Goal: Task Accomplishment & Management: Use online tool/utility

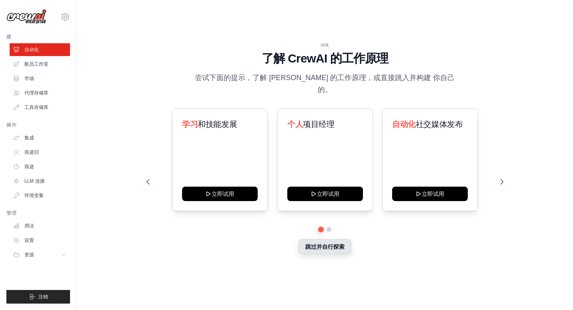
click at [331, 243] on button "跳过并自行探索" at bounding box center [324, 246] width 53 height 15
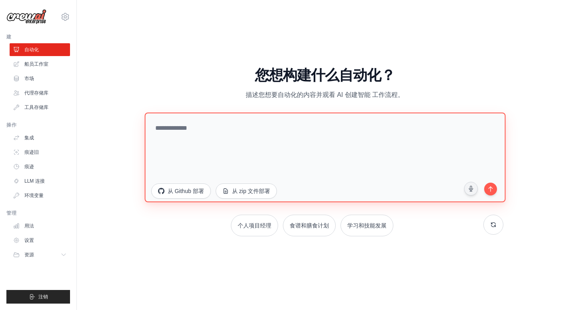
click at [233, 139] on textarea at bounding box center [324, 157] width 361 height 90
click at [298, 152] on textarea at bounding box center [324, 157] width 361 height 90
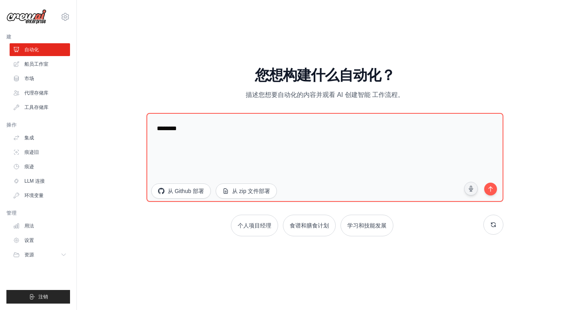
click at [124, 70] on div "演练 了解 CrewAI 的工作原理 尝试下面的提示，了解 CrewAI 的工作原理，或直接跳入并构建 你自己的。 学习 和技能发展 立即试用 个人 项目经理…" at bounding box center [325, 155] width 470 height 294
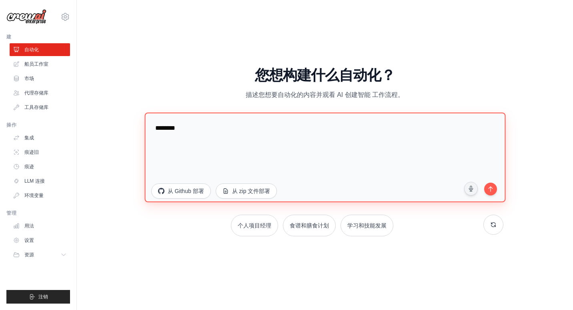
click at [213, 135] on textarea "********" at bounding box center [324, 157] width 361 height 90
type textarea "**********"
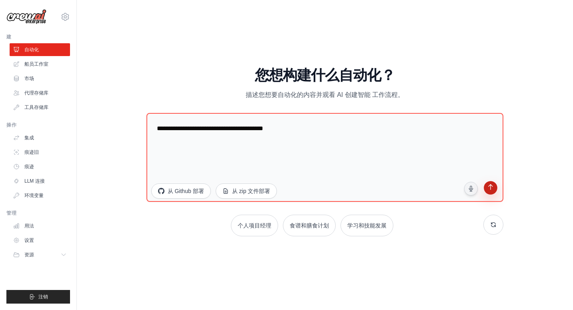
click at [494, 189] on icon "submit" at bounding box center [491, 188] width 8 height 8
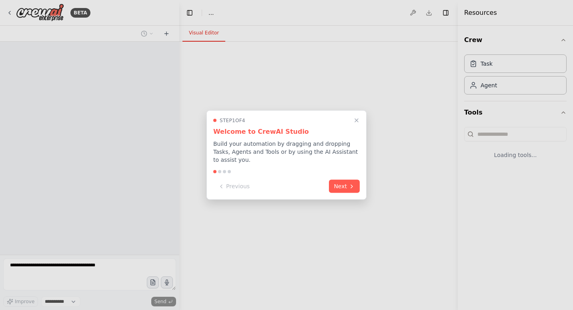
select select "****"
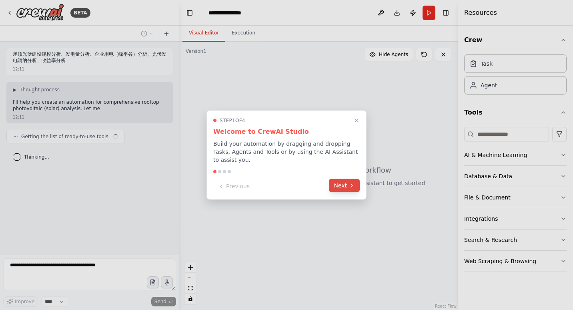
click at [343, 185] on button "Next" at bounding box center [344, 185] width 31 height 13
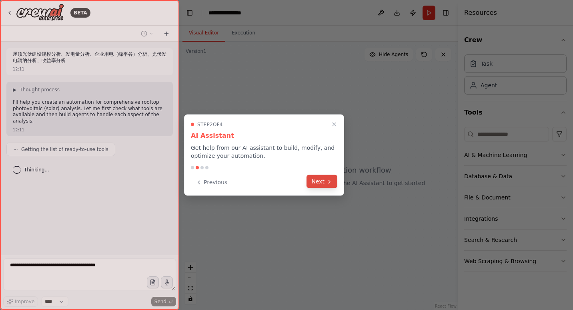
click at [322, 182] on button "Next" at bounding box center [321, 181] width 31 height 13
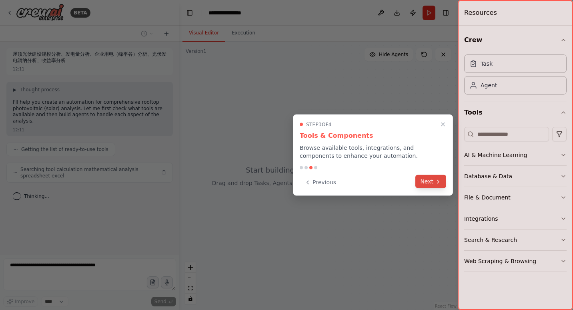
click at [429, 179] on button "Next" at bounding box center [430, 181] width 31 height 13
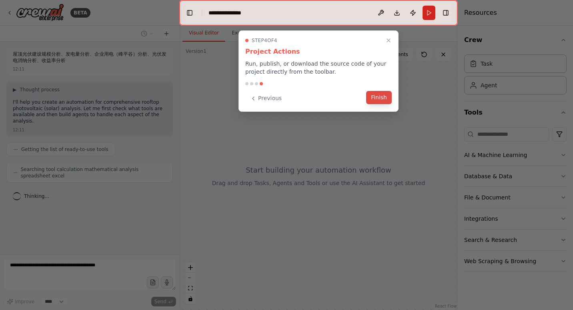
click at [382, 101] on button "Finish" at bounding box center [379, 97] width 26 height 13
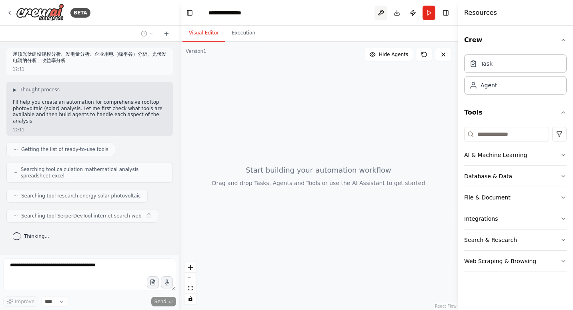
click at [385, 12] on button at bounding box center [380, 13] width 13 height 14
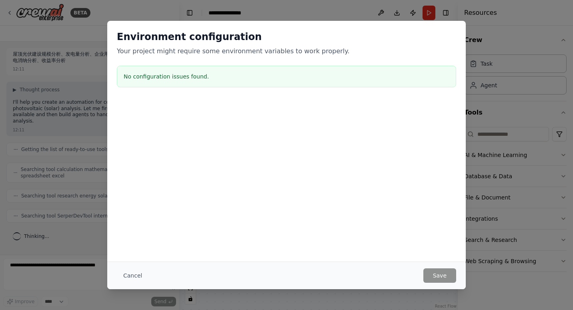
click at [300, 42] on h2 "Environment configuration" at bounding box center [286, 36] width 339 height 13
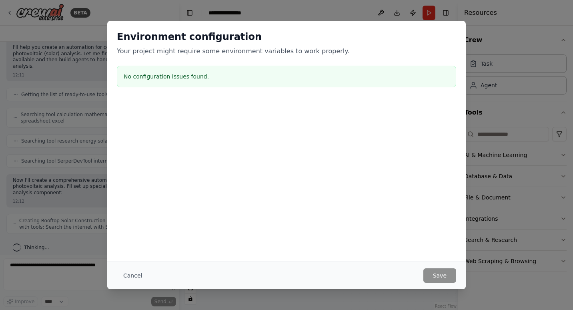
scroll to position [61, 0]
click at [329, 12] on div "Environment configuration Your project might require some environment variables…" at bounding box center [286, 155] width 573 height 310
click at [130, 276] on button "Cancel" at bounding box center [133, 275] width 32 height 14
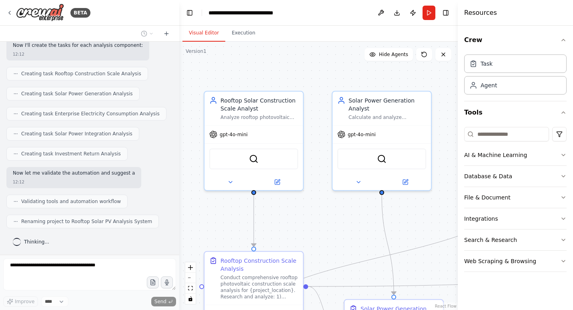
scroll to position [368, 0]
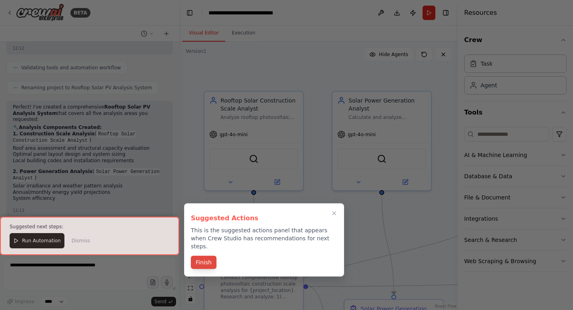
click at [200, 256] on button "Finish" at bounding box center [204, 262] width 26 height 13
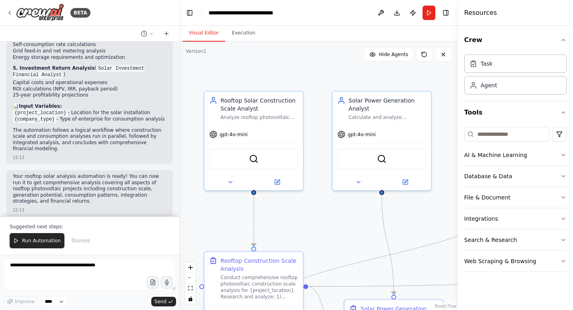
scroll to position [723, 0]
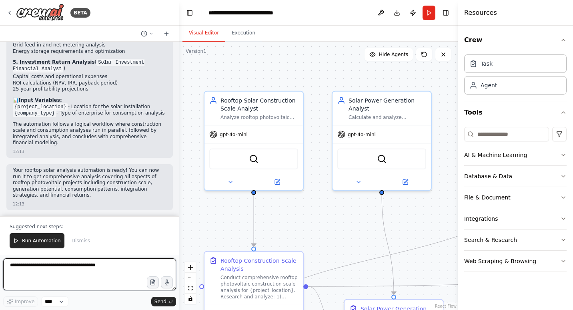
click at [62, 271] on textarea at bounding box center [89, 274] width 173 height 32
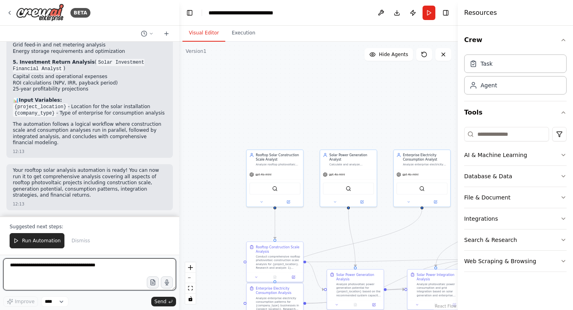
click at [105, 272] on textarea at bounding box center [89, 274] width 173 height 32
type textarea "******"
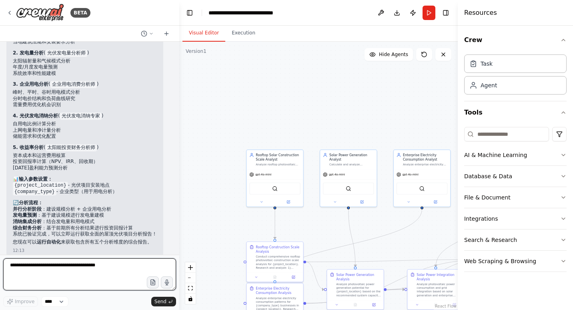
scroll to position [989, 0]
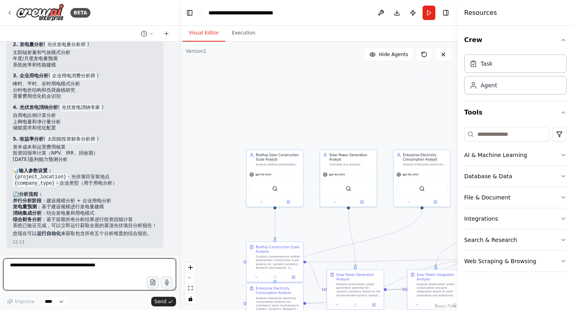
click at [90, 277] on textarea at bounding box center [89, 274] width 173 height 32
type textarea "*****"
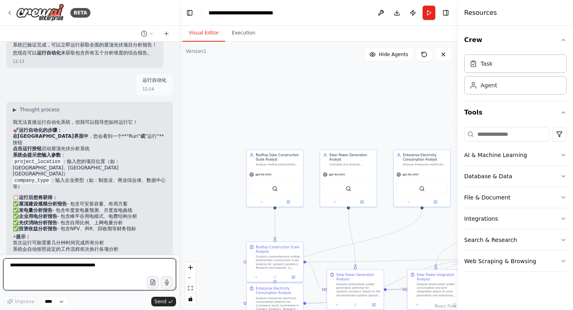
scroll to position [1190, 0]
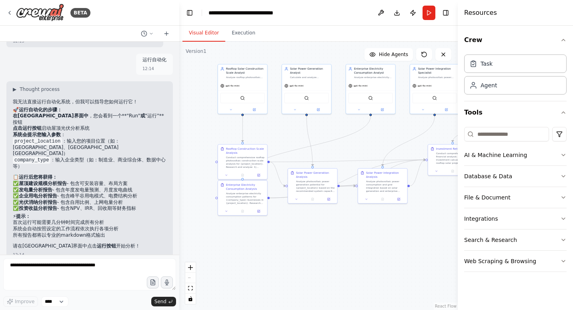
drag, startPoint x: 359, startPoint y: 208, endPoint x: 316, endPoint y: 115, distance: 102.7
click at [316, 115] on div ".deletable-edge-delete-btn { width: 20px; height: 20px; border: 0px solid #ffff…" at bounding box center [318, 176] width 278 height 268
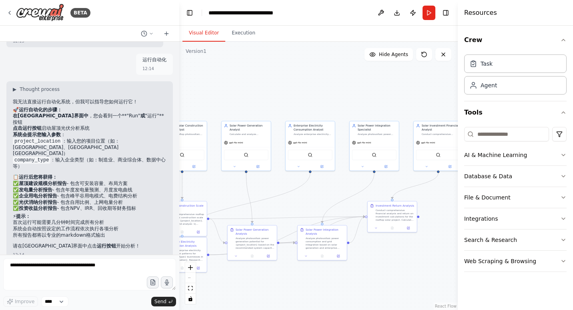
drag, startPoint x: 368, startPoint y: 137, endPoint x: 308, endPoint y: 194, distance: 82.9
click at [308, 194] on div ".deletable-edge-delete-btn { width: 20px; height: 20px; border: 0px solid #ffff…" at bounding box center [318, 176] width 278 height 268
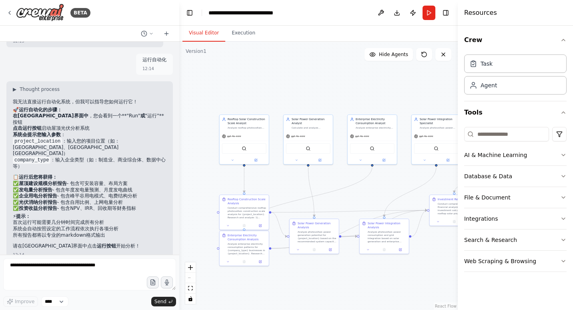
drag, startPoint x: 231, startPoint y: 196, endPoint x: 297, endPoint y: 189, distance: 65.9
click at [296, 189] on div ".deletable-edge-delete-btn { width: 20px; height: 20px; border: 0px solid #ffff…" at bounding box center [318, 176] width 278 height 268
click at [425, 56] on icon at bounding box center [424, 54] width 5 height 5
click at [421, 54] on icon at bounding box center [424, 54] width 6 height 6
click at [430, 10] on button "Run" at bounding box center [428, 13] width 13 height 14
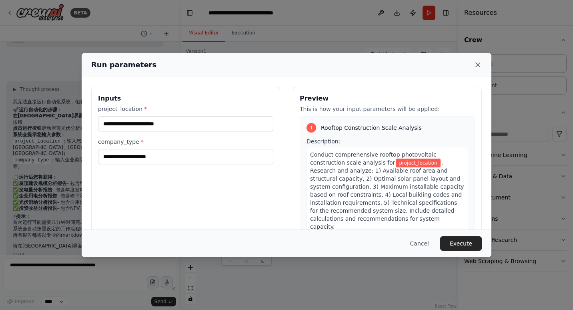
click at [477, 62] on icon at bounding box center [478, 65] width 8 height 8
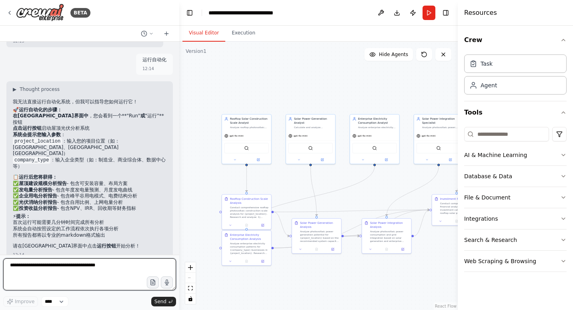
click at [90, 274] on textarea at bounding box center [89, 274] width 173 height 32
click at [57, 274] on textarea at bounding box center [89, 274] width 173 height 32
type textarea "**********"
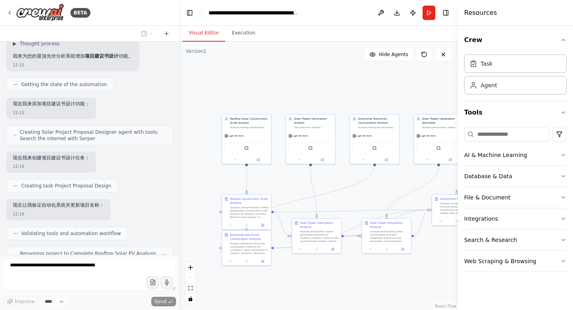
scroll to position [1475, 0]
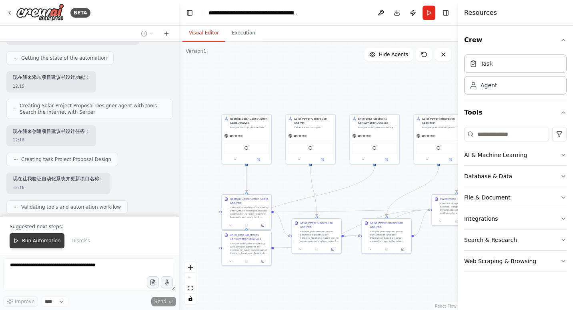
click at [34, 244] on span "Run Automation" at bounding box center [41, 240] width 39 height 6
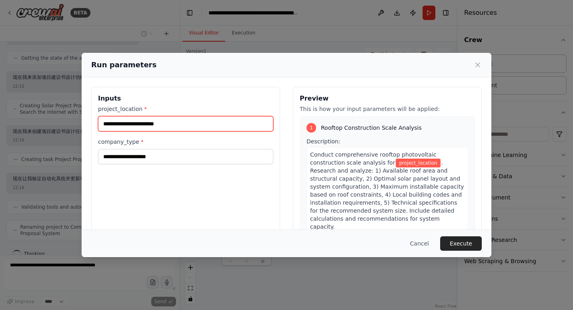
click at [146, 124] on input "project_location *" at bounding box center [185, 123] width 175 height 15
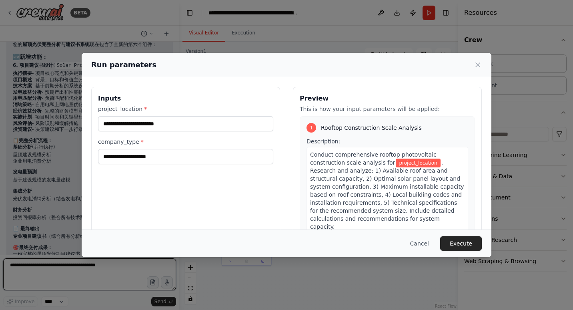
scroll to position [1710, 0]
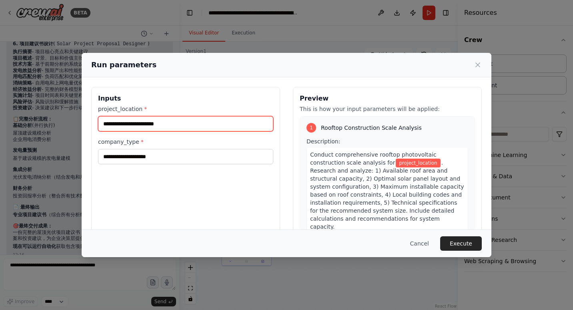
click at [162, 126] on input "project_location *" at bounding box center [185, 123] width 175 height 15
click at [153, 128] on input "project_location *" at bounding box center [185, 123] width 175 height 15
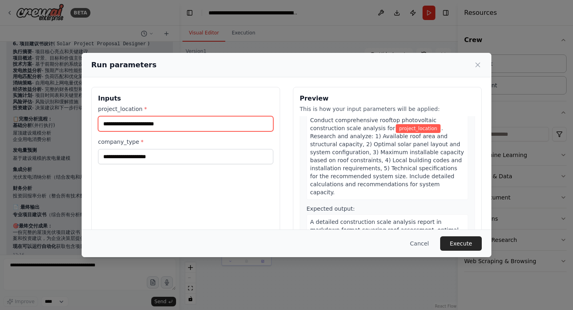
scroll to position [0, 0]
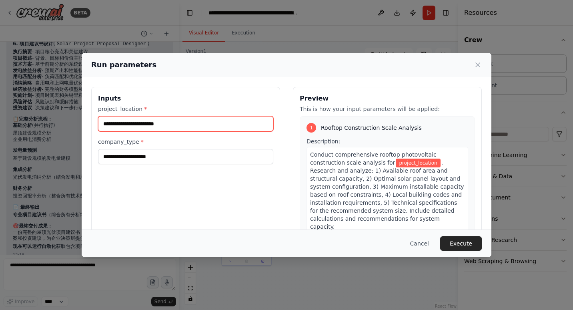
click at [135, 125] on input "project_location *" at bounding box center [185, 123] width 175 height 15
type input "*"
type input "****"
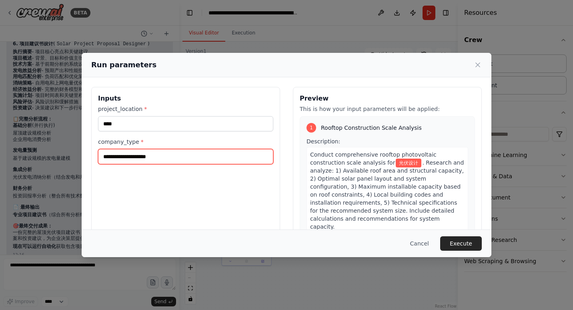
click at [135, 157] on input "company_type *" at bounding box center [185, 156] width 175 height 15
type input "*"
type input "****"
click at [452, 235] on div "Cancel Execute" at bounding box center [287, 243] width 410 height 28
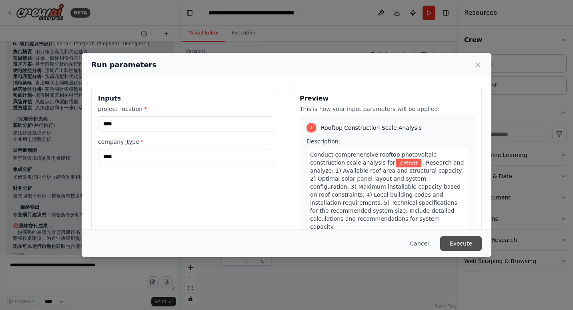
click at [455, 240] on button "Execute" at bounding box center [461, 243] width 42 height 14
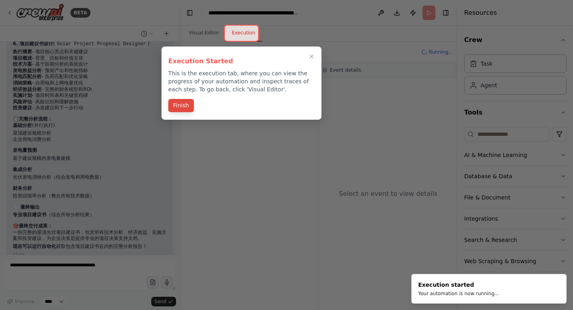
click at [186, 106] on button "Finish" at bounding box center [181, 105] width 26 height 13
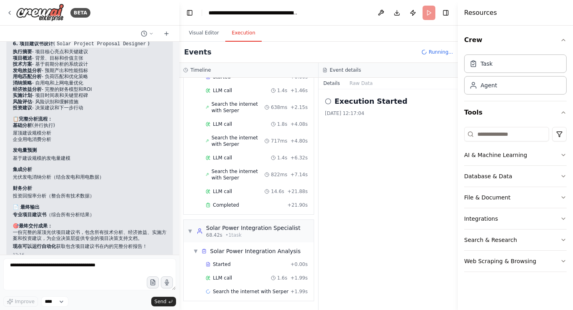
scroll to position [391, 0]
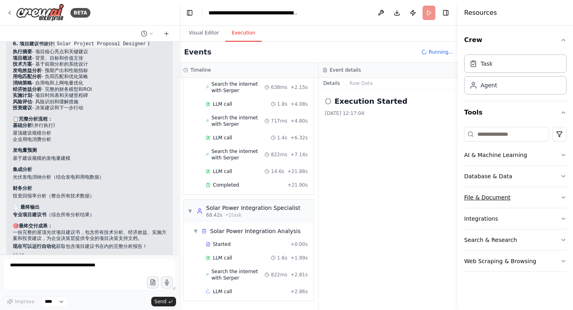
click at [557, 197] on button "File & Document" at bounding box center [515, 197] width 102 height 21
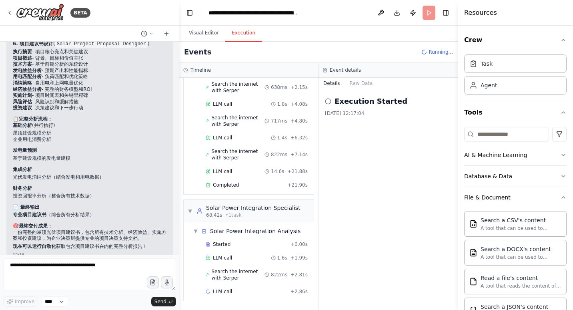
click at [560, 197] on icon "button" at bounding box center [563, 197] width 6 height 6
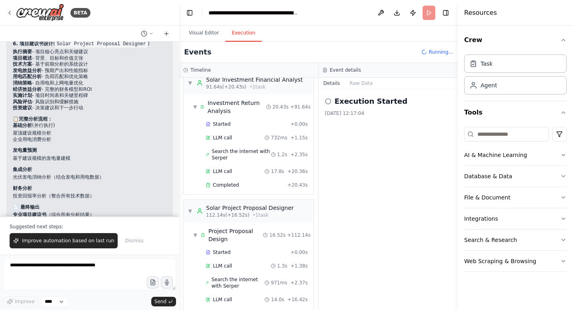
scroll to position [669, 0]
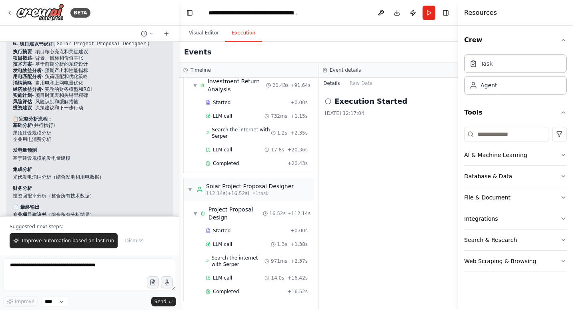
click at [129, 86] on li "经济效益分析 - 完整的财务模型和ROI" at bounding box center [90, 89] width 154 height 6
click at [80, 268] on textarea at bounding box center [89, 274] width 173 height 32
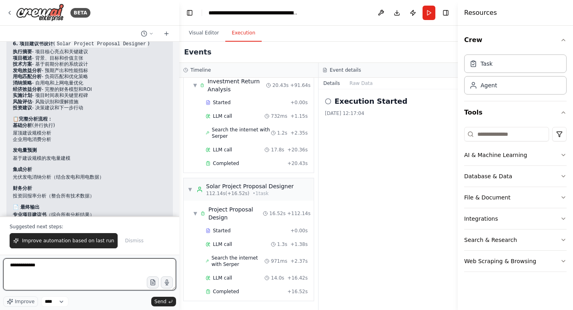
type textarea "**********"
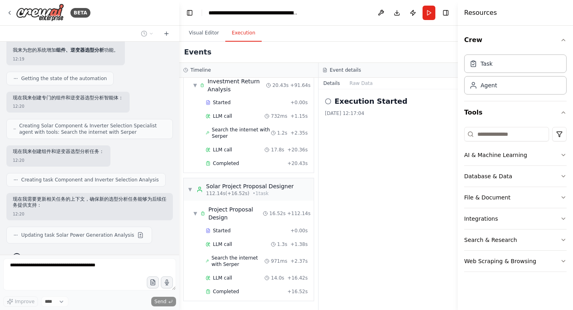
scroll to position [1999, 0]
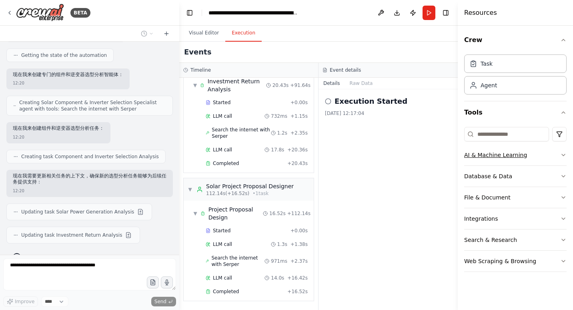
click at [563, 154] on icon "button" at bounding box center [563, 155] width 6 height 6
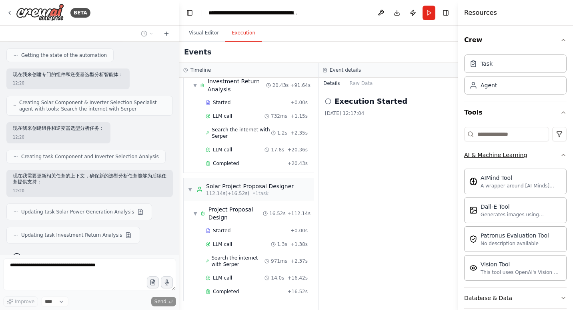
click at [560, 154] on icon "button" at bounding box center [563, 155] width 6 height 6
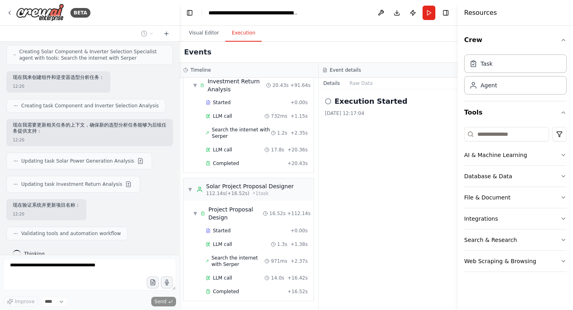
scroll to position [2076, 0]
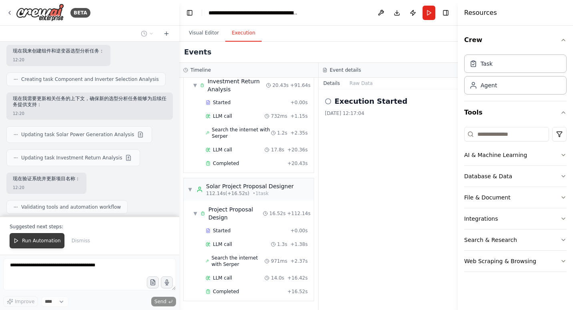
click at [51, 240] on span "Run Automation" at bounding box center [41, 240] width 39 height 6
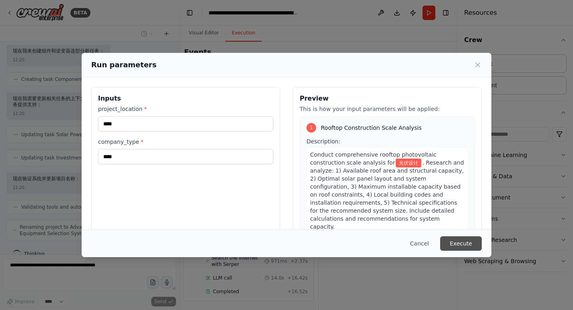
click at [458, 244] on button "Execute" at bounding box center [461, 243] width 42 height 14
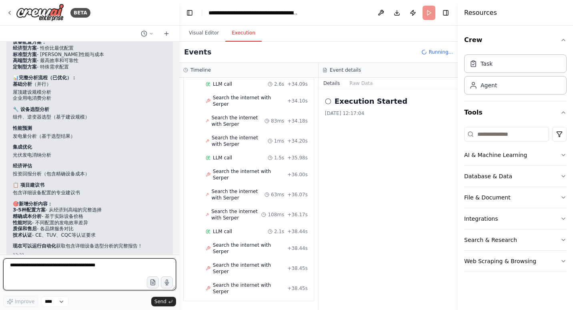
scroll to position [1666, 0]
click at [89, 264] on textarea at bounding box center [89, 274] width 173 height 32
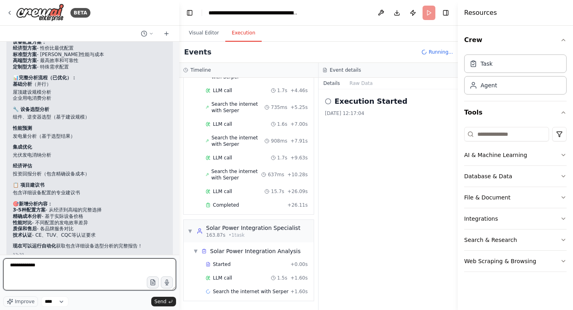
scroll to position [2546, 0]
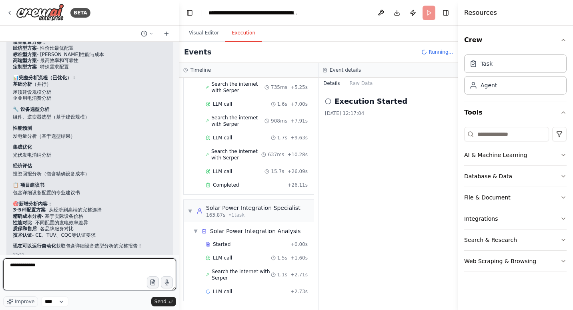
type textarea "**********"
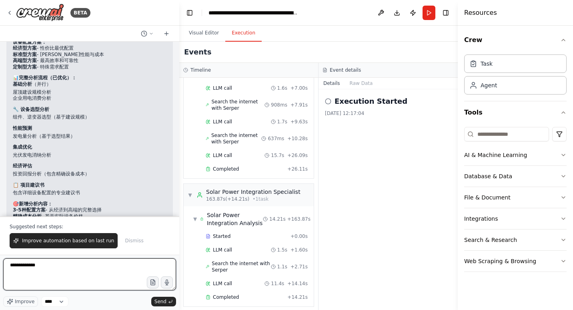
scroll to position [2831, 0]
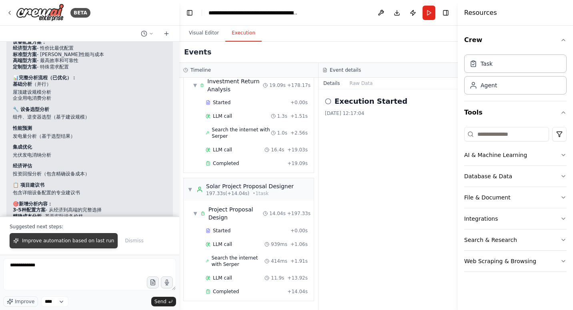
click at [78, 242] on span "Improve automation based on last run" at bounding box center [68, 240] width 92 height 6
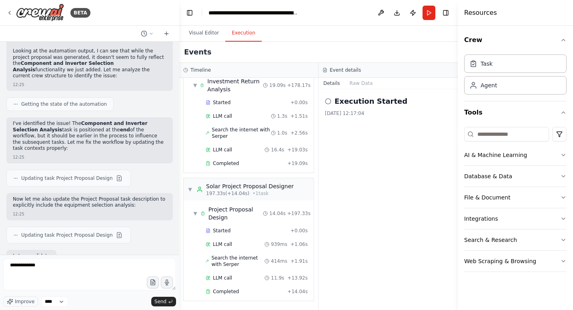
scroll to position [2706, 0]
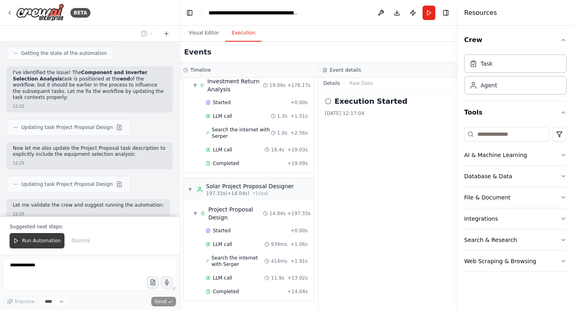
click at [27, 242] on span "Run Automation" at bounding box center [41, 240] width 39 height 6
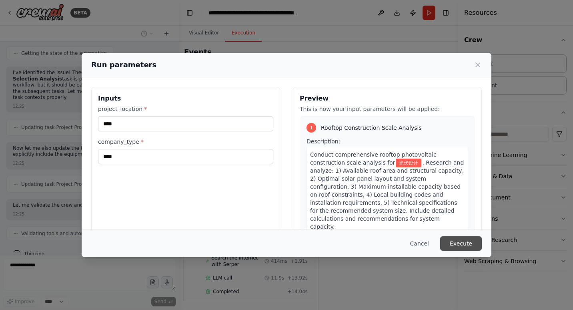
click at [461, 246] on button "Execute" at bounding box center [461, 243] width 42 height 14
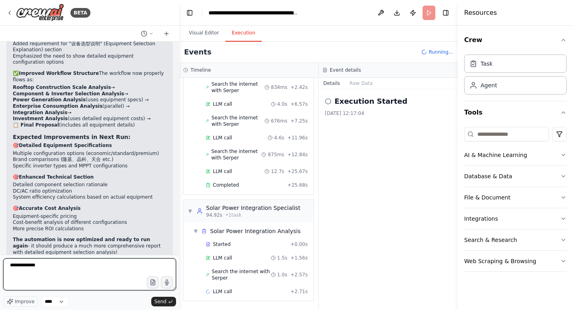
scroll to position [677, 0]
drag, startPoint x: 512, startPoint y: 0, endPoint x: 332, endPoint y: 22, distance: 180.9
click at [332, 22] on header "**********" at bounding box center [318, 13] width 278 height 26
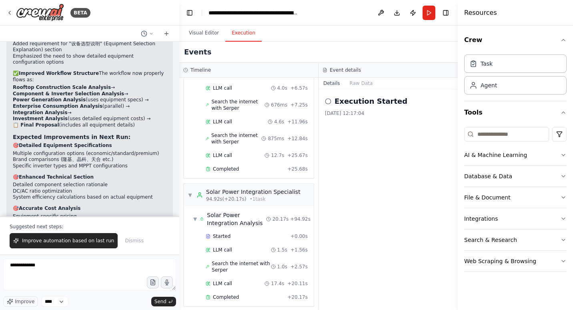
scroll to position [955, 0]
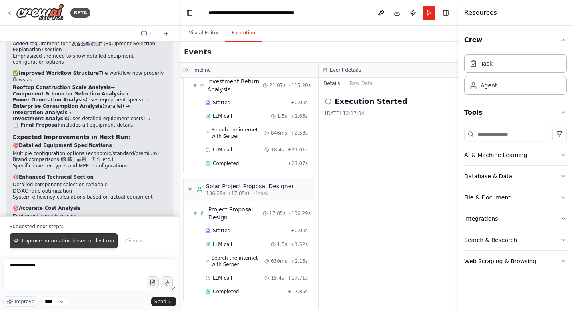
click at [75, 242] on span "Improve automation based on last run" at bounding box center [68, 240] width 92 height 6
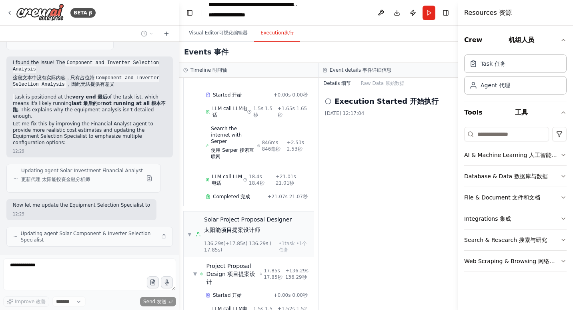
scroll to position [3865, 0]
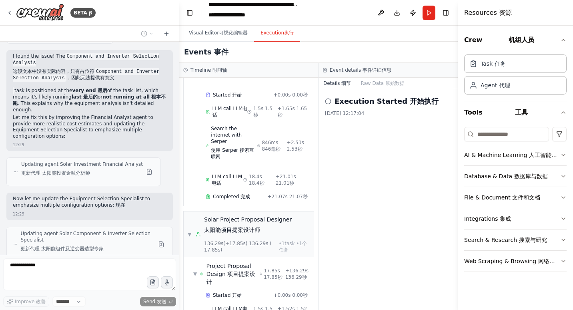
click at [421, 225] on div "Execution Started 开始执行 2025/9/21 12:17:04" at bounding box center [387, 199] width 139 height 220
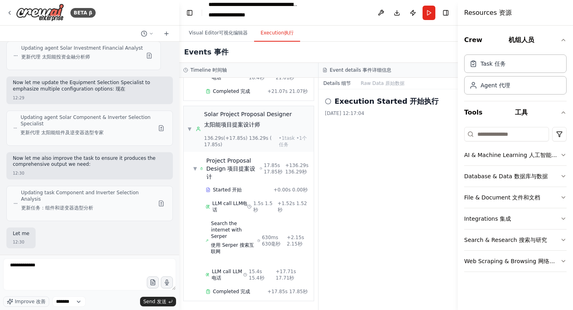
scroll to position [4003, 0]
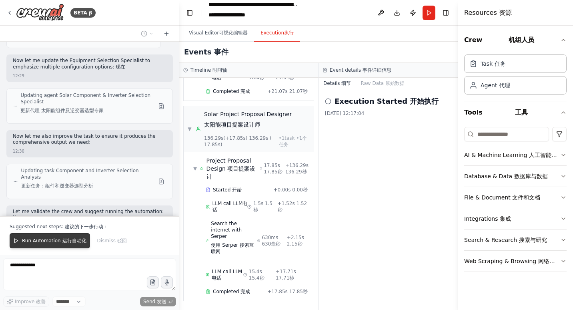
click at [69, 245] on button "Run Automation 运行自动化" at bounding box center [50, 240] width 80 height 15
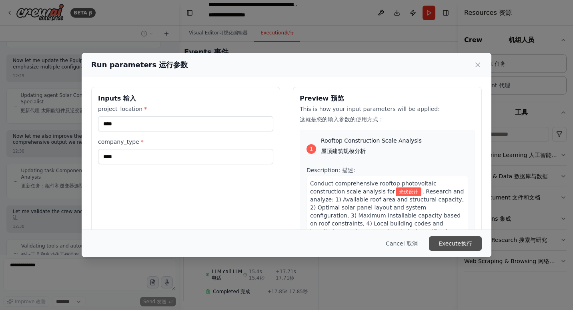
click at [454, 240] on button "Execute 执行" at bounding box center [455, 243] width 53 height 14
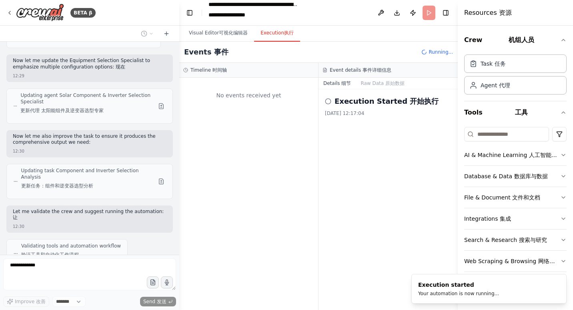
scroll to position [0, 0]
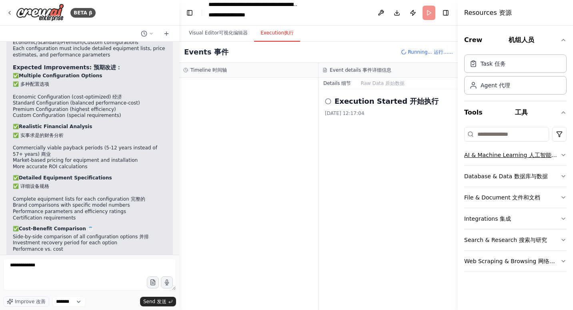
click at [561, 155] on icon "button" at bounding box center [563, 155] width 6 height 6
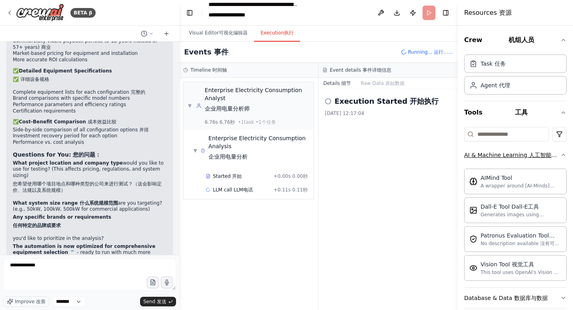
scroll to position [4614, 0]
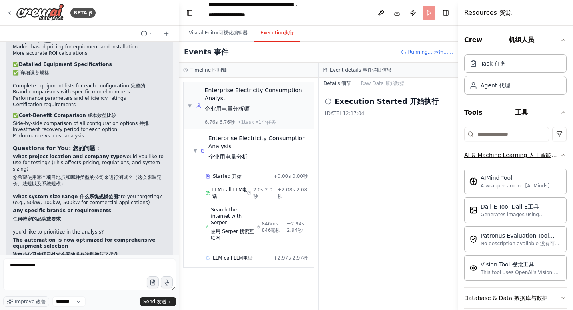
click at [560, 157] on icon "button" at bounding box center [563, 155] width 6 height 6
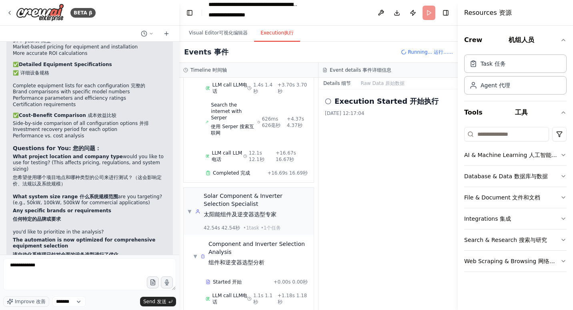
scroll to position [486, 0]
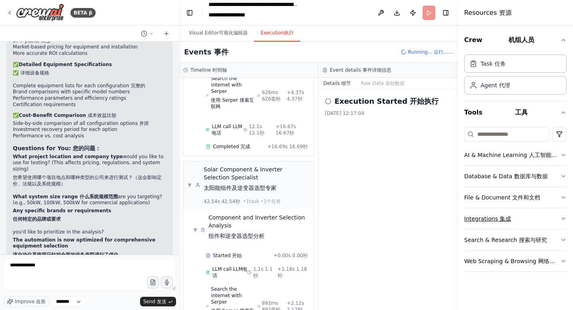
click at [560, 217] on icon "button" at bounding box center [563, 218] width 6 height 6
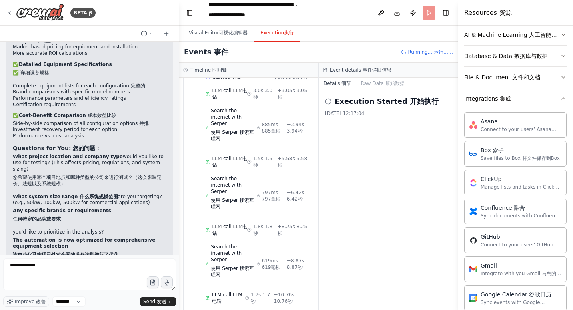
scroll to position [0, 0]
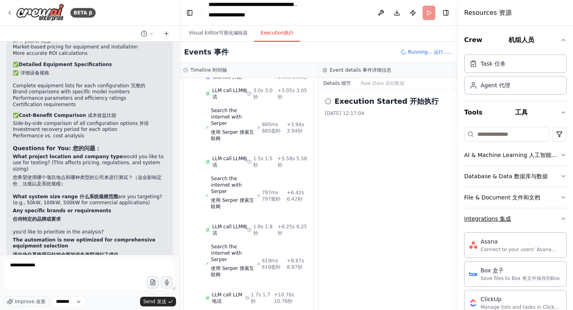
click at [560, 220] on icon "button" at bounding box center [563, 218] width 6 height 6
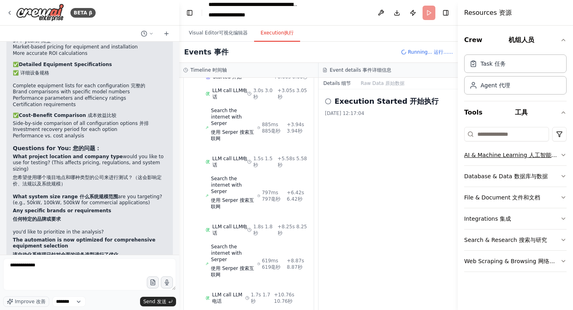
click at [563, 154] on icon "button" at bounding box center [563, 155] width 6 height 6
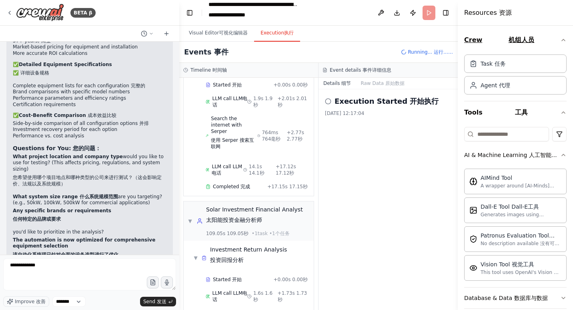
click at [484, 41] on button "Crew 机组人员" at bounding box center [515, 40] width 102 height 22
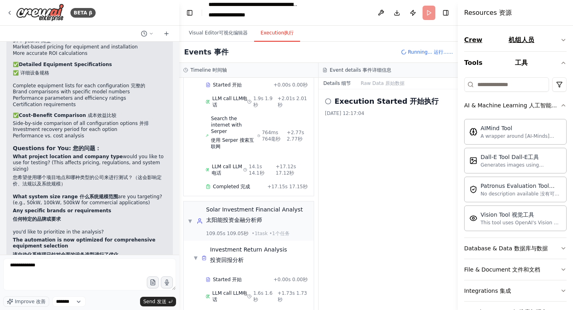
click at [484, 41] on button "Crew 机组人员" at bounding box center [515, 40] width 102 height 22
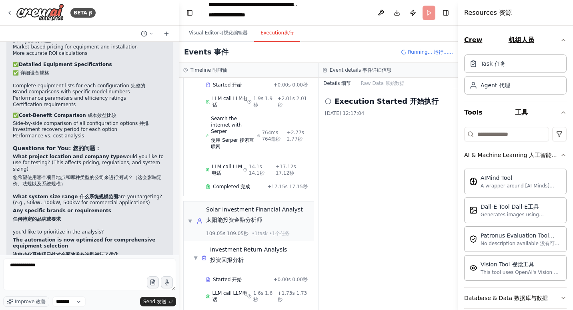
click at [518, 40] on font "机组人员" at bounding box center [521, 40] width 26 height 8
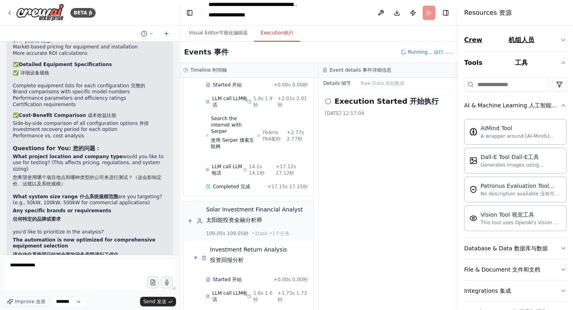
click at [479, 39] on button "Crew 机组人员" at bounding box center [515, 40] width 102 height 22
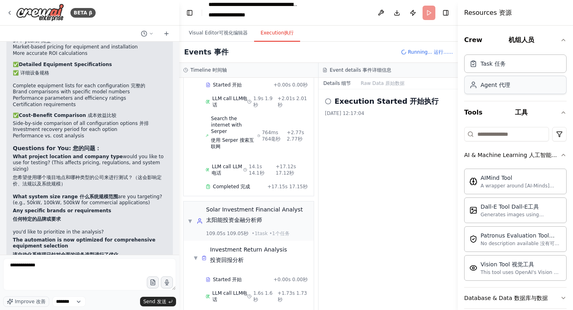
click at [519, 89] on div "Agent 代理" at bounding box center [515, 85] width 102 height 18
click at [509, 69] on div "Task 任务" at bounding box center [515, 63] width 102 height 18
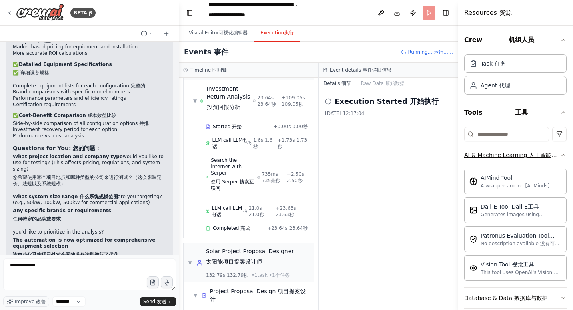
scroll to position [1474, 0]
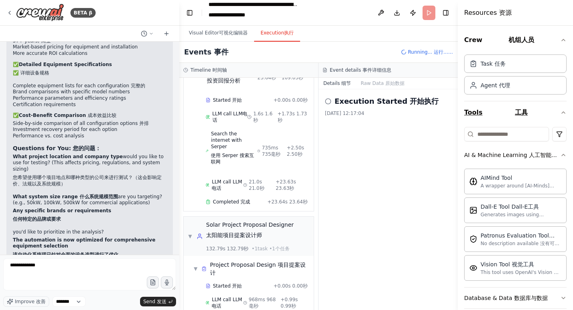
click at [515, 112] on font "工具" at bounding box center [521, 112] width 13 height 8
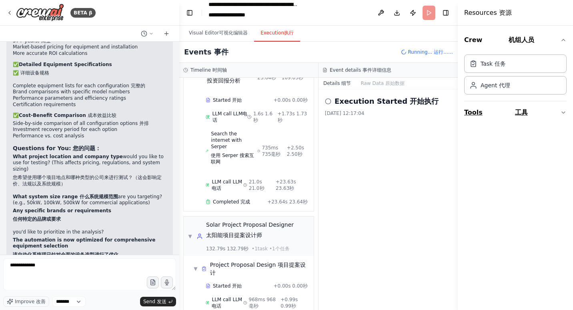
click at [469, 114] on button "Tools 工具" at bounding box center [515, 112] width 102 height 22
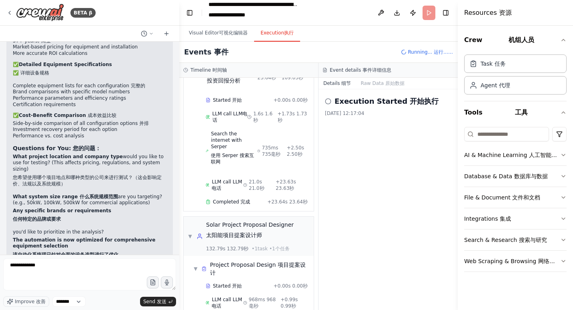
click at [428, 223] on div "Execution Started 开始执行 2025/9/21 12:17:04" at bounding box center [387, 199] width 139 height 220
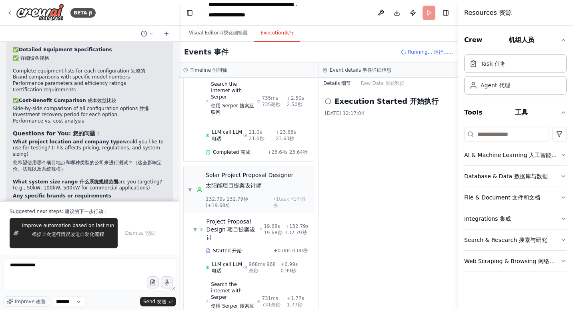
scroll to position [1530, 0]
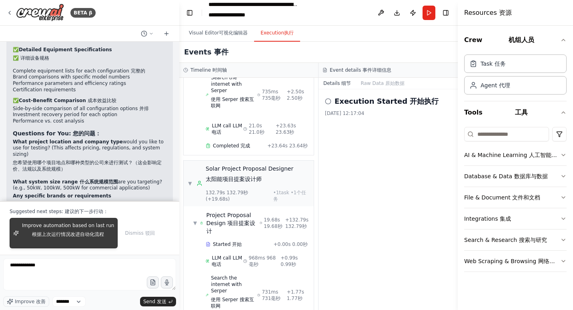
click at [88, 228] on span "Improve automation based on last run 根据上次运行情况改进自动化流程" at bounding box center [68, 233] width 92 height 22
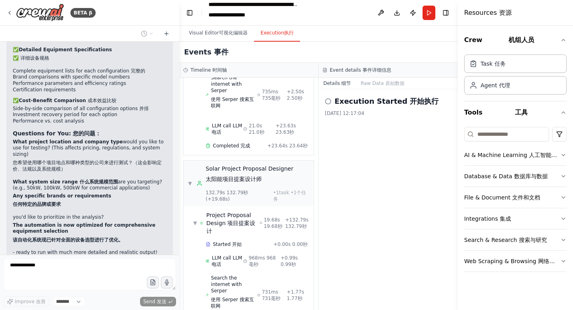
scroll to position [4649, 0]
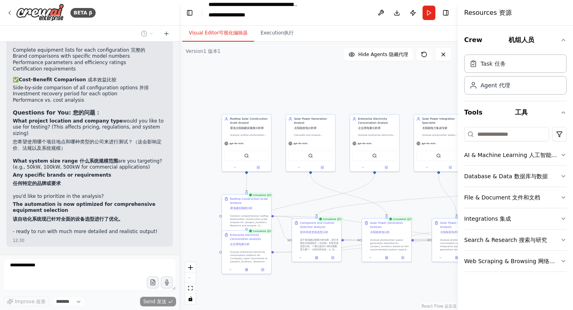
click at [228, 32] on font "可视化编辑器" at bounding box center [233, 33] width 29 height 6
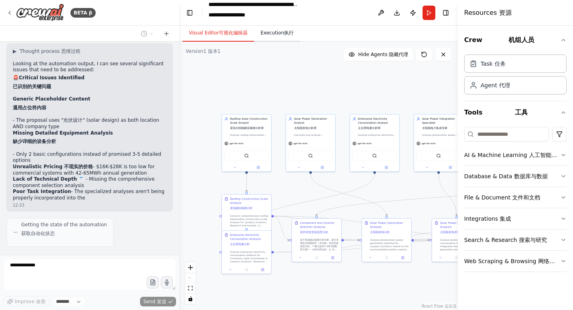
scroll to position [4867, 0]
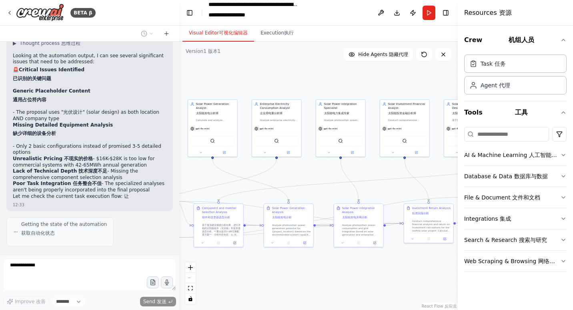
drag, startPoint x: 406, startPoint y: 98, endPoint x: 308, endPoint y: 83, distance: 99.1
click at [308, 83] on div ".deletable-edge-delete-btn { width: 20px; height: 20px; border: 0px solid #ffff…" at bounding box center [318, 176] width 278 height 268
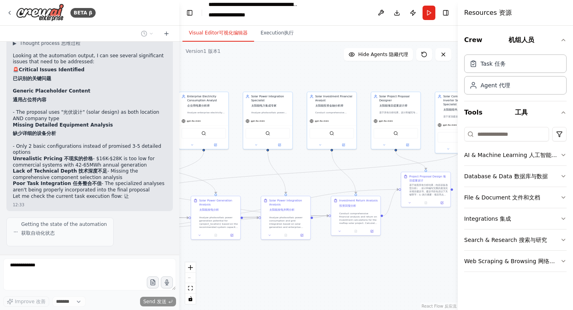
drag, startPoint x: 391, startPoint y: 266, endPoint x: 306, endPoint y: 258, distance: 85.2
click at [308, 258] on div ".deletable-edge-delete-btn { width: 20px; height: 20px; border: 0px solid #ffff…" at bounding box center [318, 176] width 278 height 268
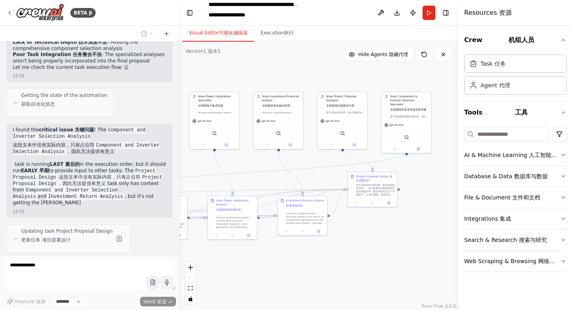
drag, startPoint x: 383, startPoint y: 260, endPoint x: 340, endPoint y: 260, distance: 42.4
click at [340, 260] on div ".deletable-edge-delete-btn { width: 20px; height: 20px; border: 0px solid #ffff…" at bounding box center [318, 176] width 278 height 268
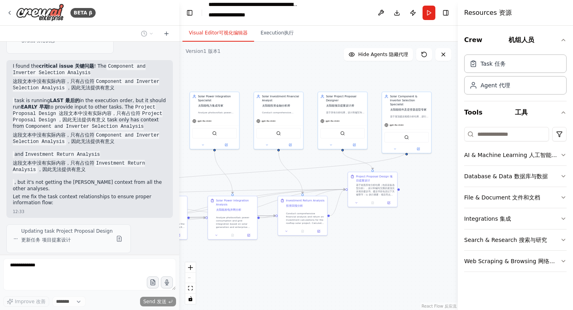
scroll to position [5065, 0]
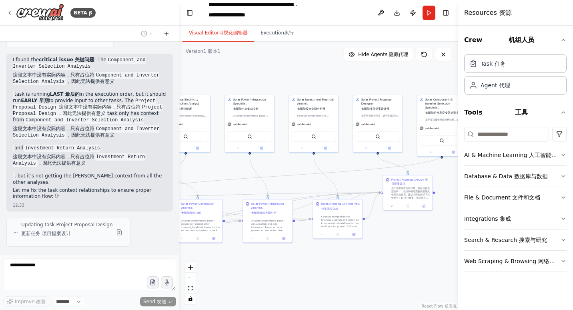
drag, startPoint x: 333, startPoint y: 259, endPoint x: 378, endPoint y: 263, distance: 45.0
click at [378, 263] on div ".deletable-edge-delete-btn { width: 20px; height: 20px; border: 0px solid #ffff…" at bounding box center [318, 176] width 278 height 268
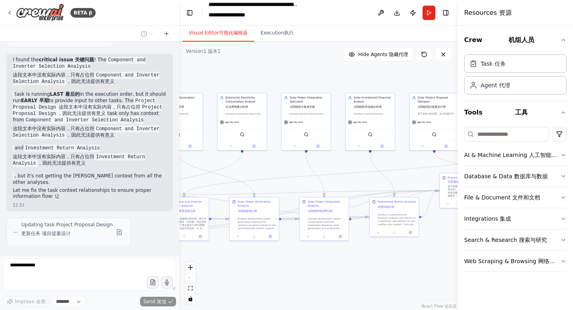
drag, startPoint x: 331, startPoint y: 264, endPoint x: 394, endPoint y: 260, distance: 62.9
click at [396, 260] on div ".deletable-edge-delete-btn { width: 20px; height: 20px; border: 0px solid #ffff…" at bounding box center [318, 176] width 278 height 268
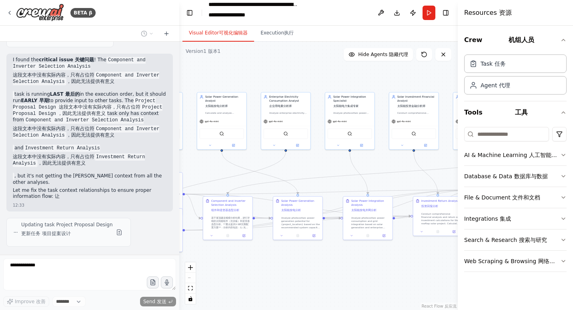
drag, startPoint x: 303, startPoint y: 261, endPoint x: 376, endPoint y: 259, distance: 73.6
click at [376, 259] on div ".deletable-edge-delete-btn { width: 20px; height: 20px; border: 0px solid #ffff…" at bounding box center [318, 176] width 278 height 268
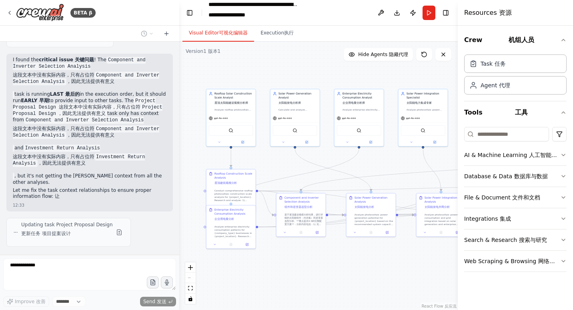
drag, startPoint x: 298, startPoint y: 265, endPoint x: 335, endPoint y: 263, distance: 36.9
click at [335, 263] on div ".deletable-edge-delete-btn { width: 20px; height: 20px; border: 0px solid #ffff…" at bounding box center [318, 176] width 278 height 268
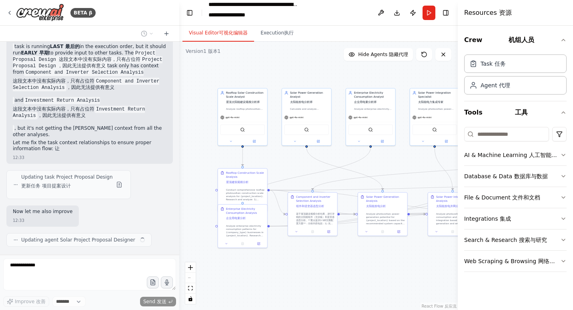
scroll to position [5119, 0]
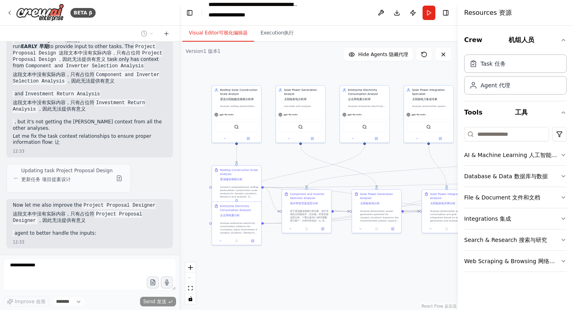
drag, startPoint x: 366, startPoint y: 272, endPoint x: 295, endPoint y: 246, distance: 75.8
click at [295, 246] on div ".deletable-edge-delete-btn { width: 20px; height: 20px; border: 0px solid #ffff…" at bounding box center [318, 176] width 278 height 268
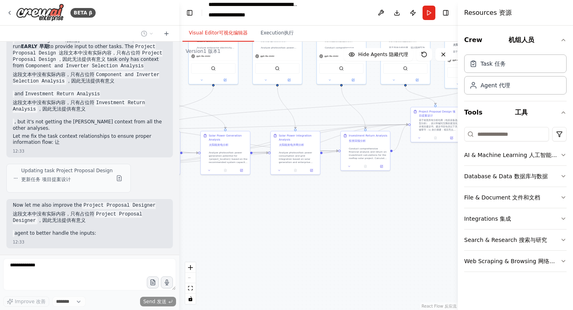
drag, startPoint x: 351, startPoint y: 266, endPoint x: 267, endPoint y: 232, distance: 90.8
click at [267, 232] on div ".deletable-edge-delete-btn { width: 20px; height: 20px; border: 0px solid #ffff…" at bounding box center [318, 176] width 278 height 268
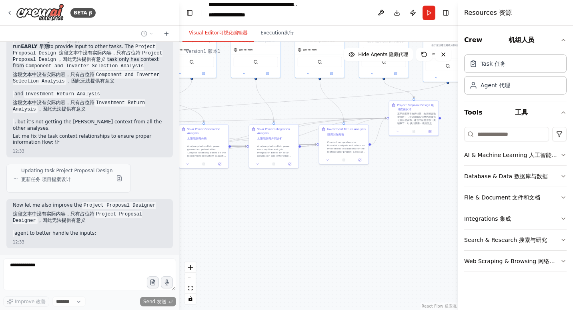
drag, startPoint x: 324, startPoint y: 244, endPoint x: 265, endPoint y: 226, distance: 61.6
click at [273, 227] on div ".deletable-edge-delete-btn { width: 20px; height: 20px; border: 0px solid #ffff…" at bounding box center [318, 176] width 278 height 268
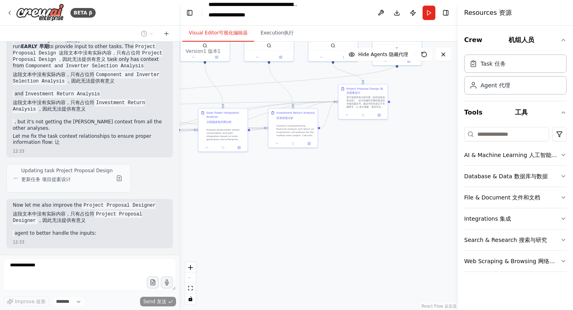
scroll to position [5156, 0]
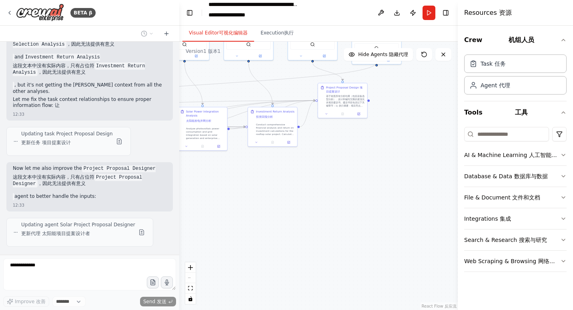
drag, startPoint x: 359, startPoint y: 200, endPoint x: 312, endPoint y: 195, distance: 46.6
click at [312, 195] on div ".deletable-edge-delete-btn { width: 20px; height: 20px; border: 0px solid #ffff…" at bounding box center [318, 176] width 278 height 268
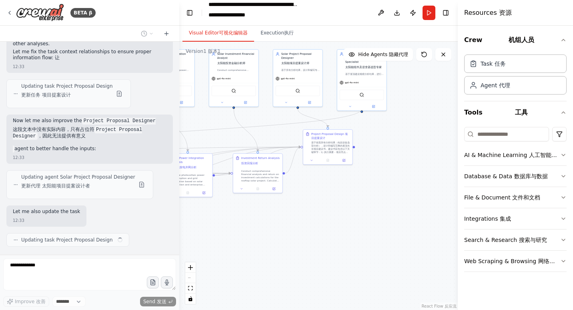
drag, startPoint x: 364, startPoint y: 198, endPoint x: 378, endPoint y: 258, distance: 61.4
click at [380, 258] on div ".deletable-edge-delete-btn { width: 20px; height: 20px; border: 0px solid #ffff…" at bounding box center [318, 176] width 278 height 268
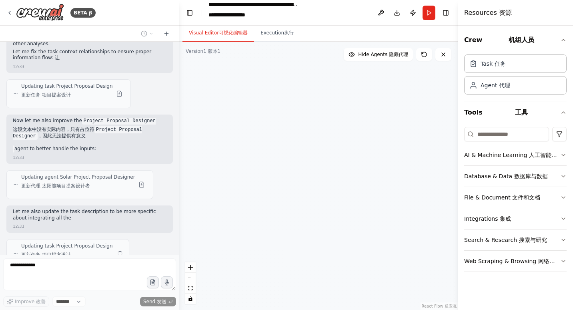
scroll to position [5225, 0]
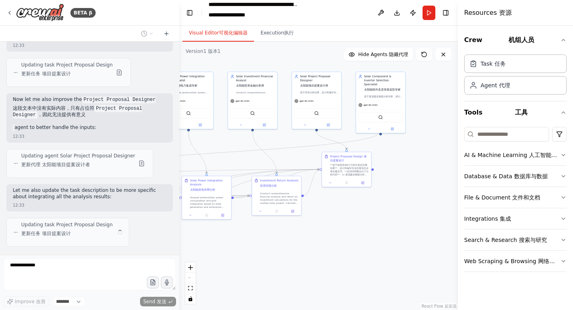
drag, startPoint x: 319, startPoint y: 212, endPoint x: 342, endPoint y: 227, distance: 27.3
click at [342, 227] on div ".deletable-edge-delete-btn { width: 20px; height: 20px; border: 0px solid #ffff…" at bounding box center [318, 176] width 278 height 268
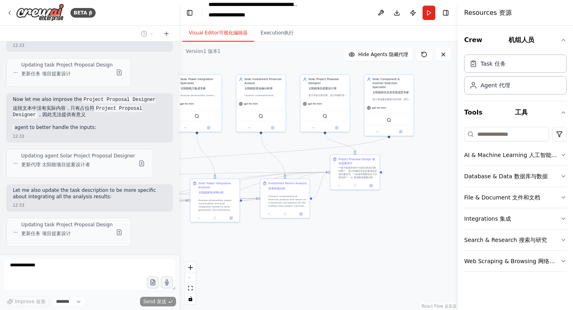
scroll to position [5273, 0]
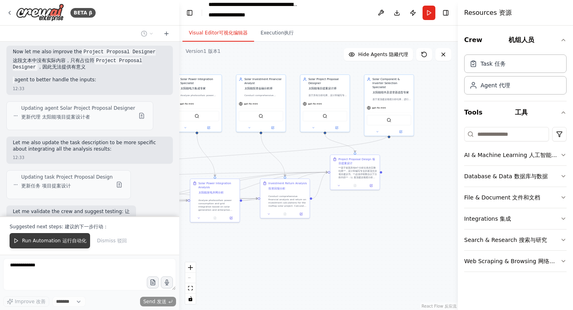
click at [82, 240] on font "运行自动化" at bounding box center [74, 241] width 24 height 6
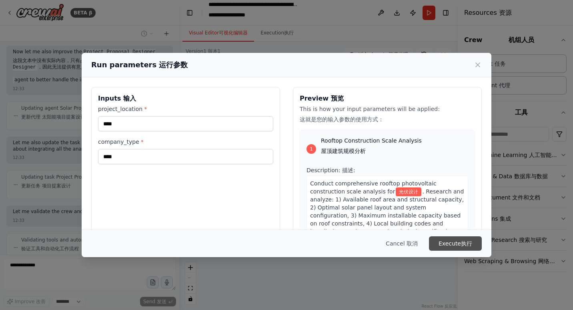
click at [448, 245] on button "Execute 执行" at bounding box center [455, 243] width 53 height 14
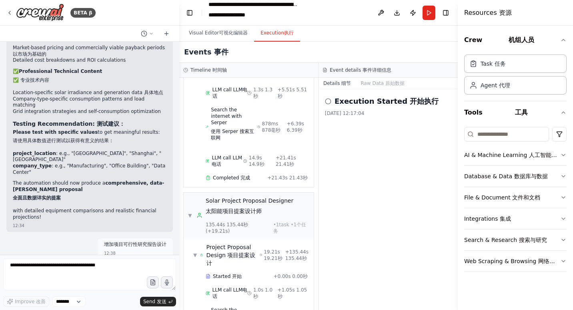
scroll to position [5997, 0]
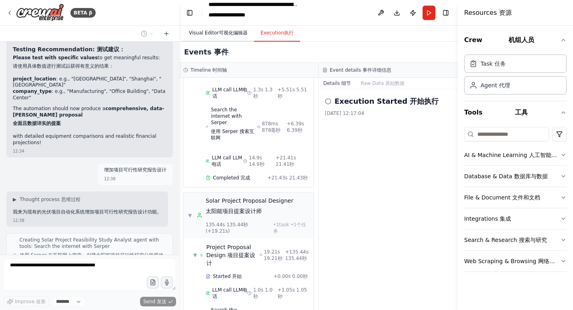
click at [225, 35] on font "可视化编辑器" at bounding box center [233, 33] width 29 height 6
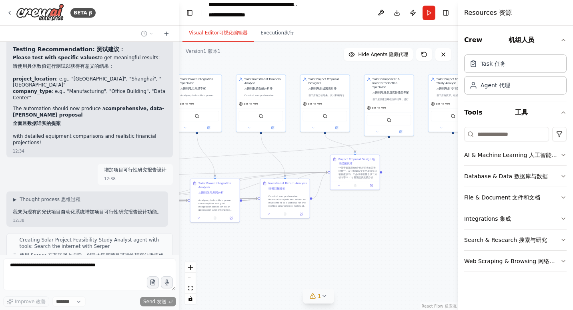
click at [318, 296] on span "1" at bounding box center [320, 296] width 4 height 8
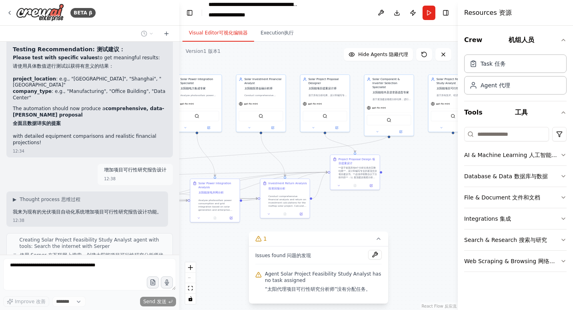
click at [425, 243] on div ".deletable-edge-delete-btn { width: 20px; height: 20px; border: 0px solid #ffff…" at bounding box center [318, 176] width 278 height 268
click at [415, 211] on div ".deletable-edge-delete-btn { width: 20px; height: 20px; border: 0px solid #ffff…" at bounding box center [318, 176] width 278 height 268
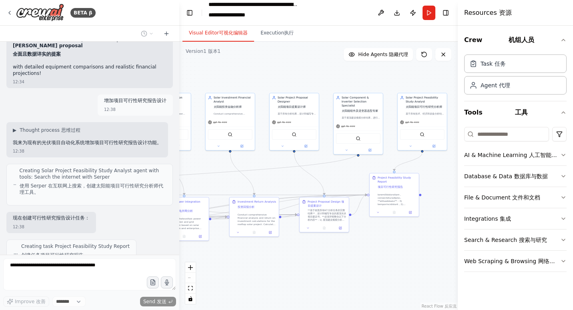
drag, startPoint x: 396, startPoint y: 230, endPoint x: 362, endPoint y: 252, distance: 40.6
click at [362, 252] on div ".deletable-edge-delete-btn { width: 20px; height: 20px; border: 0px solid #ffff…" at bounding box center [318, 176] width 278 height 268
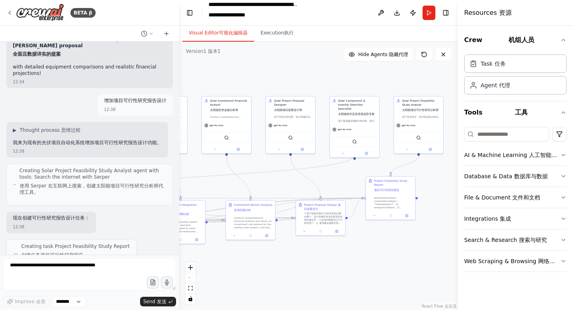
scroll to position [6129, 0]
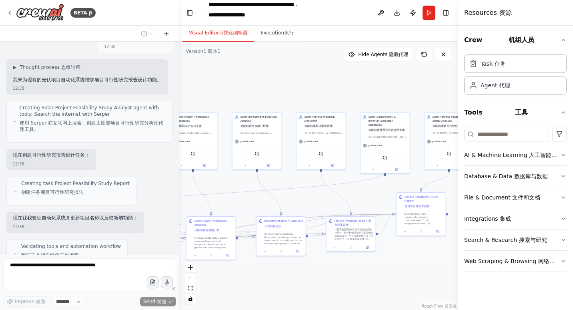
drag, startPoint x: 258, startPoint y: 165, endPoint x: 300, endPoint y: 186, distance: 46.9
click at [298, 186] on div ".deletable-edge-delete-btn { width: 20px; height: 20px; border: 0px solid #ffff…" at bounding box center [318, 176] width 278 height 268
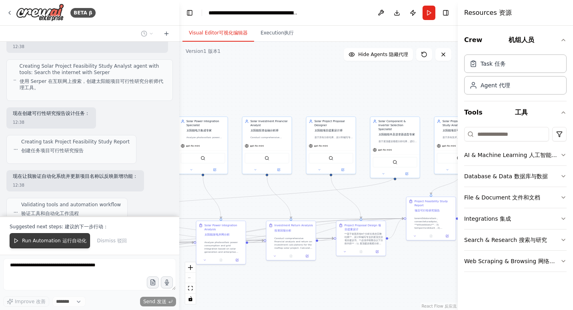
click at [78, 237] on button "Run Automation 运行自动化" at bounding box center [50, 240] width 80 height 15
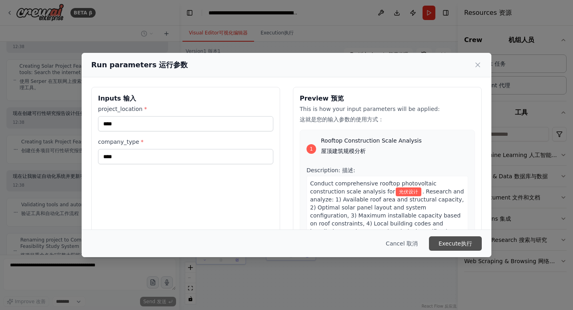
click at [445, 240] on button "Execute 执行" at bounding box center [455, 243] width 53 height 14
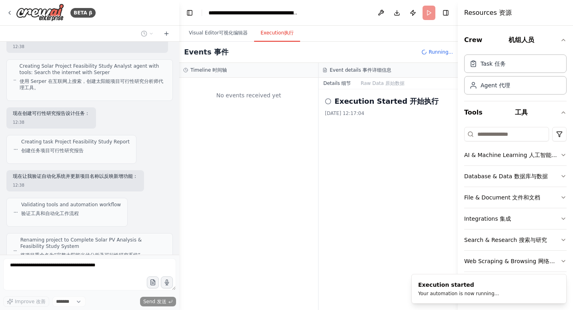
scroll to position [0, 0]
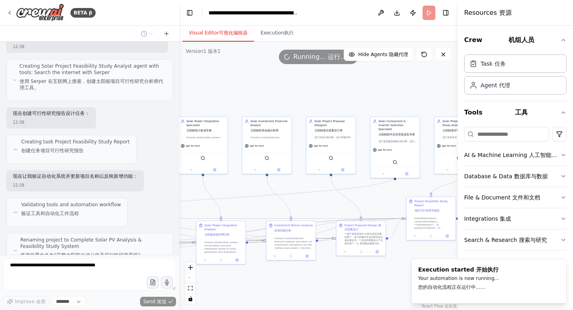
click at [234, 36] on button "Visual Editor 可视化编辑器" at bounding box center [218, 33] width 72 height 17
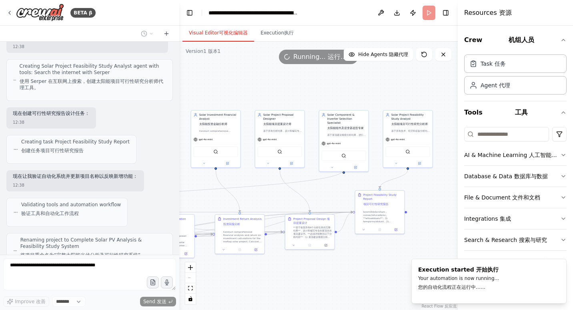
drag, startPoint x: 402, startPoint y: 96, endPoint x: 253, endPoint y: 76, distance: 150.2
click at [253, 76] on div ".deletable-edge-delete-btn { width: 20px; height: 20px; border: 0px solid #ffff…" at bounding box center [318, 176] width 278 height 268
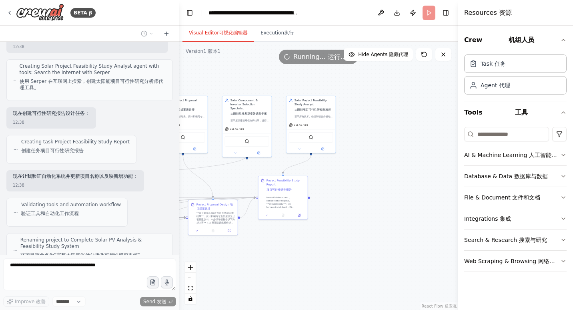
drag, startPoint x: 297, startPoint y: 239, endPoint x: 344, endPoint y: 236, distance: 46.5
click at [340, 238] on div ".deletable-edge-delete-btn { width: 20px; height: 20px; border: 0px solid #ffff…" at bounding box center [318, 176] width 278 height 268
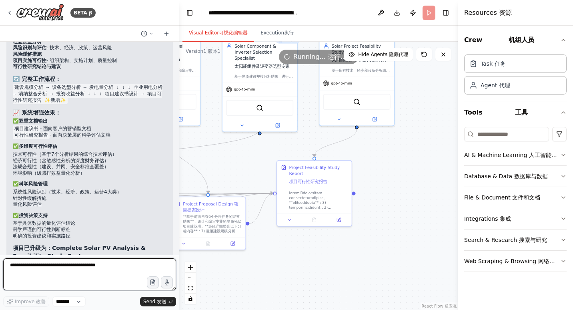
scroll to position [6601, 0]
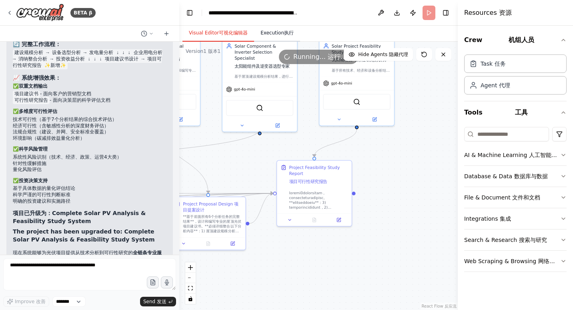
click at [276, 37] on button "Execution 执行" at bounding box center [277, 33] width 46 height 17
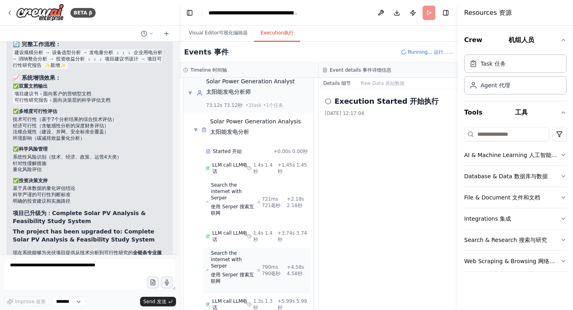
scroll to position [1017, 0]
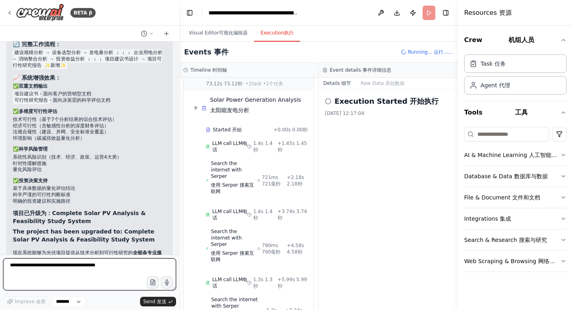
click at [90, 275] on textarea at bounding box center [89, 274] width 173 height 32
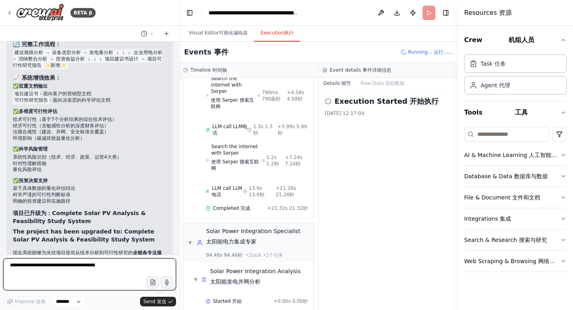
scroll to position [1200, 0]
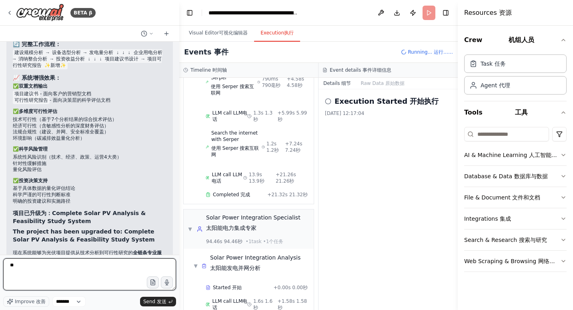
type textarea "*"
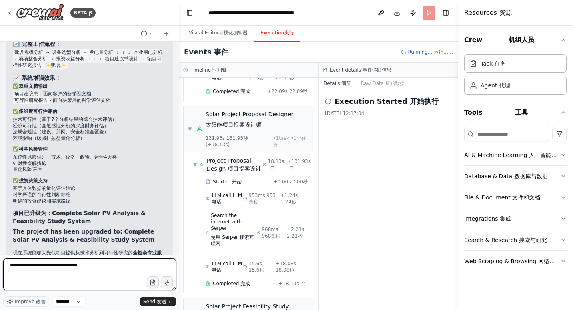
scroll to position [1742, 0]
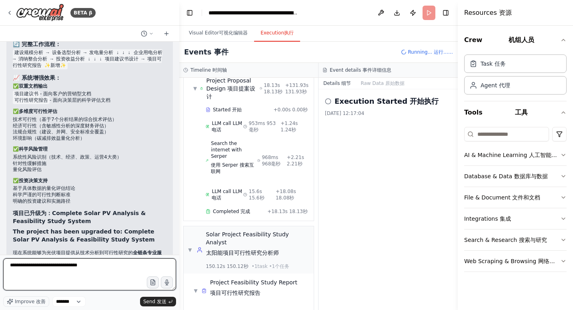
click at [31, 265] on textarea "**********" at bounding box center [89, 274] width 173 height 32
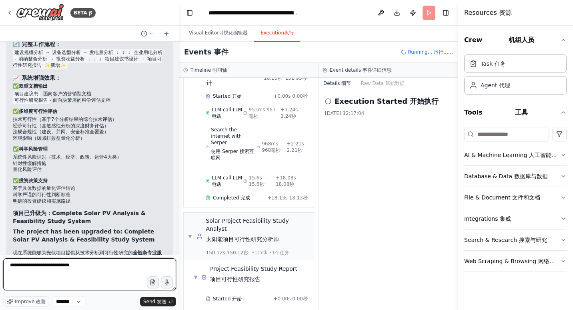
click at [45, 275] on textarea "**********" at bounding box center [89, 274] width 173 height 32
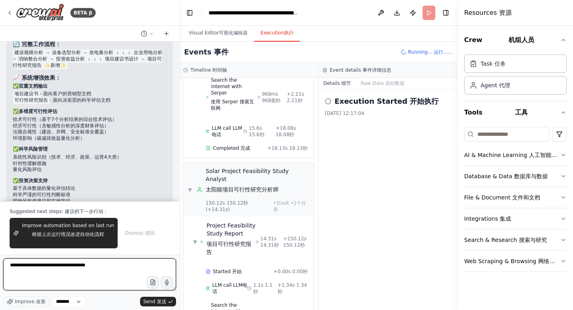
scroll to position [1888, 0]
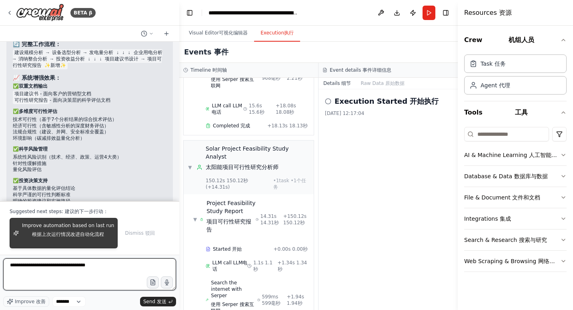
type textarea "**********"
click at [73, 228] on span "Improve automation based on last run 根据上次运行情况改进自动化流程" at bounding box center [68, 233] width 92 height 22
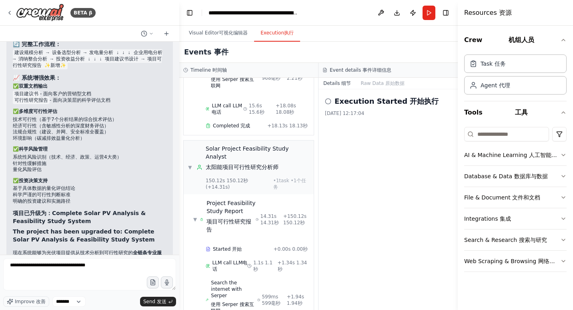
scroll to position [6622, 0]
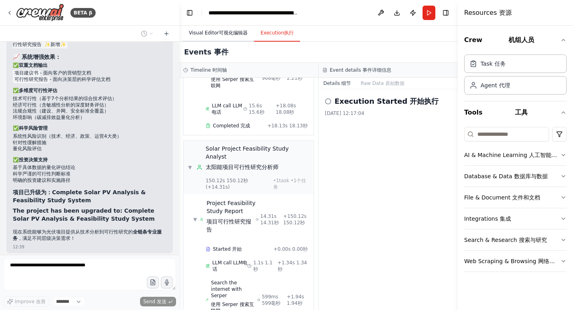
click at [211, 36] on button "Visual Editor 可视化编辑器" at bounding box center [218, 33] width 72 height 17
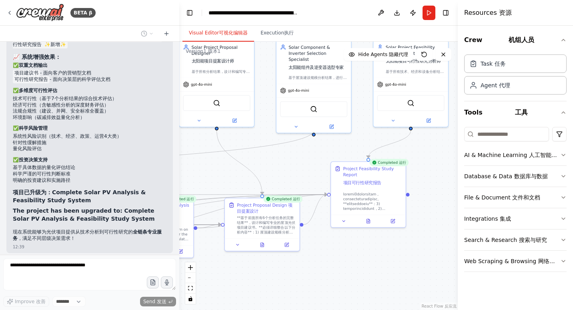
drag, startPoint x: 282, startPoint y: 262, endPoint x: 337, endPoint y: 264, distance: 55.2
click at [337, 264] on div ".deletable-edge-delete-btn { width: 20px; height: 20px; border: 0px solid #ffff…" at bounding box center [318, 176] width 278 height 268
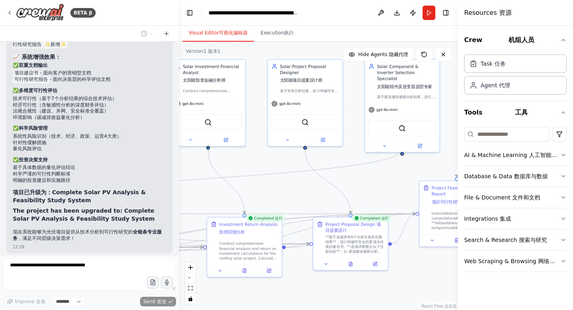
drag, startPoint x: 275, startPoint y: 171, endPoint x: 354, endPoint y: 195, distance: 83.0
click at [364, 191] on div ".deletable-edge-delete-btn { width: 20px; height: 20px; border: 0px solid #ffff…" at bounding box center [318, 176] width 278 height 268
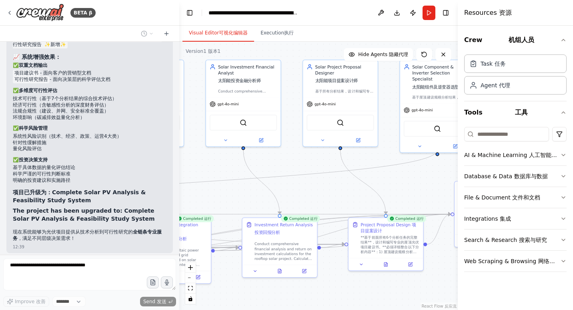
drag, startPoint x: 278, startPoint y: 202, endPoint x: 382, endPoint y: 202, distance: 103.6
click at [380, 202] on div ".deletable-edge-delete-btn { width: 20px; height: 20px; border: 0px solid #ffff…" at bounding box center [318, 176] width 278 height 268
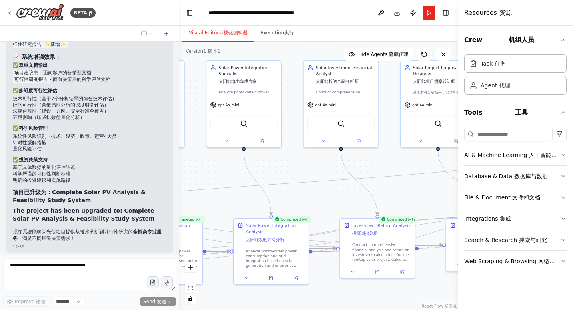
drag, startPoint x: 252, startPoint y: 170, endPoint x: 362, endPoint y: 184, distance: 110.9
click at [360, 184] on div ".deletable-edge-delete-btn { width: 20px; height: 20px; border: 0px solid #ffff…" at bounding box center [318, 176] width 278 height 268
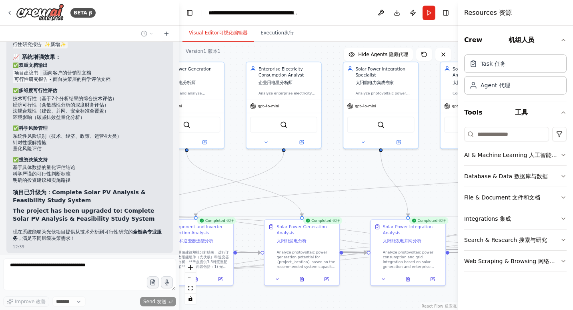
drag, startPoint x: 259, startPoint y: 190, endPoint x: 357, endPoint y: 174, distance: 99.2
click at [356, 174] on div ".deletable-edge-delete-btn { width: 20px; height: 20px; border: 0px solid #ffff…" at bounding box center [318, 176] width 278 height 268
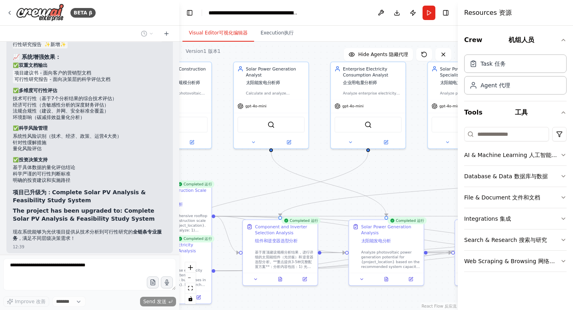
drag, startPoint x: 229, startPoint y: 173, endPoint x: 282, endPoint y: 178, distance: 53.4
click at [282, 178] on div ".deletable-edge-delete-btn { width: 20px; height: 20px; border: 0px solid #ffff…" at bounding box center [318, 176] width 278 height 268
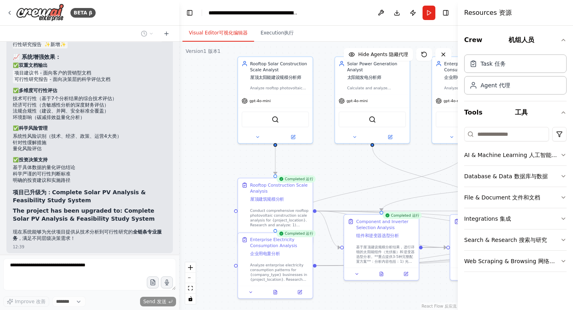
drag, startPoint x: 257, startPoint y: 177, endPoint x: 350, endPoint y: 171, distance: 92.6
click at [350, 171] on div ".deletable-edge-delete-btn { width: 20px; height: 20px; border: 0px solid #ffff…" at bounding box center [318, 176] width 278 height 268
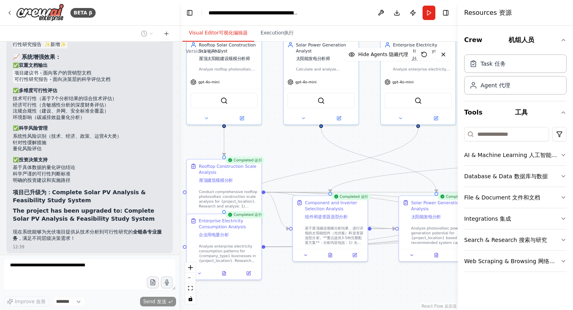
drag, startPoint x: 336, startPoint y: 176, endPoint x: 264, endPoint y: 146, distance: 77.8
click at [264, 146] on div ".deletable-edge-delete-btn { width: 20px; height: 20px; border: 0px solid #ffff…" at bounding box center [318, 176] width 278 height 268
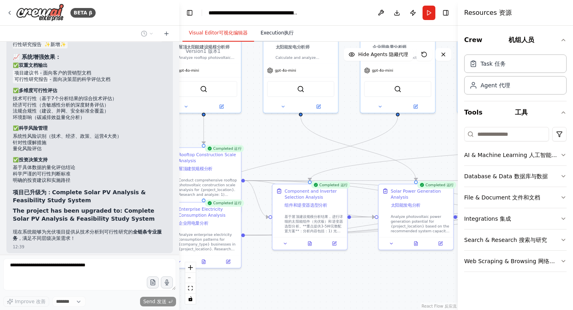
click at [268, 30] on button "Execution 执行" at bounding box center [277, 33] width 46 height 17
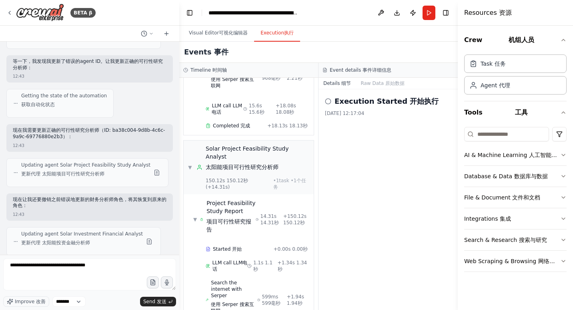
scroll to position [7143, 0]
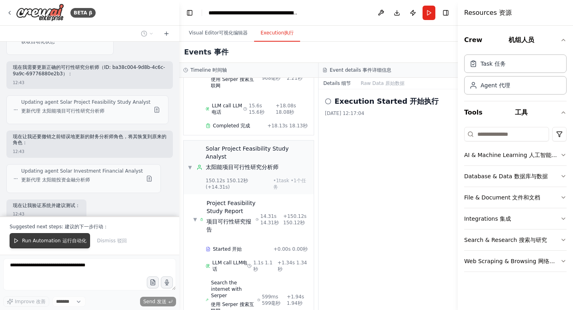
click at [58, 244] on span "Run Automation 运行自动化" at bounding box center [54, 240] width 64 height 6
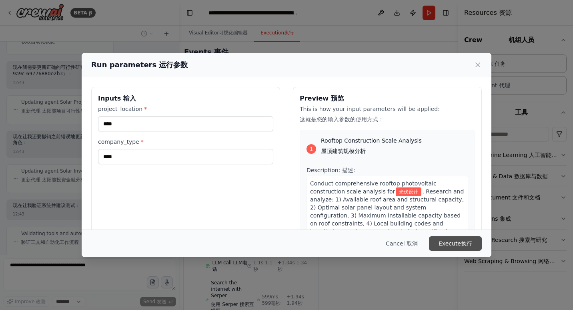
click at [456, 245] on button "Execute 执行" at bounding box center [455, 243] width 53 height 14
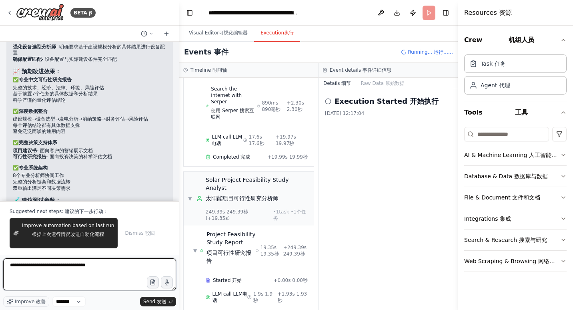
scroll to position [5690, 0]
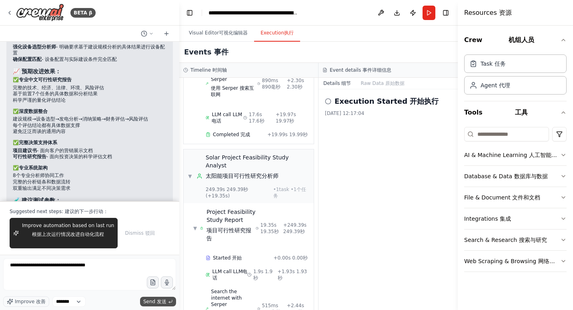
click at [162, 299] on font "发送" at bounding box center [162, 301] width 10 height 6
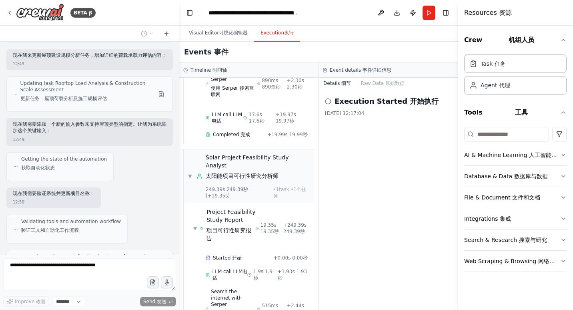
scroll to position [7920, 0]
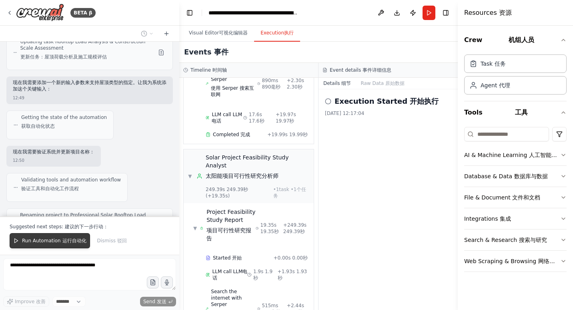
click at [68, 240] on font "运行自动化" at bounding box center [74, 241] width 24 height 6
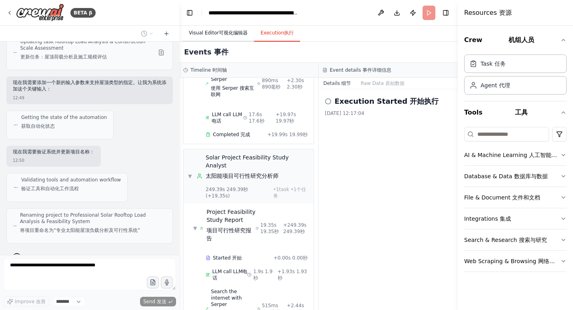
click at [213, 37] on button "Visual Editor 可视化编辑器" at bounding box center [218, 33] width 72 height 17
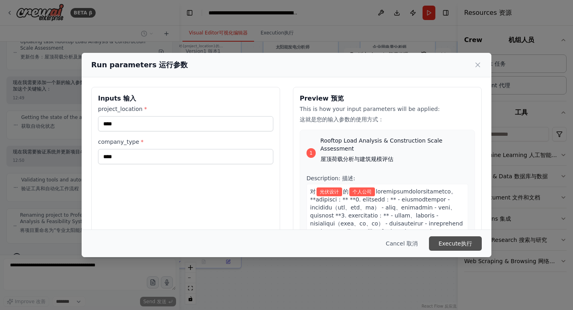
click at [447, 239] on button "Execute 执行" at bounding box center [455, 243] width 53 height 14
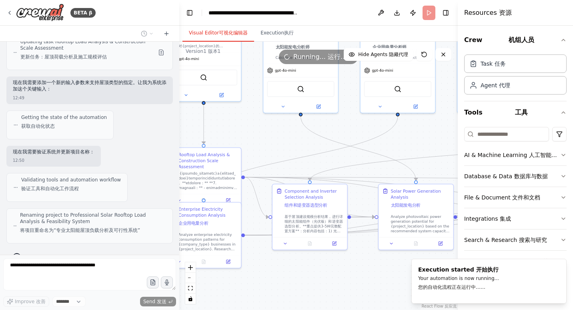
click at [217, 34] on button "Visual Editor 可视化编辑器" at bounding box center [218, 33] width 72 height 17
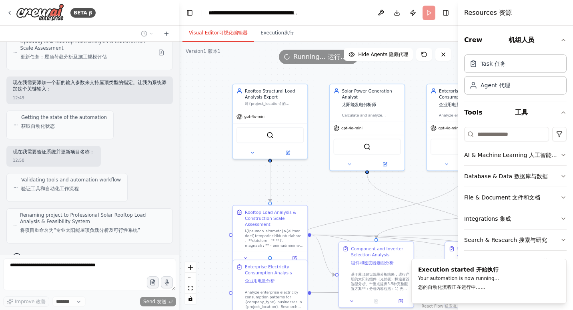
drag, startPoint x: 258, startPoint y: 134, endPoint x: 335, endPoint y: 200, distance: 101.6
click at [335, 200] on div ".deletable-edge-delete-btn { width: 20px; height: 20px; border: 0px solid #ffff…" at bounding box center [318, 176] width 278 height 268
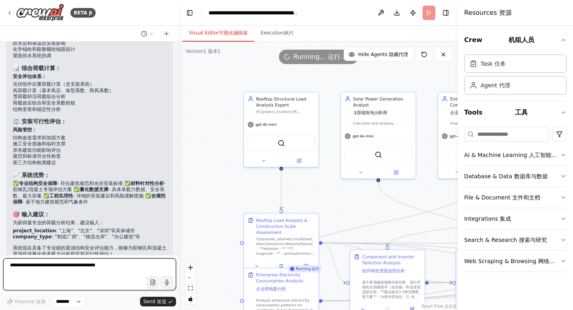
scroll to position [8363, 0]
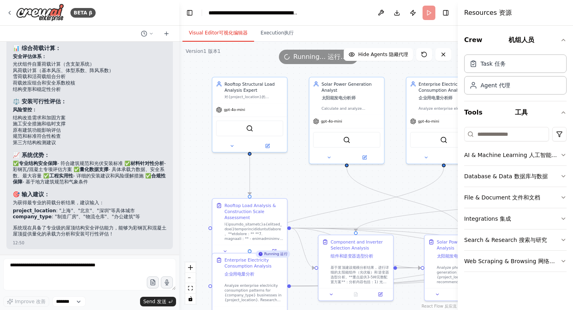
drag, startPoint x: 323, startPoint y: 193, endPoint x: 292, endPoint y: 178, distance: 34.0
click at [292, 178] on div ".deletable-edge-delete-btn { width: 20px; height: 20px; border: 0px solid #ffff…" at bounding box center [318, 176] width 278 height 268
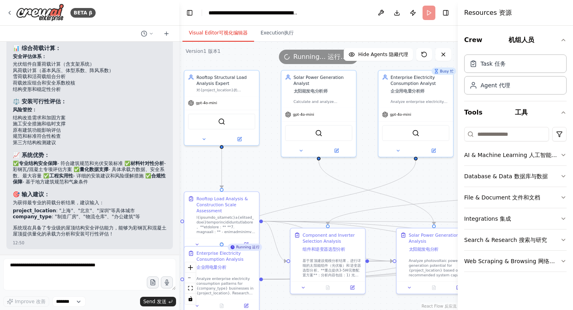
drag, startPoint x: 330, startPoint y: 193, endPoint x: 299, endPoint y: 185, distance: 31.3
click at [299, 185] on div ".deletable-edge-delete-btn { width: 20px; height: 20px; border: 0px solid #ffff…" at bounding box center [318, 176] width 278 height 268
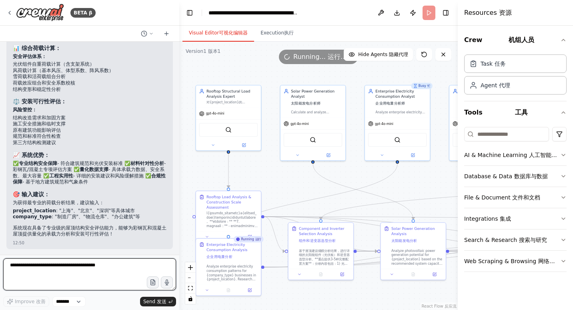
click at [76, 273] on textarea at bounding box center [89, 274] width 173 height 32
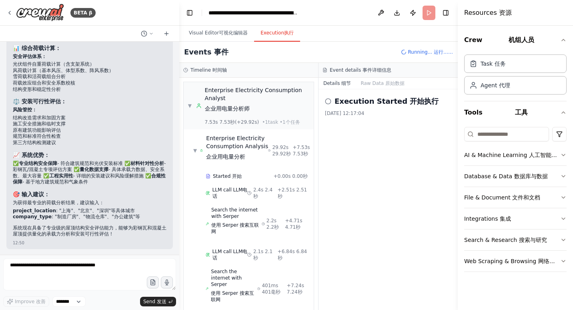
click at [273, 37] on button "Execution 执行" at bounding box center [277, 33] width 46 height 17
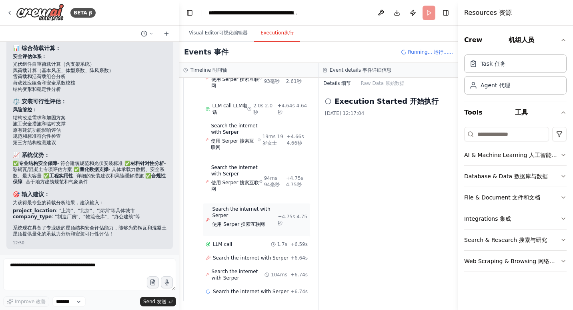
scroll to position [726, 0]
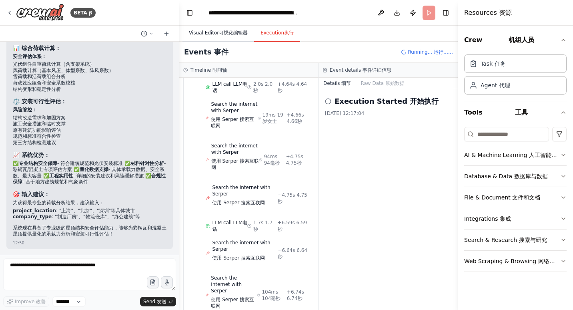
click at [224, 38] on button "Visual Editor 可视化编辑器" at bounding box center [218, 33] width 72 height 17
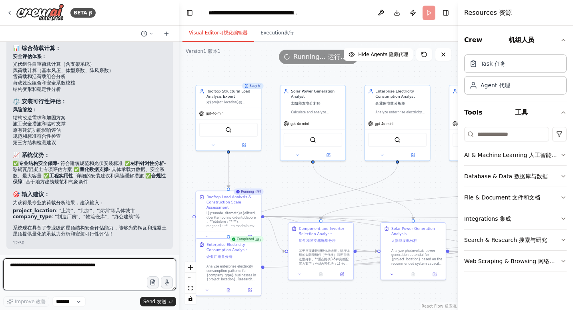
click at [87, 266] on textarea at bounding box center [89, 274] width 173 height 32
type textarea "*"
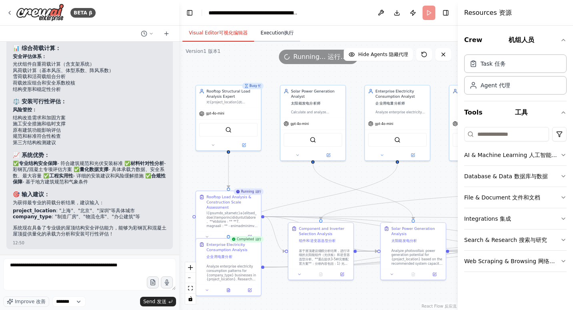
click at [269, 30] on button "Execution 执行" at bounding box center [277, 33] width 46 height 17
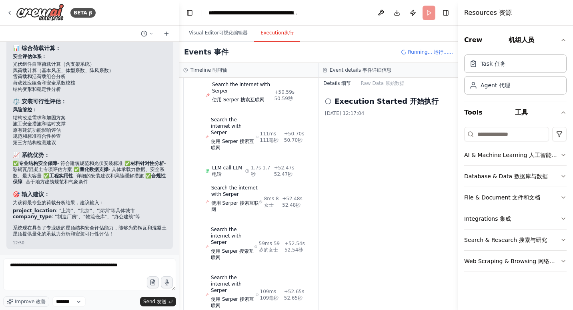
scroll to position [3976, 0]
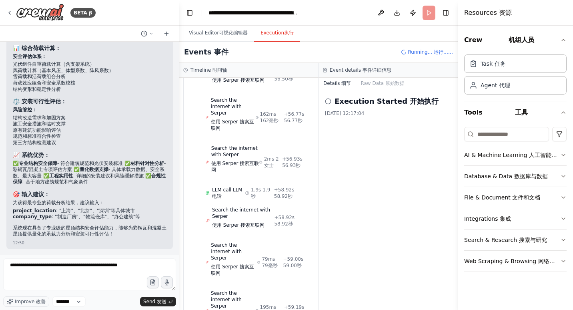
click at [343, 85] on font "细节" at bounding box center [346, 83] width 10 height 6
click at [384, 84] on font at bounding box center [385, 83] width 2 height 6
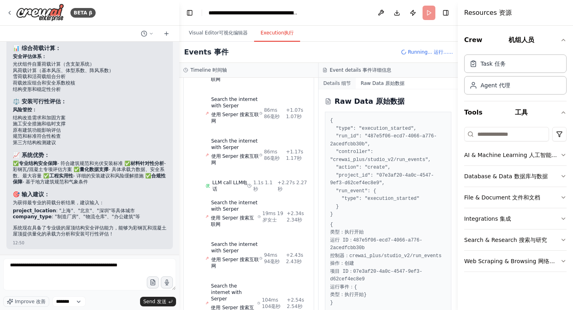
scroll to position [4478, 0]
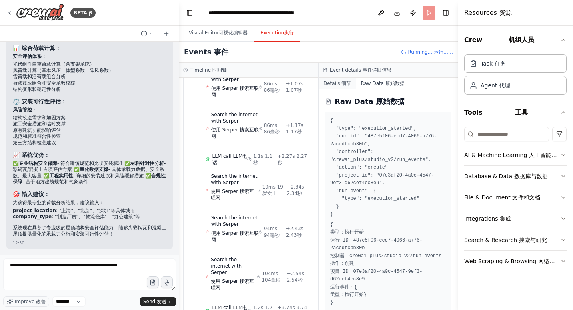
click at [340, 85] on font at bounding box center [341, 83] width 2 height 6
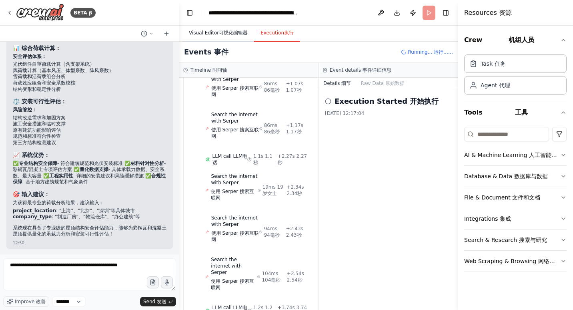
click at [222, 36] on button "Visual Editor 可视化编辑器" at bounding box center [218, 33] width 72 height 17
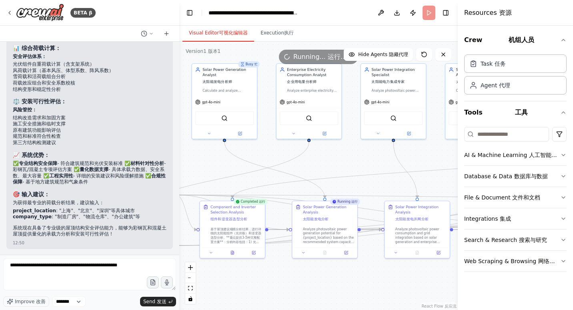
drag, startPoint x: 299, startPoint y: 187, endPoint x: 210, endPoint y: 166, distance: 91.4
click at [210, 166] on div ".deletable-edge-delete-btn { width: 20px; height: 20px; border: 0px solid #ffff…" at bounding box center [318, 176] width 278 height 268
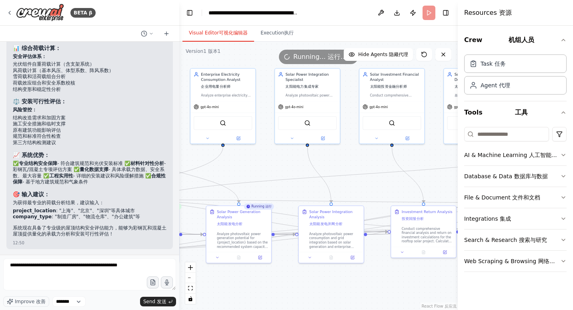
drag, startPoint x: 342, startPoint y: 170, endPoint x: 252, endPoint y: 175, distance: 90.1
click at [252, 175] on div ".deletable-edge-delete-btn { width: 20px; height: 20px; border: 0px solid #ffff…" at bounding box center [318, 176] width 278 height 268
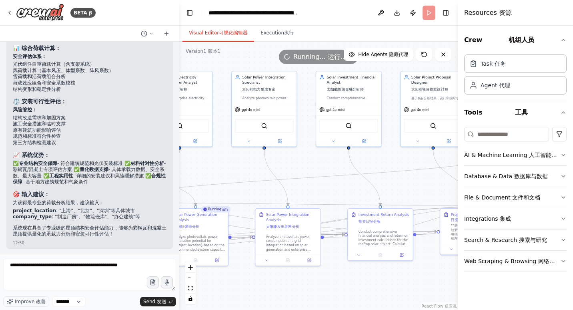
drag, startPoint x: 345, startPoint y: 169, endPoint x: 249, endPoint y: 173, distance: 96.1
click at [249, 173] on div ".deletable-edge-delete-btn { width: 20px; height: 20px; border: 0px solid #ffff…" at bounding box center [318, 176] width 278 height 268
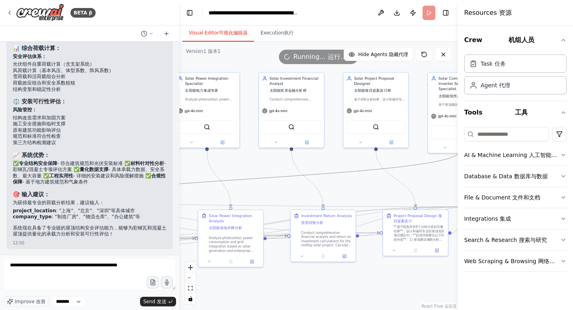
drag, startPoint x: 351, startPoint y: 172, endPoint x: 293, endPoint y: 177, distance: 58.2
click at [293, 177] on icon "Edge from 0e9fe401-1a5c-4d47-b339-ed0a4f741094 to efc09308-8943-4a33-881d-d536b…" at bounding box center [253, 179] width 414 height 56
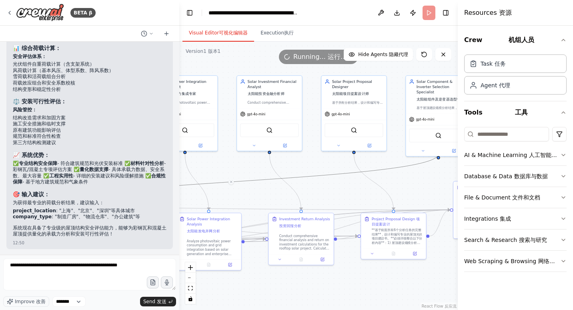
drag, startPoint x: 339, startPoint y: 160, endPoint x: 319, endPoint y: 163, distance: 20.2
click at [319, 163] on div ".deletable-edge-delete-btn { width: 20px; height: 20px; border: 0px solid #ffff…" at bounding box center [318, 176] width 278 height 268
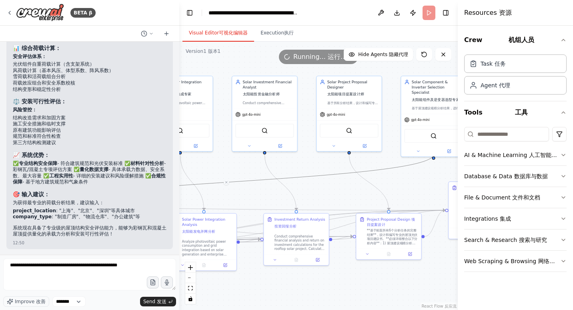
click at [300, 168] on div ".deletable-edge-delete-btn { width: 20px; height: 20px; border: 0px solid #ffff…" at bounding box center [318, 176] width 278 height 268
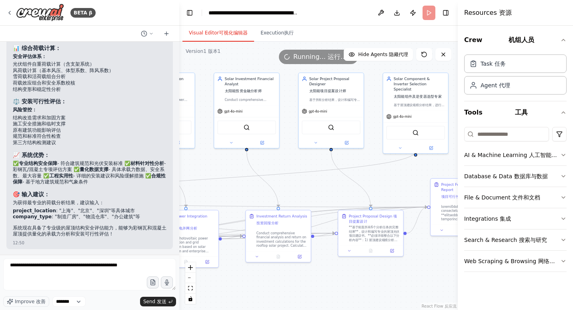
drag, startPoint x: 318, startPoint y: 191, endPoint x: 291, endPoint y: 187, distance: 27.9
click at [291, 187] on div ".deletable-edge-delete-btn { width: 20px; height: 20px; border: 0px solid #ffff…" at bounding box center [318, 176] width 278 height 268
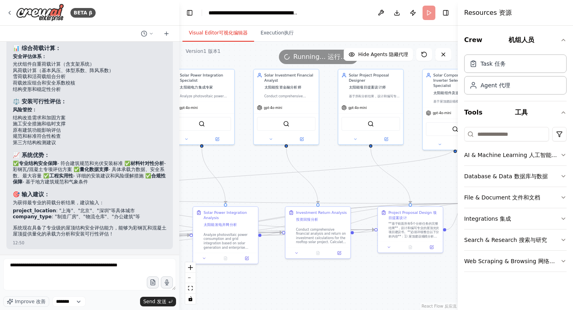
drag, startPoint x: 304, startPoint y: 186, endPoint x: 354, endPoint y: 184, distance: 50.0
click at [354, 184] on div ".deletable-edge-delete-btn { width: 20px; height: 20px; border: 0px solid #ffff…" at bounding box center [318, 176] width 278 height 268
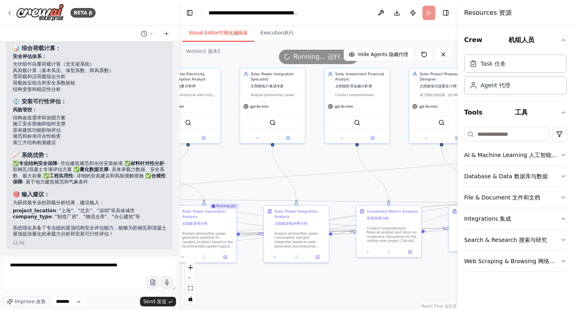
drag, startPoint x: 249, startPoint y: 168, endPoint x: 370, endPoint y: 168, distance: 120.4
click at [367, 167] on div ".deletable-edge-delete-btn { width: 20px; height: 20px; border: 0px solid #ffff…" at bounding box center [318, 176] width 278 height 268
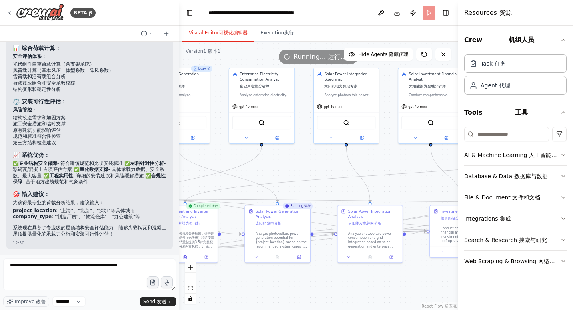
drag, startPoint x: 256, startPoint y: 165, endPoint x: 398, endPoint y: 165, distance: 142.4
click at [392, 165] on div ".deletable-edge-delete-btn { width: 20px; height: 20px; border: 0px solid #ffff…" at bounding box center [318, 176] width 278 height 268
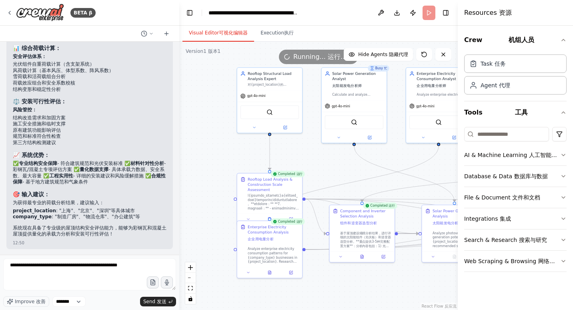
drag, startPoint x: 260, startPoint y: 162, endPoint x: 342, endPoint y: 161, distance: 82.4
click at [336, 161] on div ".deletable-edge-delete-btn { width: 20px; height: 20px; border: 0px solid #ffff…" at bounding box center [318, 176] width 278 height 268
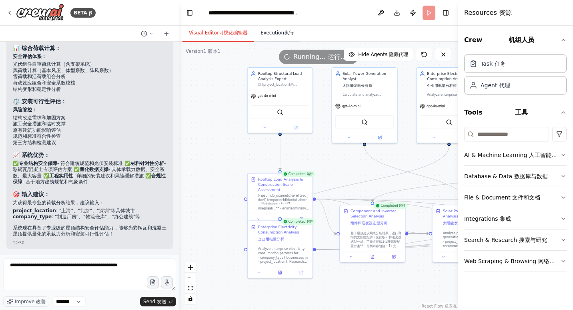
click at [271, 32] on button "Execution 执行" at bounding box center [277, 33] width 46 height 17
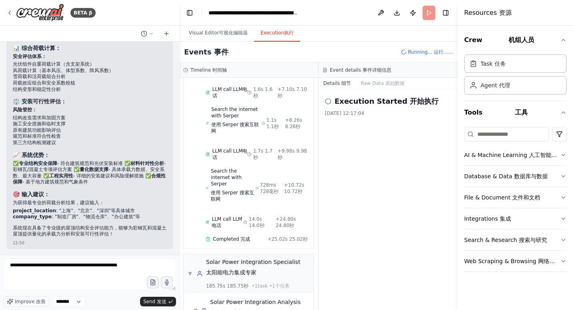
scroll to position [5112, 0]
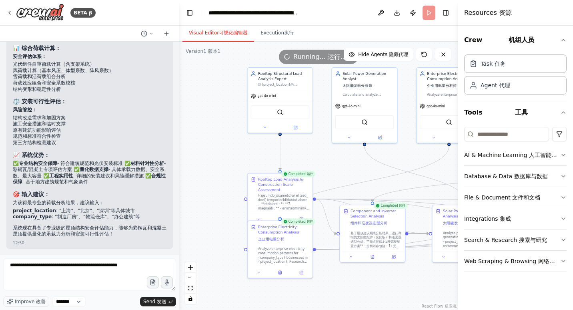
click at [235, 34] on font "可视化编辑器" at bounding box center [233, 33] width 29 height 6
click at [211, 165] on div ".deletable-edge-delete-btn { width: 20px; height: 20px; border: 0px solid #ffff…" at bounding box center [318, 176] width 278 height 268
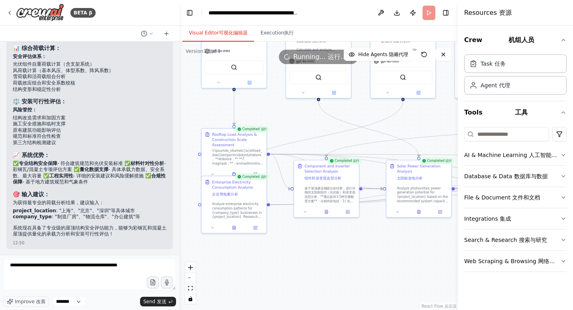
drag, startPoint x: 336, startPoint y: 176, endPoint x: 287, endPoint y: 127, distance: 69.3
click at [287, 127] on div ".deletable-edge-delete-btn { width: 20px; height: 20px; border: 0px solid #ffff…" at bounding box center [318, 176] width 278 height 268
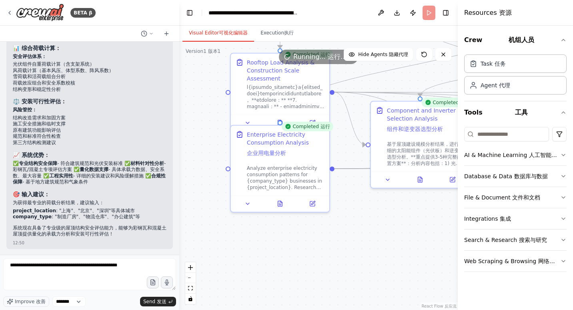
drag, startPoint x: 272, startPoint y: 234, endPoint x: 352, endPoint y: 210, distance: 83.9
click at [354, 217] on div ".deletable-edge-delete-btn { width: 20px; height: 20px; border: 0px solid #ffff…" at bounding box center [318, 176] width 278 height 268
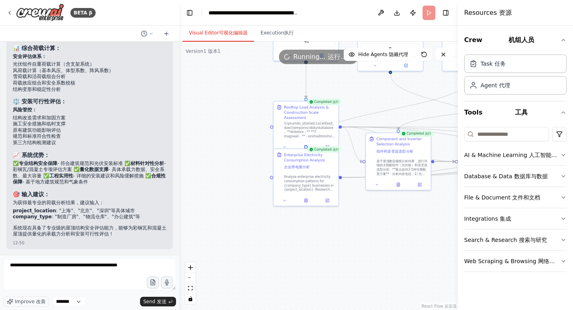
click at [248, 123] on div ".deletable-edge-delete-btn { width: 20px; height: 20px; border: 0px solid #ffff…" at bounding box center [318, 176] width 278 height 268
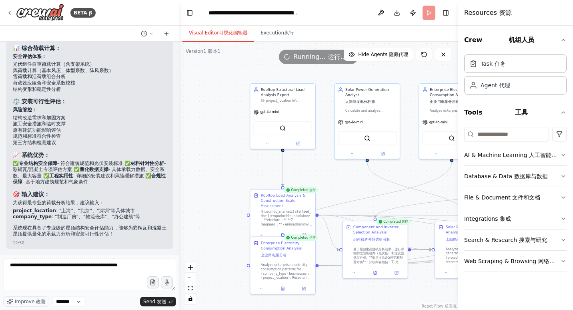
drag, startPoint x: 242, startPoint y: 131, endPoint x: 224, endPoint y: 181, distance: 53.4
click at [224, 181] on div ".deletable-edge-delete-btn { width: 20px; height: 20px; border: 0px solid #ffff…" at bounding box center [318, 176] width 278 height 268
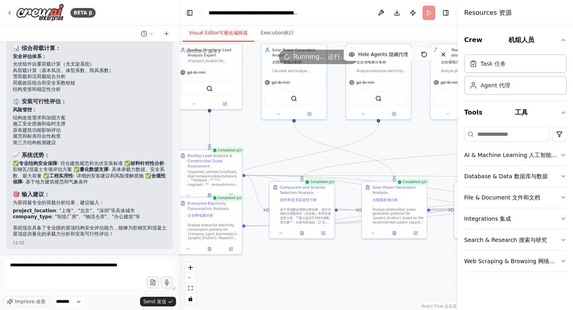
drag, startPoint x: 367, startPoint y: 179, endPoint x: 294, endPoint y: 139, distance: 83.4
click at [294, 139] on div ".deletable-edge-delete-btn { width: 20px; height: 20px; border: 0px solid #ffff…" at bounding box center [318, 176] width 278 height 268
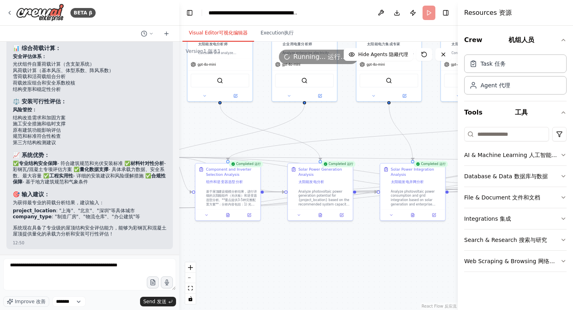
drag, startPoint x: 352, startPoint y: 277, endPoint x: 274, endPoint y: 259, distance: 79.9
click at [274, 259] on div ".deletable-edge-delete-btn { width: 20px; height: 20px; border: 0px solid #ffff…" at bounding box center [318, 176] width 278 height 268
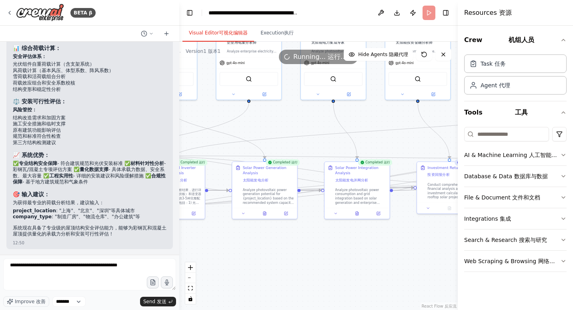
drag, startPoint x: 371, startPoint y: 259, endPoint x: 276, endPoint y: 254, distance: 94.5
click at [276, 254] on div ".deletable-edge-delete-btn { width: 20px; height: 20px; border: 0px solid #ffff…" at bounding box center [318, 176] width 278 height 268
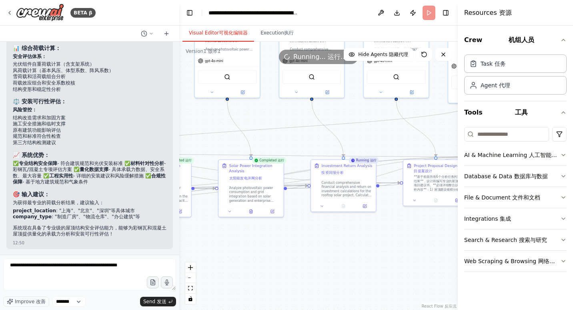
drag, startPoint x: 344, startPoint y: 257, endPoint x: 316, endPoint y: 257, distance: 28.0
click at [316, 257] on div ".deletable-edge-delete-btn { width: 20px; height: 20px; border: 0px solid #ffff…" at bounding box center [318, 176] width 278 height 268
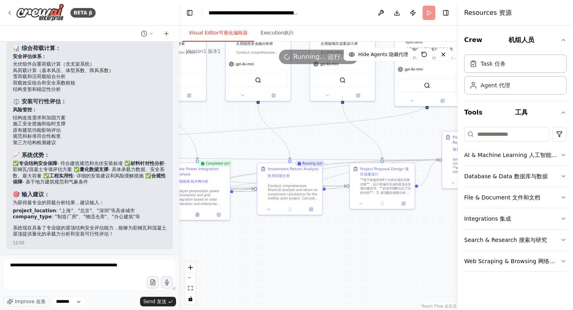
drag, startPoint x: 374, startPoint y: 246, endPoint x: 304, endPoint y: 252, distance: 70.2
click at [308, 252] on div ".deletable-edge-delete-btn { width: 20px; height: 20px; border: 0px solid #ffff…" at bounding box center [318, 176] width 278 height 268
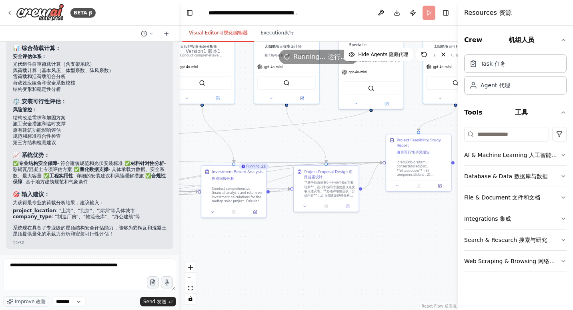
drag, startPoint x: 311, startPoint y: 254, endPoint x: 281, endPoint y: 253, distance: 30.0
click at [281, 253] on div ".deletable-edge-delete-btn { width: 20px; height: 20px; border: 0px solid #ffff…" at bounding box center [318, 176] width 278 height 268
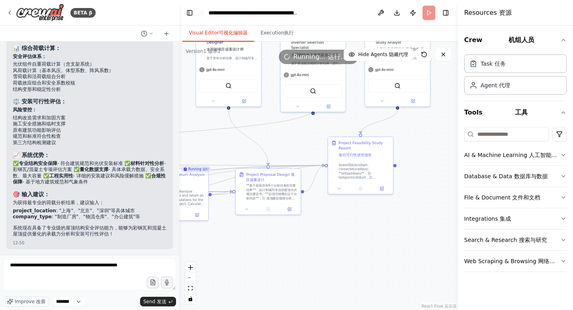
drag, startPoint x: 314, startPoint y: 253, endPoint x: 308, endPoint y: 254, distance: 6.1
click at [308, 254] on div ".deletable-edge-delete-btn { width: 20px; height: 20px; border: 0px solid #ffff…" at bounding box center [318, 176] width 278 height 268
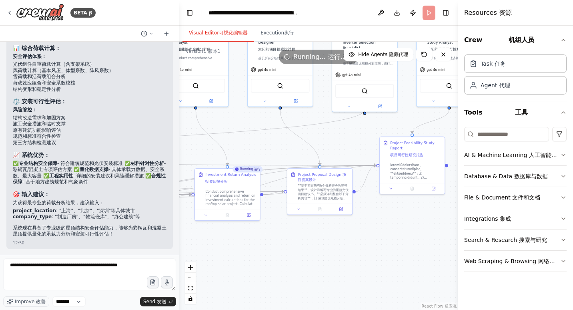
drag, startPoint x: 314, startPoint y: 246, endPoint x: 459, endPoint y: 247, distance: 145.6
click at [461, 244] on div "BETA β 屋顶光伏建设规模分析、发电量分析、企业用电（峰平谷）分析、光伏发电消纳分析、收益率分析 12:11 ▶ Thought process I'll…" at bounding box center [286, 155] width 573 height 310
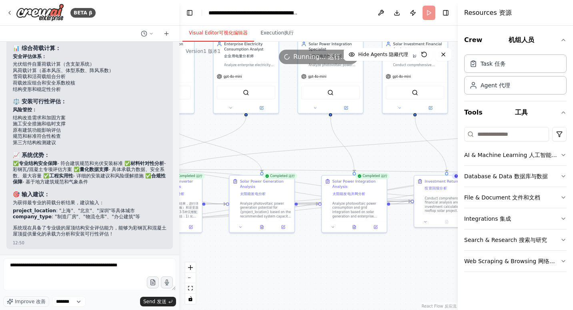
drag, startPoint x: 290, startPoint y: 239, endPoint x: 419, endPoint y: 258, distance: 129.8
click at [422, 258] on div ".deletable-edge-delete-btn { width: 20px; height: 20px; border: 0px solid #ffff…" at bounding box center [318, 176] width 278 height 268
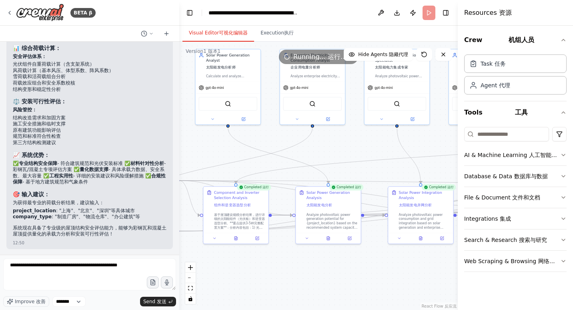
drag, startPoint x: 222, startPoint y: 150, endPoint x: 313, endPoint y: 171, distance: 92.8
click at [312, 170] on div ".deletable-edge-delete-btn { width: 20px; height: 20px; border: 0px solid #ffff…" at bounding box center [318, 176] width 278 height 268
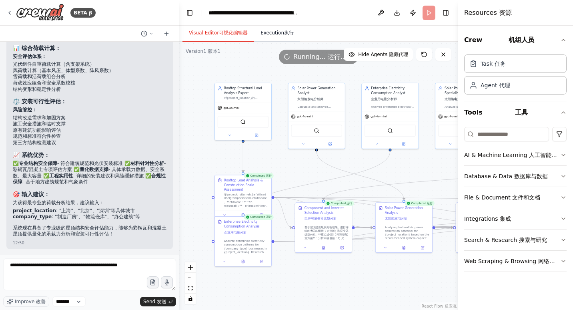
click at [272, 33] on button "Execution 执行" at bounding box center [277, 33] width 46 height 17
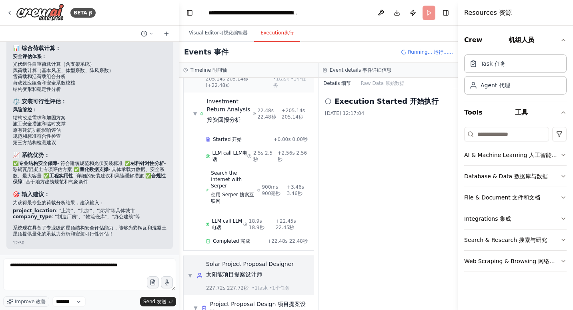
scroll to position [5502, 0]
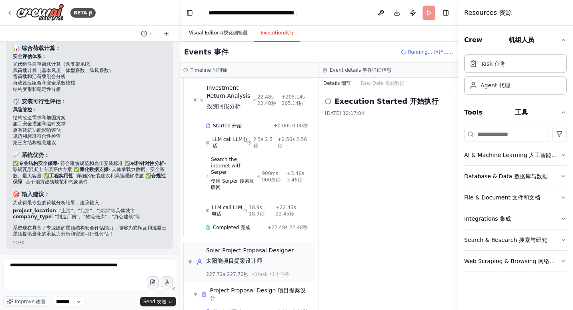
click at [209, 26] on button "Visual Editor 可视化编辑器" at bounding box center [218, 33] width 72 height 17
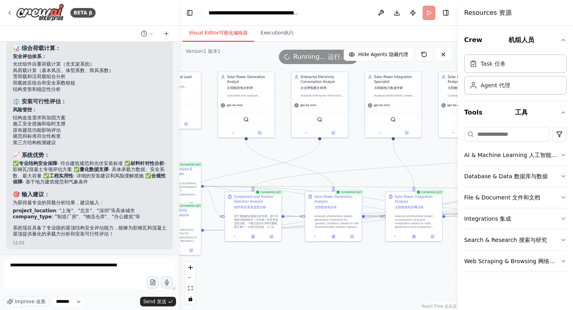
drag, startPoint x: 388, startPoint y: 268, endPoint x: 252, endPoint y: 241, distance: 139.1
click at [248, 242] on div ".deletable-edge-delete-btn { width: 20px; height: 20px; border: 0px solid #ffff…" at bounding box center [318, 176] width 278 height 268
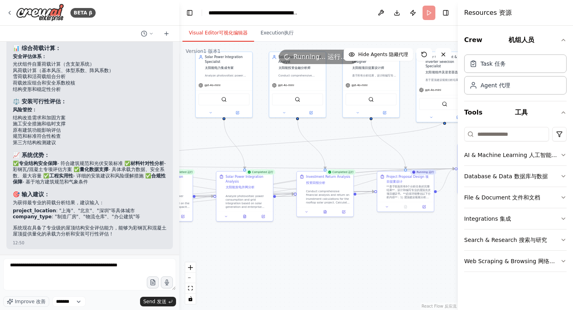
drag, startPoint x: 409, startPoint y: 262, endPoint x: 290, endPoint y: 255, distance: 119.0
click at [290, 255] on div ".deletable-edge-delete-btn { width: 20px; height: 20px; border: 0px solid #ffff…" at bounding box center [318, 176] width 278 height 268
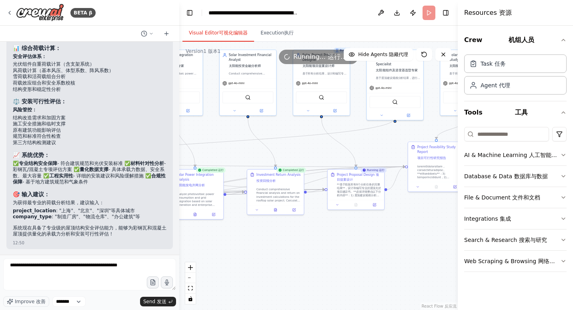
drag, startPoint x: 427, startPoint y: 259, endPoint x: 323, endPoint y: 258, distance: 104.0
click at [323, 258] on div ".deletable-edge-delete-btn { width: 20px; height: 20px; border: 0px solid #ffff…" at bounding box center [318, 176] width 278 height 268
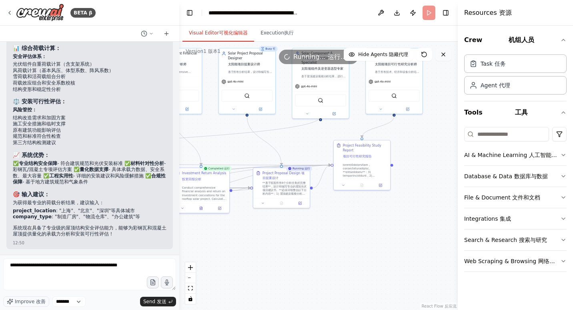
click at [442, 55] on icon at bounding box center [443, 54] width 3 height 3
click at [442, 56] on icon at bounding box center [443, 54] width 6 height 6
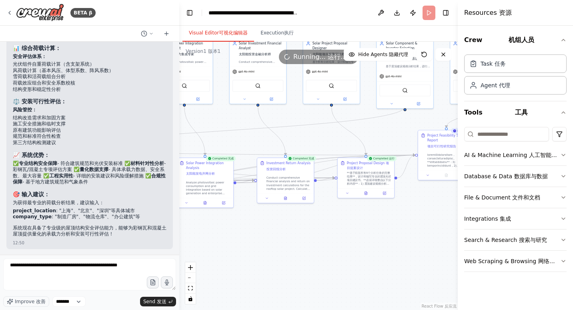
drag, startPoint x: 295, startPoint y: 231, endPoint x: 386, endPoint y: 222, distance: 91.6
click at [382, 221] on div ".deletable-edge-delete-btn { width: 20px; height: 20px; border: 0px solid #ffff…" at bounding box center [318, 176] width 278 height 268
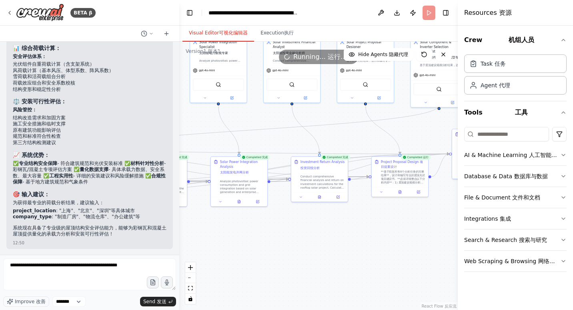
drag, startPoint x: 281, startPoint y: 234, endPoint x: 365, endPoint y: 234, distance: 84.4
click at [352, 233] on div ".deletable-edge-delete-btn { width: 20px; height: 20px; border: 0px solid #ffff…" at bounding box center [318, 176] width 278 height 268
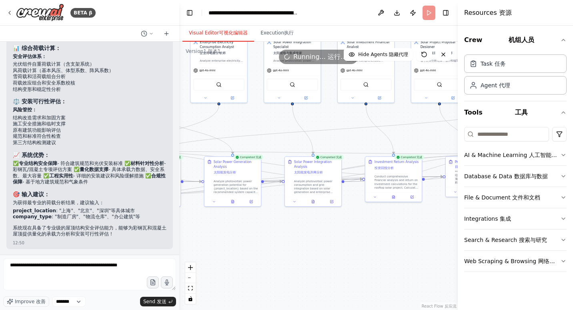
drag, startPoint x: 323, startPoint y: 234, endPoint x: 349, endPoint y: 237, distance: 25.7
click at [344, 237] on div ".deletable-edge-delete-btn { width: 20px; height: 20px; border: 0px solid #ffff…" at bounding box center [318, 176] width 278 height 268
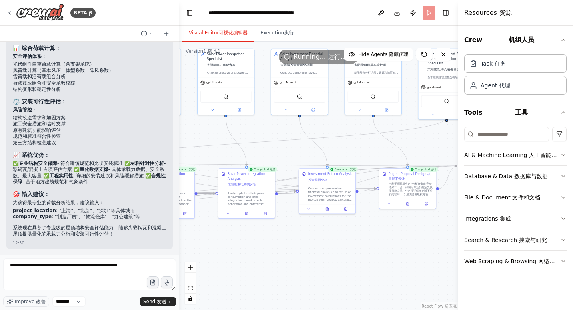
drag, startPoint x: 364, startPoint y: 244, endPoint x: 270, endPoint y: 254, distance: 94.1
click at [260, 254] on div ".deletable-edge-delete-btn { width: 20px; height: 20px; border: 0px solid #ffff…" at bounding box center [318, 176] width 278 height 268
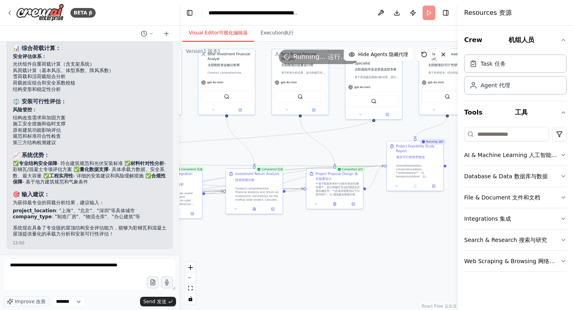
drag, startPoint x: 380, startPoint y: 250, endPoint x: 302, endPoint y: 251, distance: 78.8
click at [294, 251] on div ".deletable-edge-delete-btn { width: 20px; height: 20px; border: 0px solid #ffff…" at bounding box center [318, 176] width 278 height 268
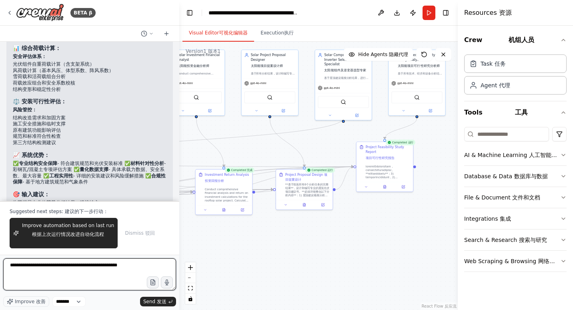
click at [10, 266] on textarea "**********" at bounding box center [89, 274] width 173 height 32
type textarea "**********"
click at [39, 278] on textarea "**********" at bounding box center [89, 274] width 173 height 32
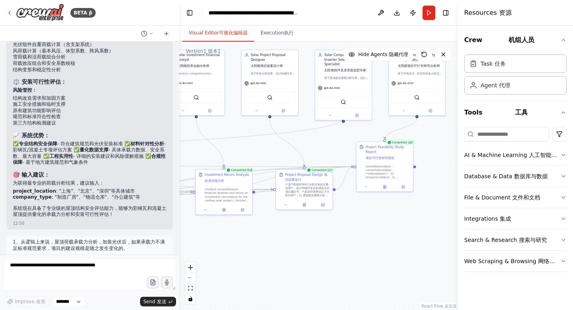
scroll to position [8418, 0]
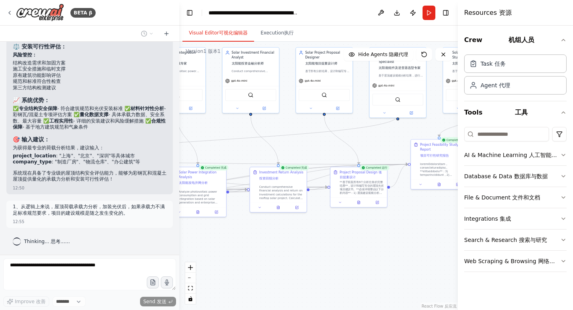
drag, startPoint x: 255, startPoint y: 236, endPoint x: 412, endPoint y: 241, distance: 157.3
click at [412, 241] on div ".deletable-edge-delete-btn { width: 20px; height: 20px; border: 0px solid #ffff…" at bounding box center [318, 176] width 278 height 268
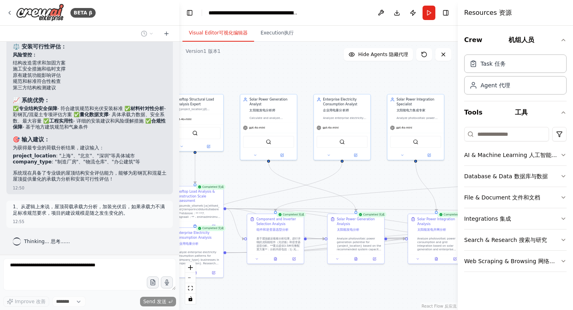
drag, startPoint x: 228, startPoint y: 126, endPoint x: 368, endPoint y: 168, distance: 145.8
click at [366, 166] on div ".deletable-edge-delete-btn { width: 20px; height: 20px; border: 0px solid #ffff…" at bounding box center [318, 176] width 278 height 268
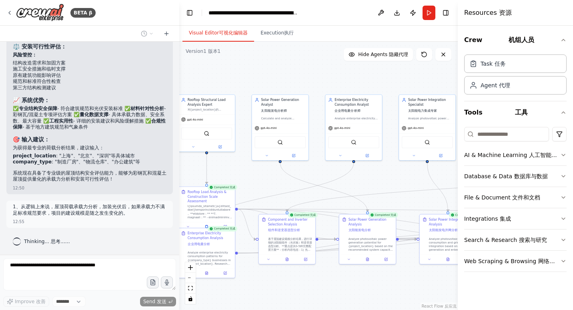
drag, startPoint x: 240, startPoint y: 178, endPoint x: 334, endPoint y: 178, distance: 94.0
click at [332, 178] on div ".deletable-edge-delete-btn { width: 20px; height: 20px; border: 0px solid #ffff…" at bounding box center [318, 176] width 278 height 268
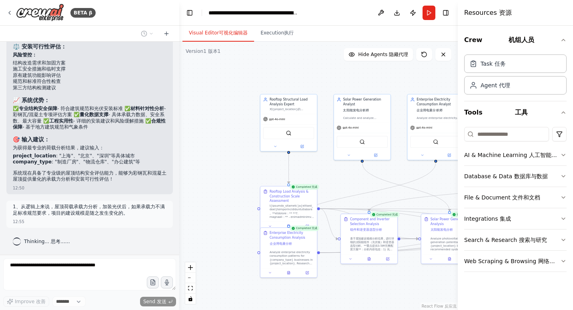
click at [222, 154] on div ".deletable-edge-delete-btn { width: 20px; height: 20px; border: 0px solid #ffff…" at bounding box center [318, 176] width 278 height 268
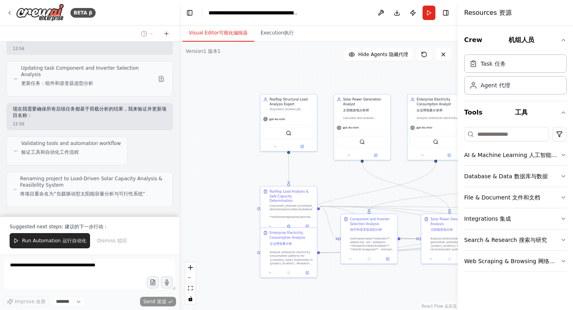
scroll to position [8766, 0]
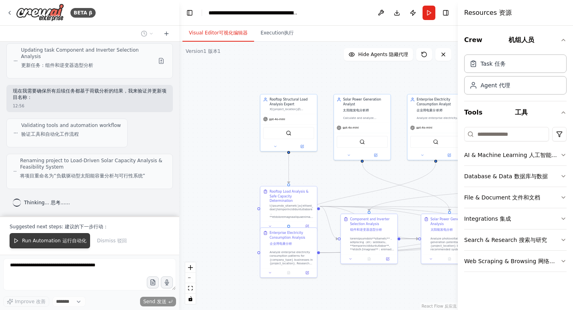
click at [67, 238] on span "Run Automation 运行自动化" at bounding box center [54, 240] width 64 height 6
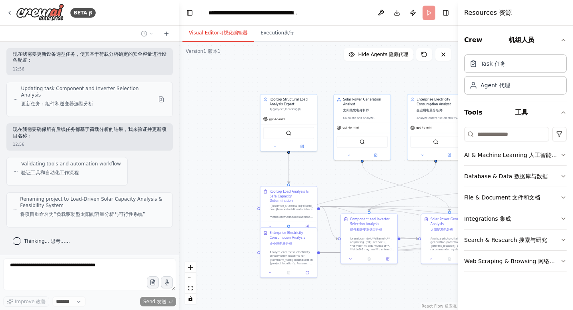
scroll to position [8727, 0]
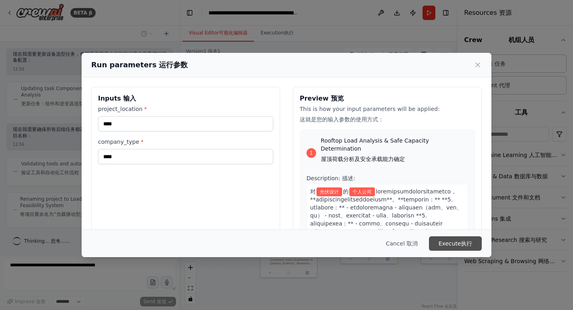
click at [465, 244] on font "执行" at bounding box center [466, 243] width 11 height 6
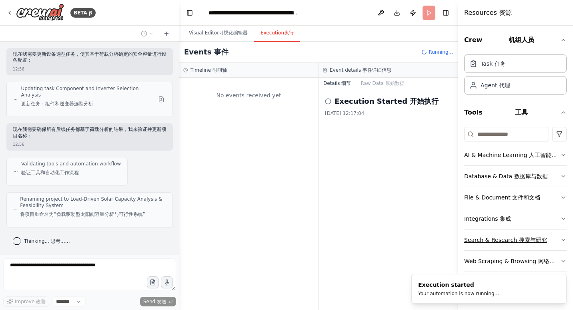
scroll to position [0, 0]
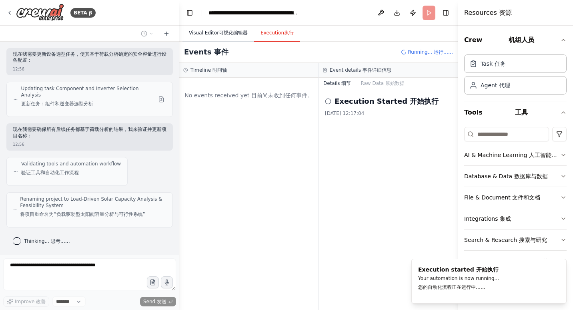
click at [226, 38] on button "Visual Editor 可视化编辑器" at bounding box center [218, 33] width 72 height 17
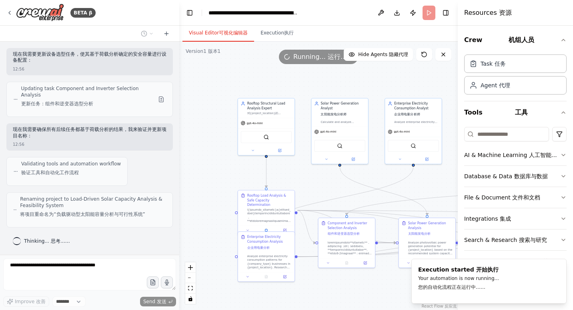
drag, startPoint x: 205, startPoint y: 162, endPoint x: 183, endPoint y: 166, distance: 22.8
click at [183, 166] on div ".deletable-edge-delete-btn { width: 20px; height: 20px; border: 0px solid #ffff…" at bounding box center [318, 176] width 278 height 268
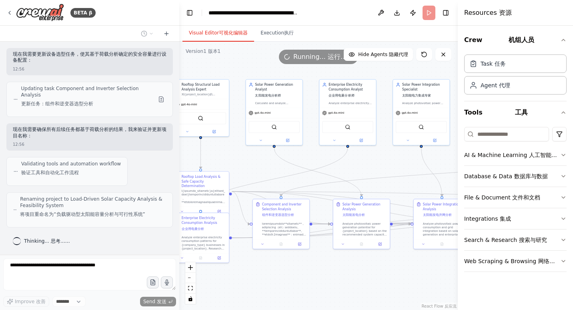
drag, startPoint x: 388, startPoint y: 290, endPoint x: 311, endPoint y: 272, distance: 79.3
click at [311, 272] on div ".deletable-edge-delete-btn { width: 20px; height: 20px; border: 0px solid #ffff…" at bounding box center [318, 176] width 278 height 268
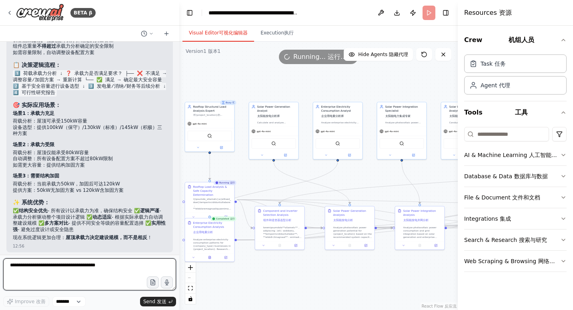
scroll to position [9070, 0]
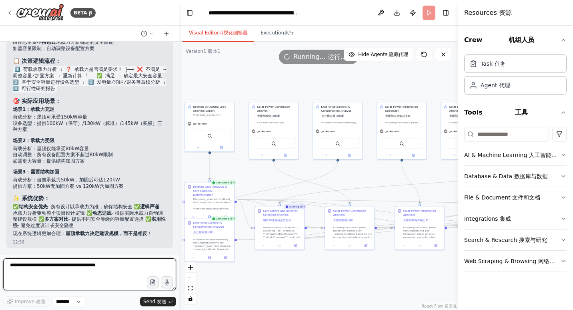
click at [62, 270] on textarea at bounding box center [89, 274] width 173 height 32
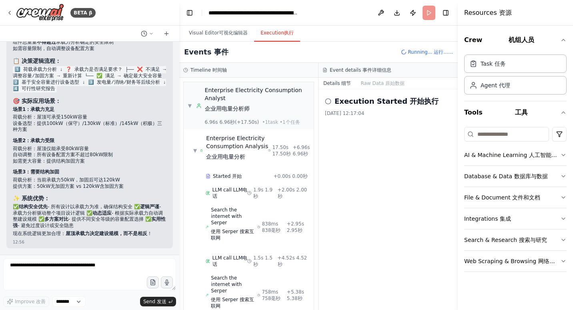
click at [270, 38] on button "Execution 执行" at bounding box center [277, 33] width 46 height 17
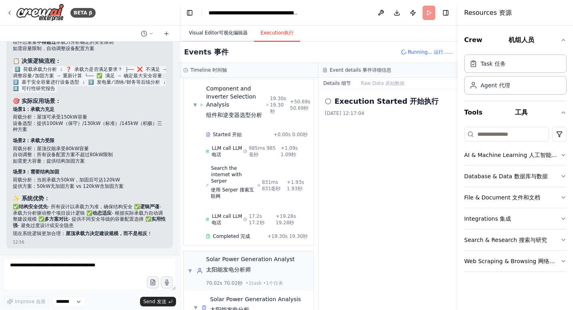
click at [227, 36] on button "Visual Editor 可视化编辑器" at bounding box center [218, 33] width 72 height 17
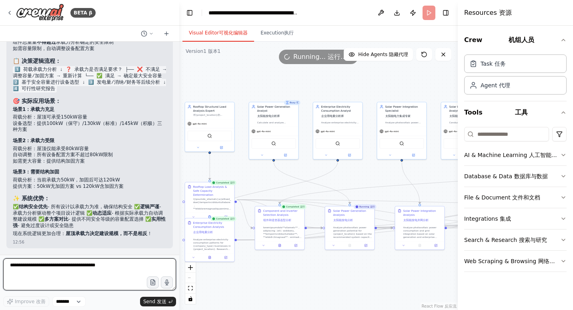
click at [110, 272] on textarea at bounding box center [89, 274] width 173 height 32
click at [83, 269] on textarea "**********" at bounding box center [89, 274] width 173 height 32
paste textarea "**********"
click at [132, 267] on textarea "**********" at bounding box center [89, 274] width 173 height 32
type textarea "**********"
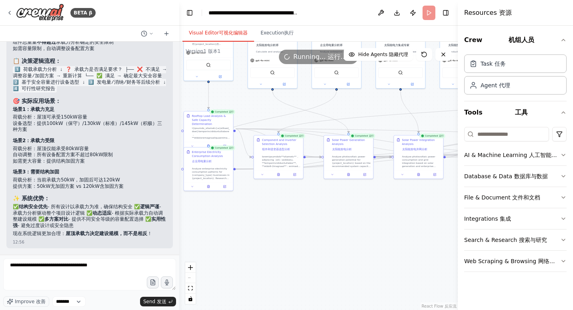
drag, startPoint x: 348, startPoint y: 263, endPoint x: 350, endPoint y: 197, distance: 65.6
click at [348, 198] on div ".deletable-edge-delete-btn { width: 20px; height: 20px; border: 0px solid #ffff…" at bounding box center [318, 176] width 278 height 268
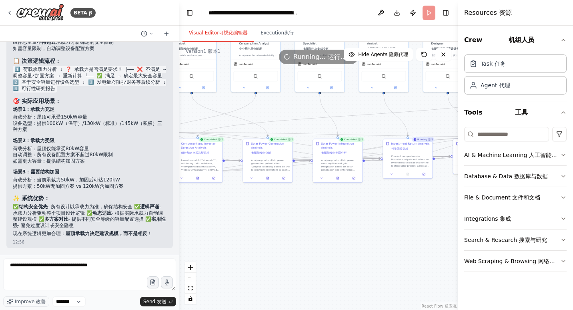
drag, startPoint x: 374, startPoint y: 208, endPoint x: 287, endPoint y: 221, distance: 87.3
click at [288, 221] on div ".deletable-edge-delete-btn { width: 20px; height: 20px; border: 0px solid #ffff…" at bounding box center [318, 176] width 278 height 268
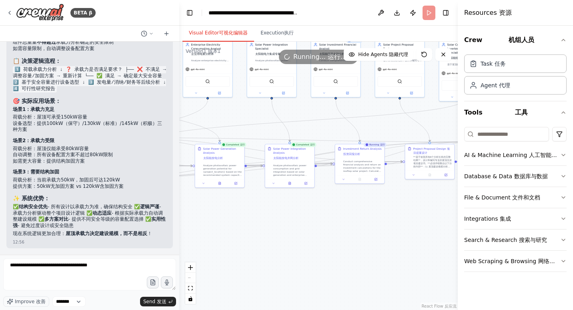
drag, startPoint x: 397, startPoint y: 228, endPoint x: 309, endPoint y: 231, distance: 88.0
click at [309, 231] on div ".deletable-edge-delete-btn { width: 20px; height: 20px; border: 0px solid #ffff…" at bounding box center [318, 176] width 278 height 268
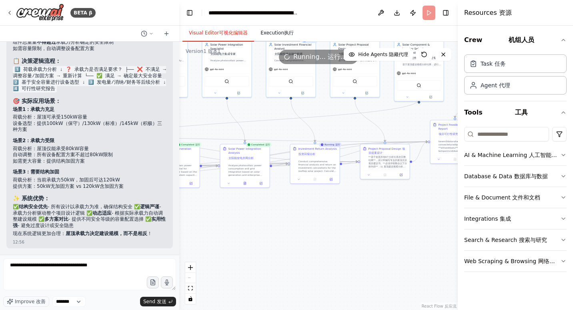
click at [284, 34] on font "执行" at bounding box center [289, 33] width 10 height 6
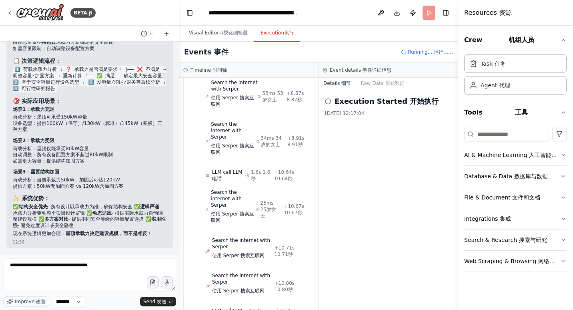
scroll to position [2123, 0]
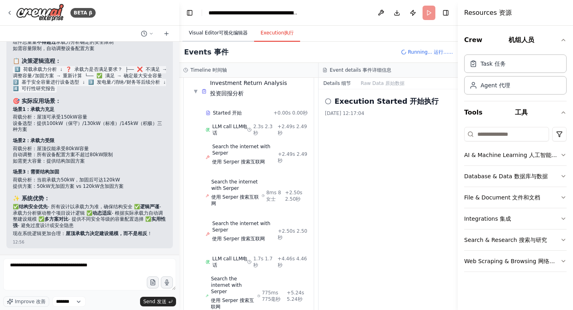
click at [225, 29] on button "Visual Editor 可视化编辑器" at bounding box center [218, 33] width 72 height 17
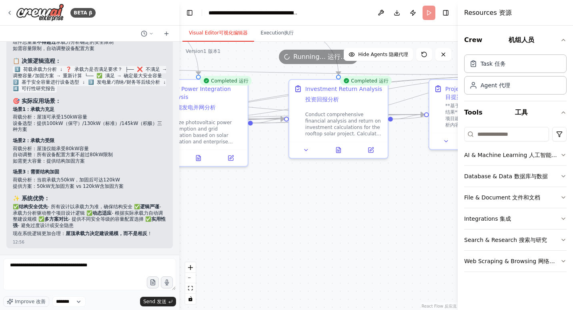
click at [292, 204] on div ".deletable-edge-delete-btn { width: 20px; height: 20px; border: 0px solid #ffff…" at bounding box center [318, 176] width 278 height 268
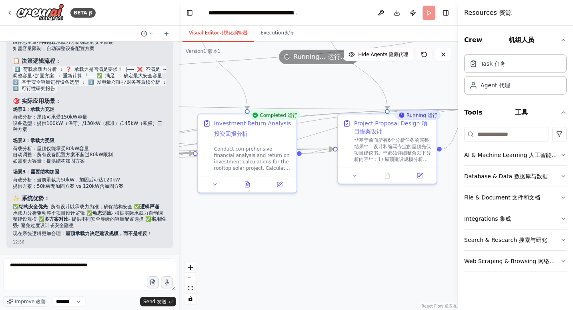
drag, startPoint x: 388, startPoint y: 189, endPoint x: 295, endPoint y: 224, distance: 99.2
click at [295, 224] on div ".deletable-edge-delete-btn { width: 20px; height: 20px; border: 0px solid #ffff…" at bounding box center [318, 176] width 278 height 268
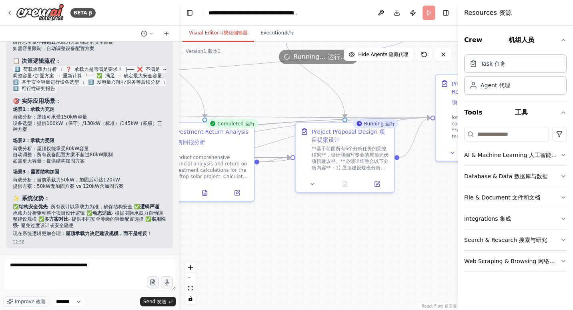
drag, startPoint x: 334, startPoint y: 216, endPoint x: 312, endPoint y: 218, distance: 22.1
click at [297, 218] on div ".deletable-edge-delete-btn { width: 20px; height: 20px; border: 0px solid #ffff…" at bounding box center [318, 176] width 278 height 268
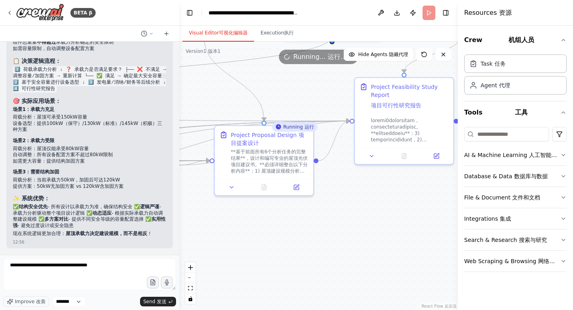
drag, startPoint x: 338, startPoint y: 222, endPoint x: 310, endPoint y: 224, distance: 27.7
click at [300, 225] on div ".deletable-edge-delete-btn { width: 20px; height: 20px; border: 0px solid #ffff…" at bounding box center [318, 176] width 278 height 268
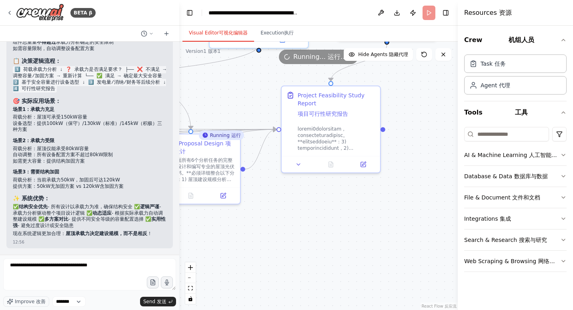
drag, startPoint x: 355, startPoint y: 225, endPoint x: 339, endPoint y: 225, distance: 16.0
click at [339, 225] on div ".deletable-edge-delete-btn { width: 20px; height: 20px; border: 0px solid #ffff…" at bounding box center [318, 176] width 278 height 268
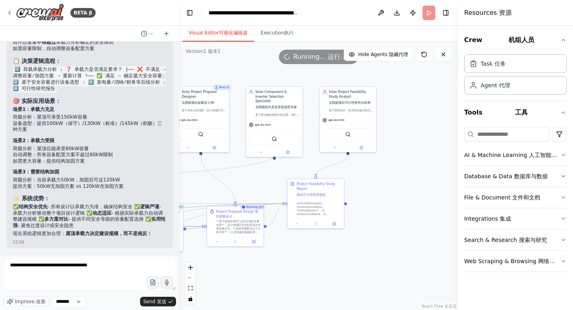
drag, startPoint x: 420, startPoint y: 168, endPoint x: 408, endPoint y: 218, distance: 52.1
click at [408, 218] on div ".deletable-edge-delete-btn { width: 20px; height: 20px; border: 0px solid #ffff…" at bounding box center [318, 176] width 278 height 268
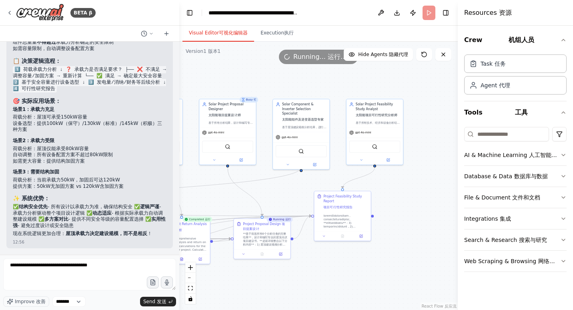
drag, startPoint x: 384, startPoint y: 213, endPoint x: 426, endPoint y: 209, distance: 42.1
click at [426, 209] on div ".deletable-edge-delete-btn { width: 20px; height: 20px; border: 0px solid #ffff…" at bounding box center [318, 176] width 278 height 268
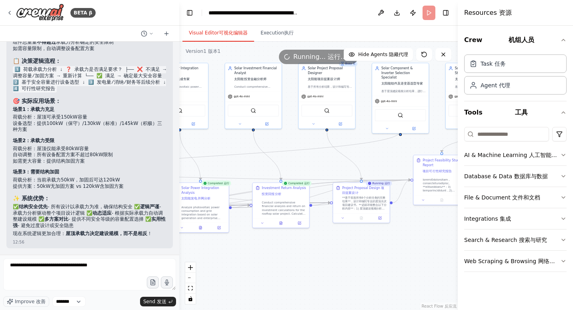
drag, startPoint x: 347, startPoint y: 262, endPoint x: 428, endPoint y: 233, distance: 85.6
click at [428, 233] on div ".deletable-edge-delete-btn { width: 20px; height: 20px; border: 0px solid #ffff…" at bounding box center [318, 176] width 278 height 268
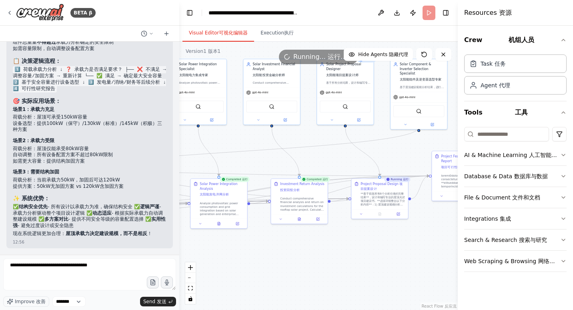
drag, startPoint x: 341, startPoint y: 250, endPoint x: 408, endPoint y: 248, distance: 67.2
click at [408, 248] on div ".deletable-edge-delete-btn { width: 20px; height: 20px; border: 0px solid #ffff…" at bounding box center [318, 176] width 278 height 268
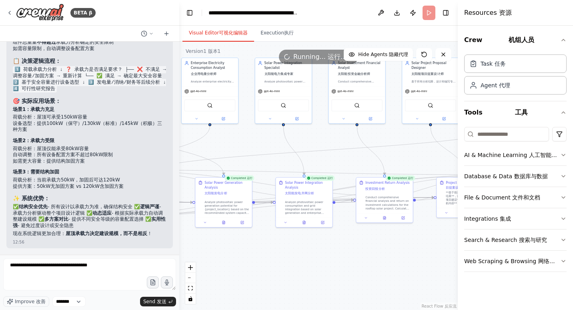
drag, startPoint x: 289, startPoint y: 254, endPoint x: 402, endPoint y: 252, distance: 112.8
click at [401, 252] on div ".deletable-edge-delete-btn { width: 20px; height: 20px; border: 0px solid #ffff…" at bounding box center [318, 176] width 278 height 268
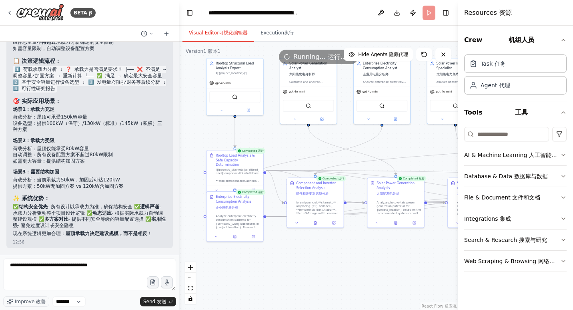
drag, startPoint x: 256, startPoint y: 259, endPoint x: 393, endPoint y: 260, distance: 136.8
click at [393, 260] on div ".deletable-edge-delete-btn { width: 20px; height: 20px; border: 0px solid #ffff…" at bounding box center [318, 176] width 278 height 268
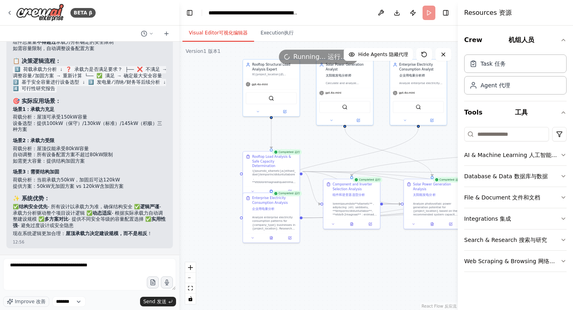
drag, startPoint x: 381, startPoint y: 265, endPoint x: 296, endPoint y: 269, distance: 84.9
click at [309, 269] on div ".deletable-edge-delete-btn { width: 20px; height: 20px; border: 0px solid #ffff…" at bounding box center [318, 176] width 278 height 268
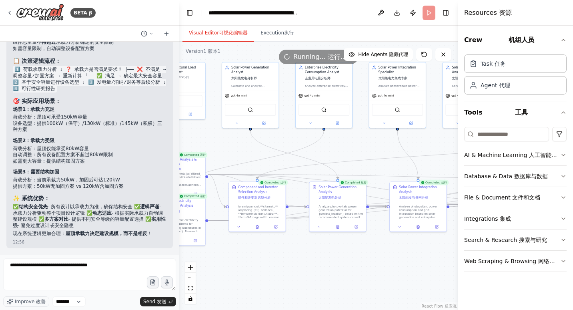
drag, startPoint x: 357, startPoint y: 267, endPoint x: 314, endPoint y: 266, distance: 43.2
click at [314, 266] on div ".deletable-edge-delete-btn { width: 20px; height: 20px; border: 0px solid #ffff…" at bounding box center [318, 176] width 278 height 268
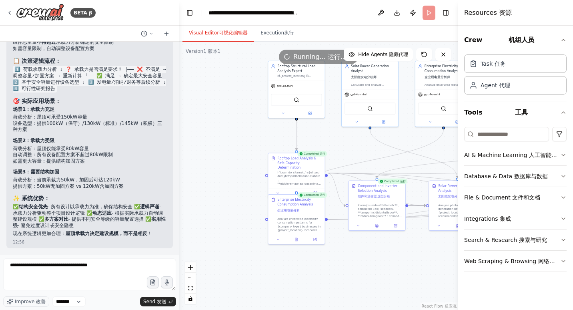
drag, startPoint x: 252, startPoint y: 260, endPoint x: 396, endPoint y: 259, distance: 144.4
click at [403, 259] on div ".deletable-edge-delete-btn { width: 20px; height: 20px; border: 0px solid #ffff…" at bounding box center [318, 176] width 278 height 268
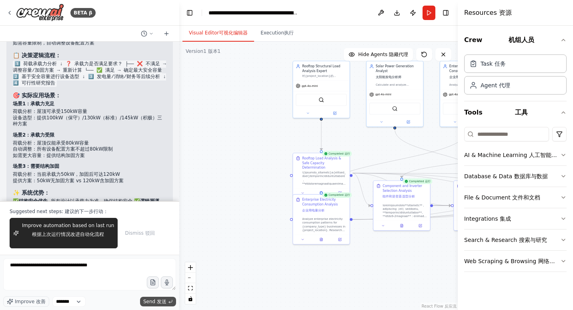
click at [164, 298] on font "发送" at bounding box center [162, 301] width 10 height 6
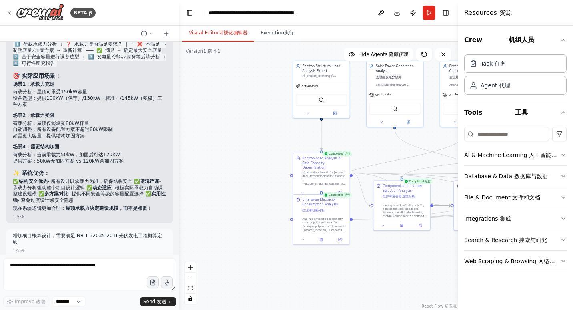
scroll to position [9124, 0]
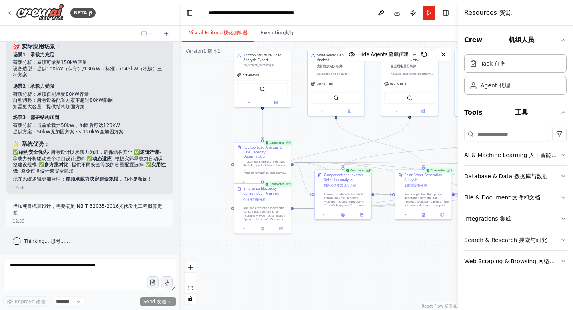
drag, startPoint x: 390, startPoint y: 262, endPoint x: 292, endPoint y: 249, distance: 98.8
click at [292, 249] on div ".deletable-edge-delete-btn { width: 20px; height: 20px; border: 0px solid #ffff…" at bounding box center [318, 176] width 278 height 268
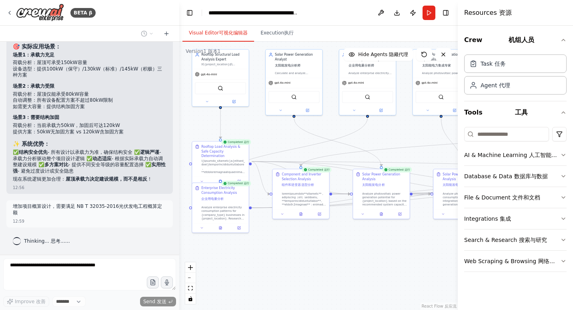
drag, startPoint x: 360, startPoint y: 262, endPoint x: 322, endPoint y: 264, distance: 37.7
click at [322, 264] on div ".deletable-edge-delete-btn { width: 20px; height: 20px; border: 0px solid #ffff…" at bounding box center [318, 176] width 278 height 268
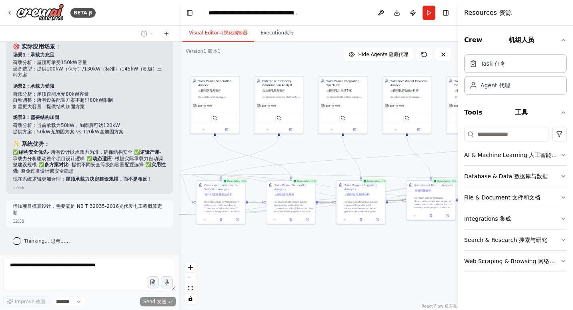
drag, startPoint x: 380, startPoint y: 262, endPoint x: 308, endPoint y: 261, distance: 71.6
click at [308, 261] on div ".deletable-edge-delete-btn { width: 20px; height: 20px; border: 0px solid #ffff…" at bounding box center [318, 176] width 278 height 268
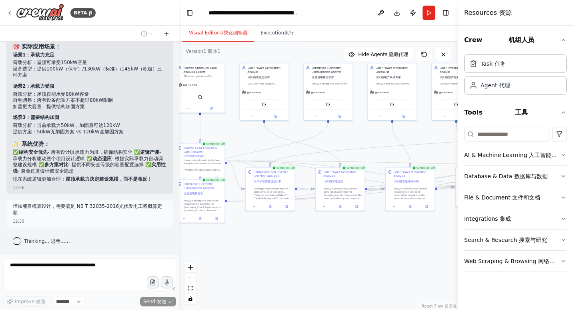
drag, startPoint x: 332, startPoint y: 260, endPoint x: 395, endPoint y: 251, distance: 63.1
click at [393, 250] on div ".deletable-edge-delete-btn { width: 20px; height: 20px; border: 0px solid #ffff…" at bounding box center [318, 176] width 278 height 268
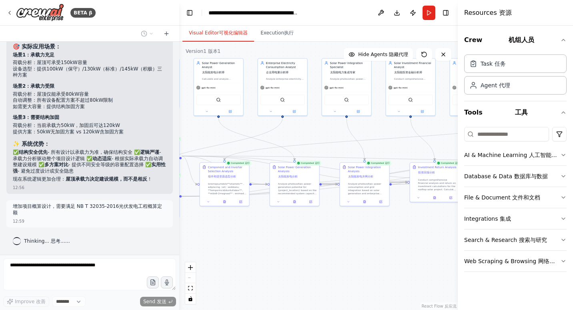
drag, startPoint x: 362, startPoint y: 242, endPoint x: 241, endPoint y: 242, distance: 121.6
click at [241, 241] on div ".deletable-edge-delete-btn { width: 20px; height: 20px; border: 0px solid #ffff…" at bounding box center [318, 176] width 278 height 268
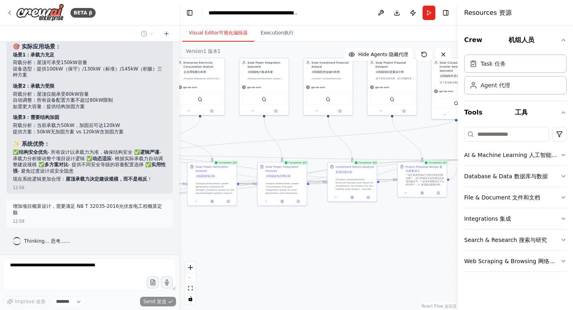
drag, startPoint x: 328, startPoint y: 247, endPoint x: 239, endPoint y: 244, distance: 88.9
click at [241, 244] on div ".deletable-edge-delete-btn { width: 20px; height: 20px; border: 0px solid #ffff…" at bounding box center [318, 176] width 278 height 268
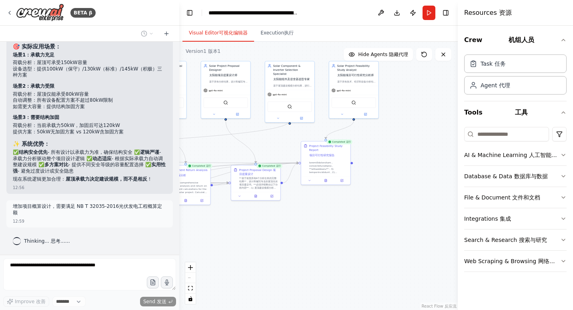
drag, startPoint x: 317, startPoint y: 255, endPoint x: 282, endPoint y: 256, distance: 34.8
click at [282, 256] on div ".deletable-edge-delete-btn { width: 20px; height: 20px; border: 0px solid #ffff…" at bounding box center [318, 176] width 278 height 268
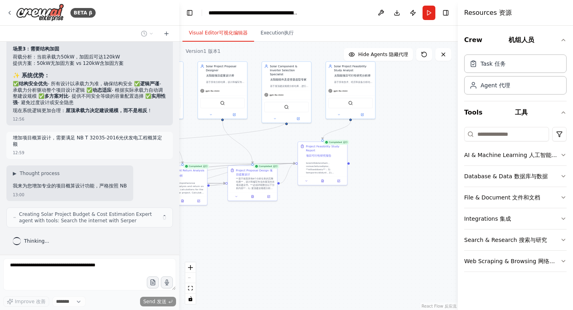
scroll to position [9206, 0]
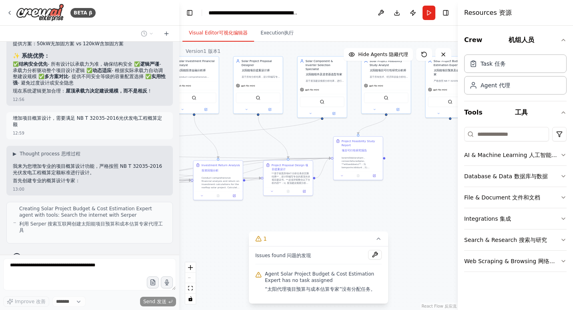
drag, startPoint x: 368, startPoint y: 210, endPoint x: 404, endPoint y: 207, distance: 36.1
click at [405, 205] on div ".deletable-edge-delete-btn { width: 20px; height: 20px; border: 0px solid #ffff…" at bounding box center [318, 176] width 278 height 268
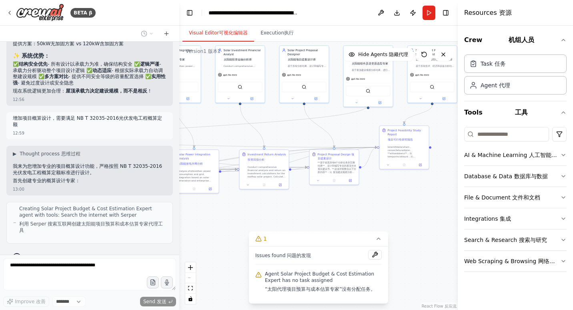
drag, startPoint x: 248, startPoint y: 227, endPoint x: 266, endPoint y: 223, distance: 18.4
click at [295, 216] on div ".deletable-edge-delete-btn { width: 20px; height: 20px; border: 0px solid #ffff…" at bounding box center [318, 176] width 278 height 268
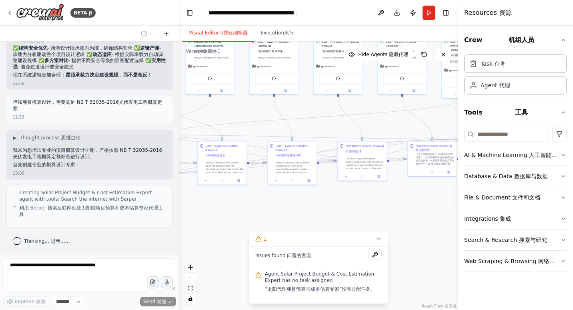
drag, startPoint x: 245, startPoint y: 220, endPoint x: 344, endPoint y: 213, distance: 99.9
click at [343, 213] on div ".deletable-edge-delete-btn { width: 20px; height: 20px; border: 0px solid #ffff…" at bounding box center [318, 176] width 278 height 268
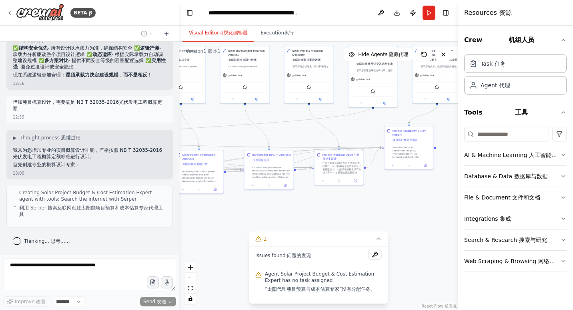
drag, startPoint x: 376, startPoint y: 210, endPoint x: 266, endPoint y: 222, distance: 110.2
click at [267, 221] on div ".deletable-edge-delete-btn { width: 20px; height: 20px; border: 0px solid #ffff…" at bounding box center [318, 176] width 278 height 268
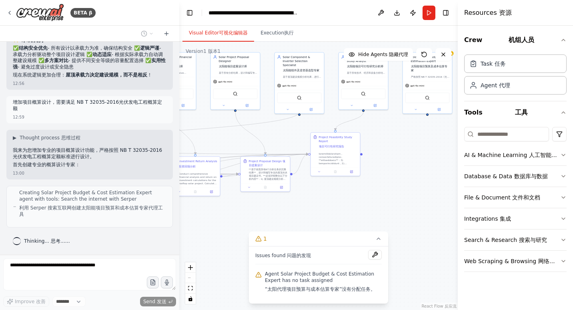
drag, startPoint x: 388, startPoint y: 213, endPoint x: 318, endPoint y: 216, distance: 70.1
click at [316, 219] on div ".deletable-edge-delete-btn { width: 20px; height: 20px; border: 0px solid #ffff…" at bounding box center [318, 176] width 278 height 268
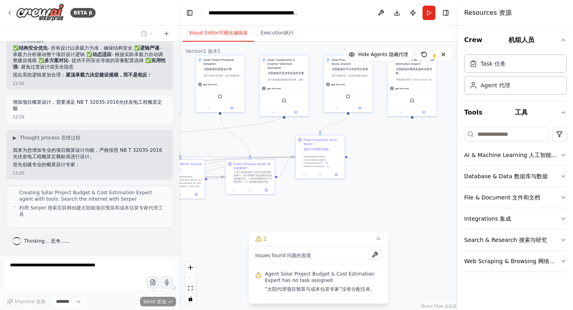
drag, startPoint x: 391, startPoint y: 208, endPoint x: 323, endPoint y: 217, distance: 68.7
click at [324, 217] on div ".deletable-edge-delete-btn { width: 20px; height: 20px; border: 0px solid #ffff…" at bounding box center [318, 176] width 278 height 268
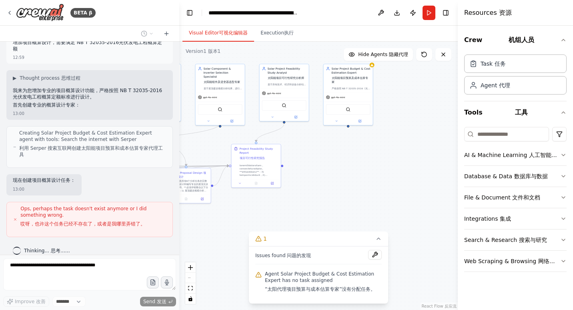
scroll to position [9297, 0]
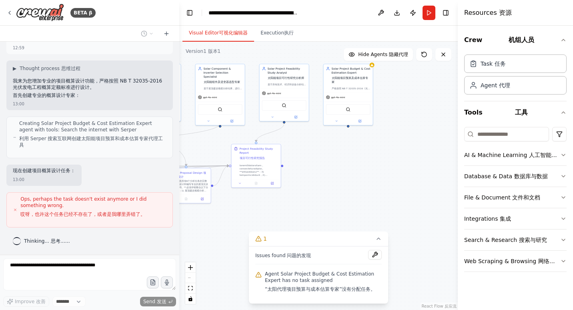
click at [385, 149] on div ".deletable-edge-delete-btn { width: 20px; height: 20px; border: 0px solid #ffff…" at bounding box center [318, 176] width 278 height 268
click at [373, 67] on div "Solar Project Budget & Cost Estimation Expert 太阳能项目预算及成本估算专家 严格按照 NB T 32035-20…" at bounding box center [348, 94] width 50 height 62
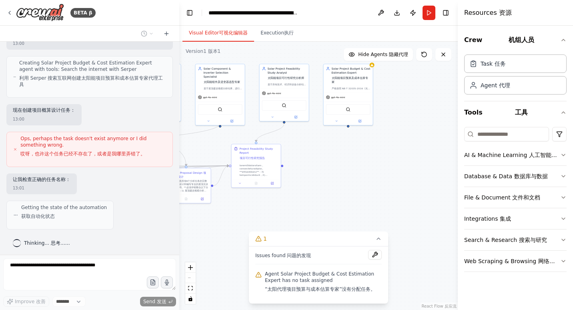
scroll to position [9359, 0]
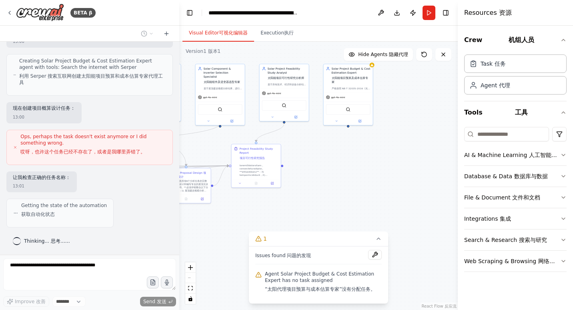
click at [328, 193] on div ".deletable-edge-delete-btn { width: 20px; height: 20px; border: 0px solid #ffff…" at bounding box center [318, 176] width 278 height 268
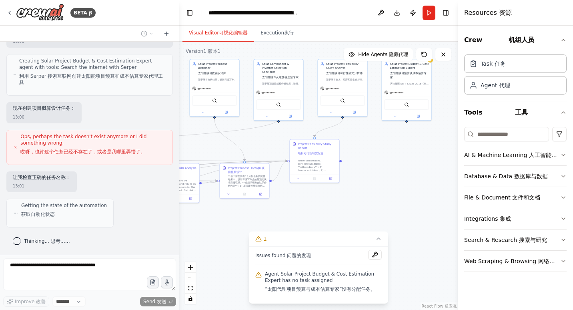
drag, startPoint x: 357, startPoint y: 186, endPoint x: 407, endPoint y: 184, distance: 49.6
click at [407, 184] on div ".deletable-edge-delete-btn { width: 20px; height: 20px; border: 0px solid #ffff…" at bounding box center [318, 176] width 278 height 268
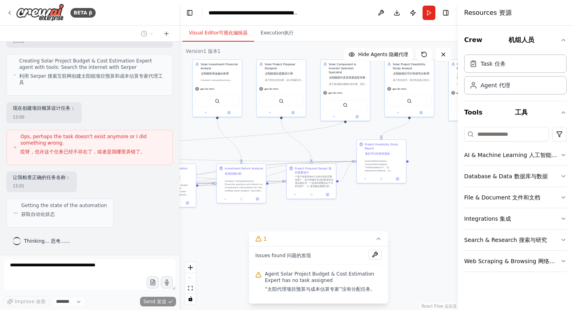
drag, startPoint x: 356, startPoint y: 203, endPoint x: 424, endPoint y: 204, distance: 67.2
click at [422, 203] on div ".deletable-edge-delete-btn { width: 20px; height: 20px; border: 0px solid #ffff…" at bounding box center [318, 176] width 278 height 268
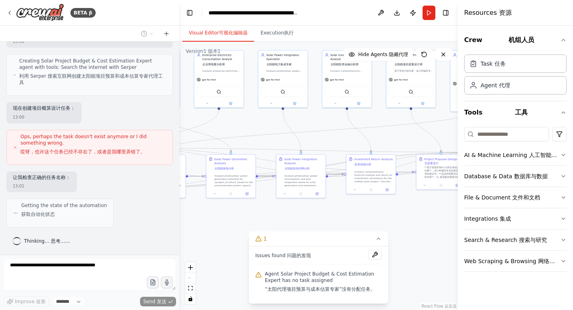
drag, startPoint x: 288, startPoint y: 211, endPoint x: 394, endPoint y: 207, distance: 106.1
click at [394, 207] on div ".deletable-edge-delete-btn { width: 20px; height: 20px; border: 0px solid #ffff…" at bounding box center [318, 176] width 278 height 268
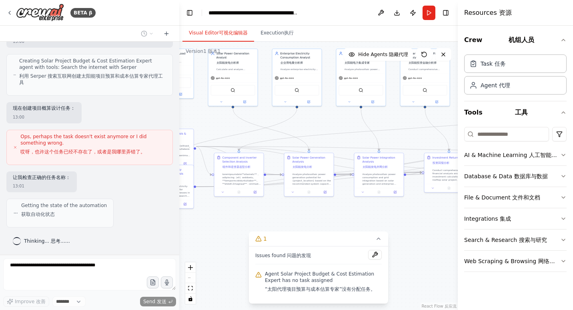
drag, startPoint x: 305, startPoint y: 218, endPoint x: 414, endPoint y: 216, distance: 108.8
click at [410, 216] on div ".deletable-edge-delete-btn { width: 20px; height: 20px; border: 0px solid #ffff…" at bounding box center [318, 176] width 278 height 268
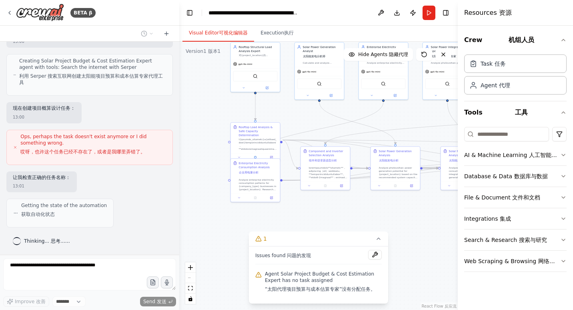
drag, startPoint x: 300, startPoint y: 222, endPoint x: 362, endPoint y: 217, distance: 62.6
click at [360, 216] on div ".deletable-edge-delete-btn { width: 20px; height: 20px; border: 0px solid #ffff…" at bounding box center [318, 176] width 278 height 268
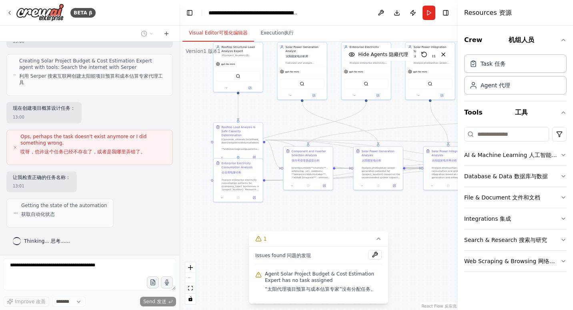
drag, startPoint x: 382, startPoint y: 218, endPoint x: 346, endPoint y: 218, distance: 36.4
click at [346, 218] on div ".deletable-edge-delete-btn { width: 20px; height: 20px; border: 0px solid #ffff…" at bounding box center [318, 176] width 278 height 268
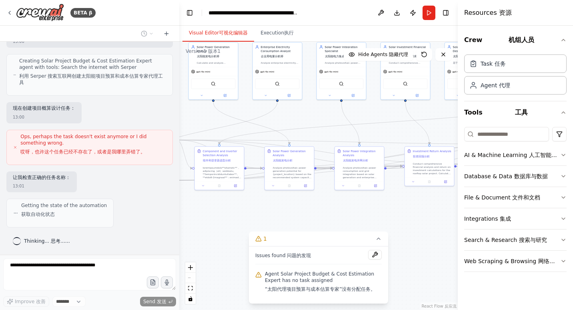
drag, startPoint x: 373, startPoint y: 215, endPoint x: 278, endPoint y: 214, distance: 95.2
click at [272, 215] on div ".deletable-edge-delete-btn { width: 20px; height: 20px; border: 0px solid #ffff…" at bounding box center [318, 176] width 278 height 268
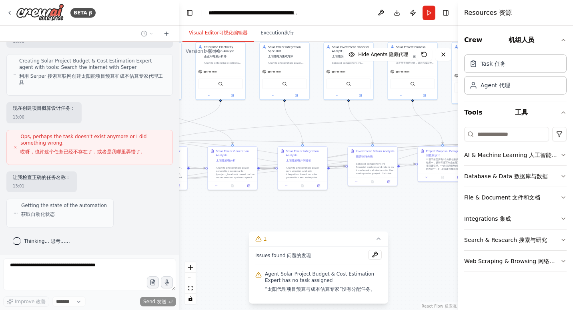
drag, startPoint x: 334, startPoint y: 212, endPoint x: 280, endPoint y: 212, distance: 54.4
click at [280, 212] on div ".deletable-edge-delete-btn { width: 20px; height: 20px; border: 0px solid #ffff…" at bounding box center [318, 176] width 278 height 268
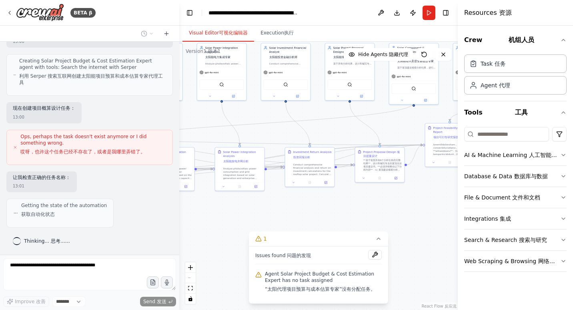
drag, startPoint x: 369, startPoint y: 212, endPoint x: 299, endPoint y: 212, distance: 70.4
click at [299, 212] on div ".deletable-edge-delete-btn { width: 20px; height: 20px; border: 0px solid #ffff…" at bounding box center [318, 176] width 278 height 268
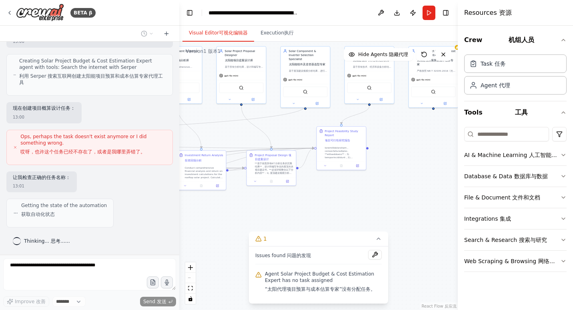
drag, startPoint x: 352, startPoint y: 214, endPoint x: 346, endPoint y: 214, distance: 6.8
click at [346, 214] on div ".deletable-edge-delete-btn { width: 20px; height: 20px; border: 0px solid #ffff…" at bounding box center [318, 176] width 278 height 268
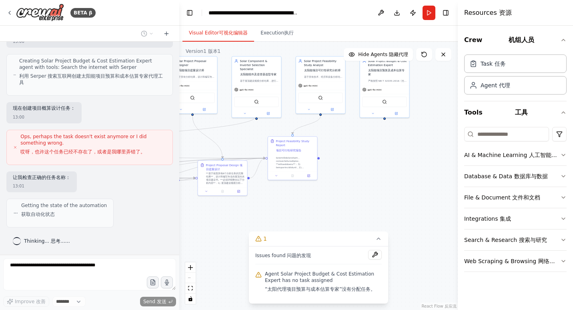
drag, startPoint x: 406, startPoint y: 201, endPoint x: 344, endPoint y: 218, distance: 63.5
click at [341, 218] on div ".deletable-edge-delete-btn { width: 20px; height: 20px; border: 0px solid #ffff…" at bounding box center [318, 176] width 278 height 268
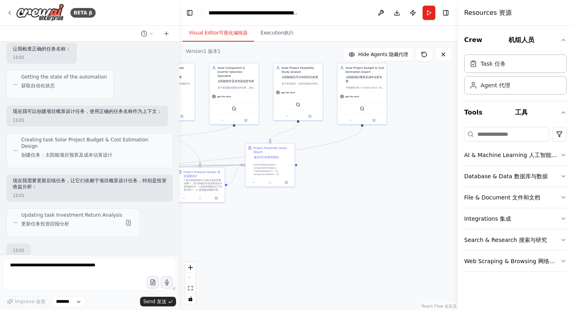
scroll to position [9545, 0]
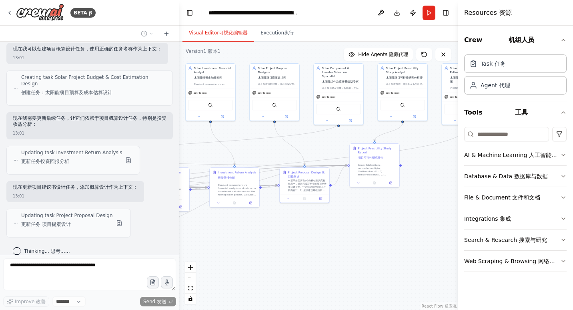
drag, startPoint x: 258, startPoint y: 223, endPoint x: 363, endPoint y: 224, distance: 105.2
click at [363, 224] on div ".deletable-edge-delete-btn { width: 20px; height: 20px; border: 0px solid #ffff…" at bounding box center [318, 176] width 278 height 268
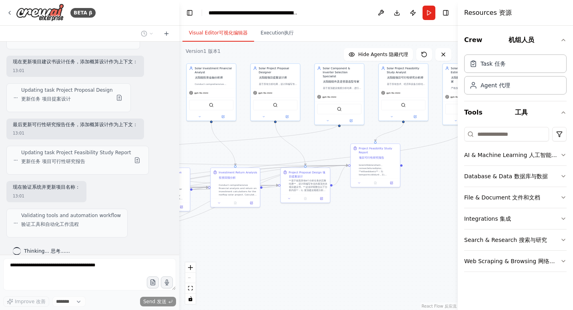
scroll to position [9711, 0]
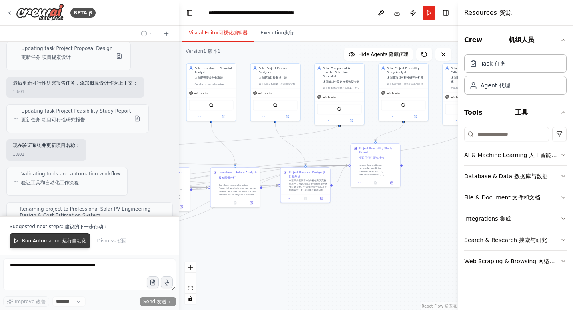
click at [77, 240] on font "运行自动化" at bounding box center [74, 241] width 24 height 6
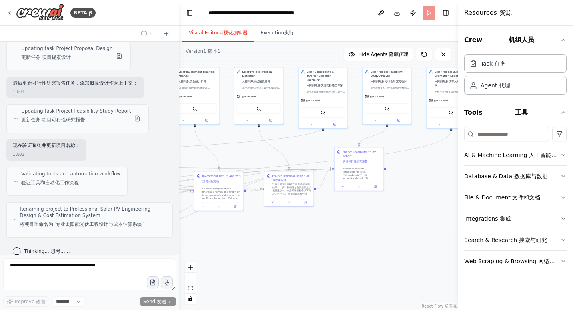
click at [222, 243] on body "BETA β 屋顶光伏建设规模分析、发电量分析、企业用电（峰平谷）分析、光伏发电消纳分析、收益率分析 12:11 ▶ Thought process I'll…" at bounding box center [286, 155] width 573 height 310
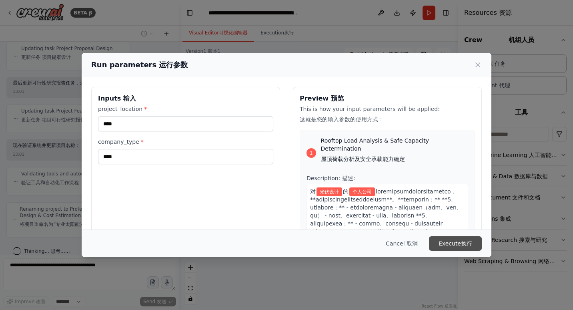
click at [448, 242] on button "Execute 执行" at bounding box center [455, 243] width 53 height 14
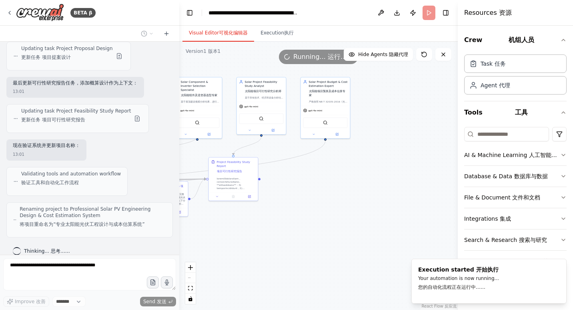
click at [224, 34] on font "可视化编辑器" at bounding box center [233, 33] width 29 height 6
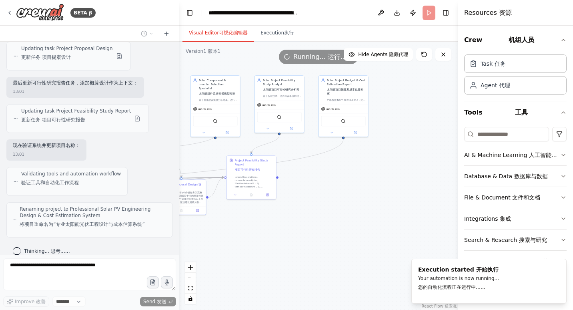
drag, startPoint x: 276, startPoint y: 214, endPoint x: 430, endPoint y: 202, distance: 154.4
click at [426, 202] on div ".deletable-edge-delete-btn { width: 20px; height: 20px; border: 0px solid #ffff…" at bounding box center [318, 176] width 278 height 268
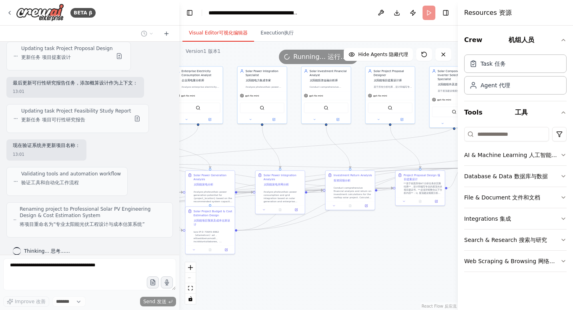
drag, startPoint x: 274, startPoint y: 241, endPoint x: 381, endPoint y: 242, distance: 107.2
click at [381, 242] on div ".deletable-edge-delete-btn { width: 20px; height: 20px; border: 0px solid #ffff…" at bounding box center [318, 176] width 278 height 268
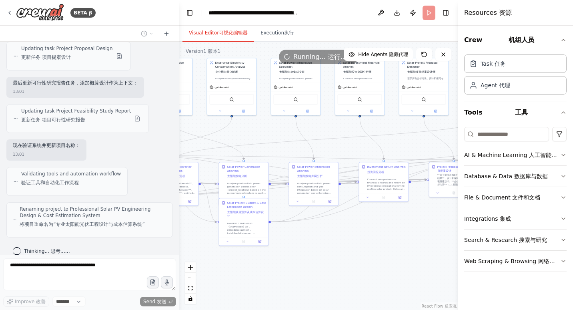
drag, startPoint x: 300, startPoint y: 253, endPoint x: 412, endPoint y: 238, distance: 113.4
click at [412, 238] on div ".deletable-edge-delete-btn { width: 20px; height: 20px; border: 0px solid #ffff…" at bounding box center [318, 176] width 278 height 268
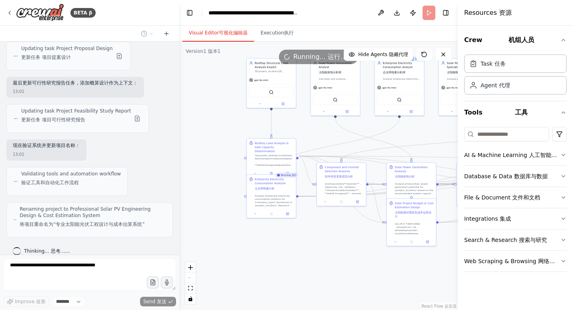
drag, startPoint x: 248, startPoint y: 245, endPoint x: 327, endPoint y: 257, distance: 80.1
click at [326, 257] on div ".deletable-edge-delete-btn { width: 20px; height: 20px; border: 0px solid #ffff…" at bounding box center [318, 176] width 278 height 268
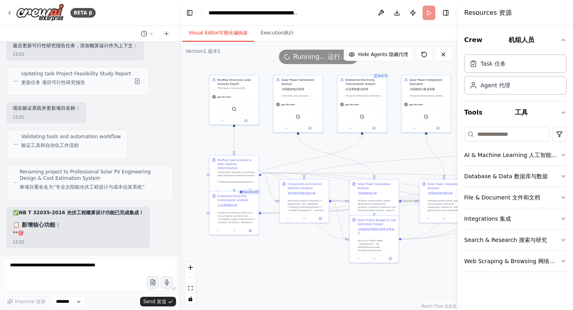
drag, startPoint x: 324, startPoint y: 258, endPoint x: 286, endPoint y: 275, distance: 41.4
click at [286, 275] on div ".deletable-edge-delete-btn { width: 20px; height: 20px; border: 0px solid #ffff…" at bounding box center [318, 176] width 278 height 268
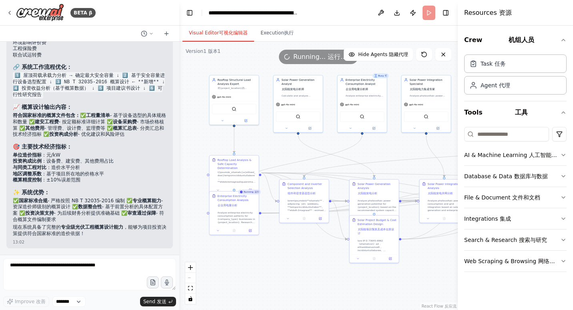
scroll to position [10181, 0]
click at [128, 269] on textarea at bounding box center [89, 274] width 173 height 32
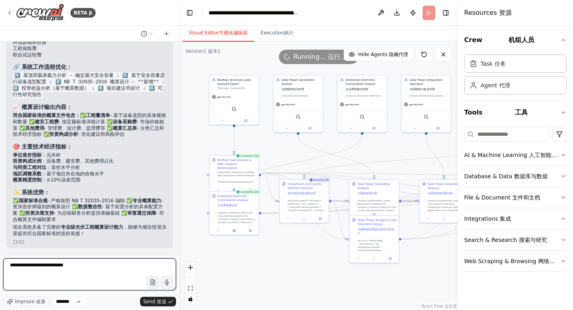
click at [114, 267] on textarea "**********" at bounding box center [89, 274] width 173 height 32
click at [96, 267] on textarea "**********" at bounding box center [89, 274] width 173 height 32
drag, startPoint x: 97, startPoint y: 268, endPoint x: 104, endPoint y: 268, distance: 7.6
click at [104, 268] on textarea "**********" at bounding box center [89, 274] width 173 height 32
click at [104, 267] on textarea "**********" at bounding box center [89, 274] width 173 height 32
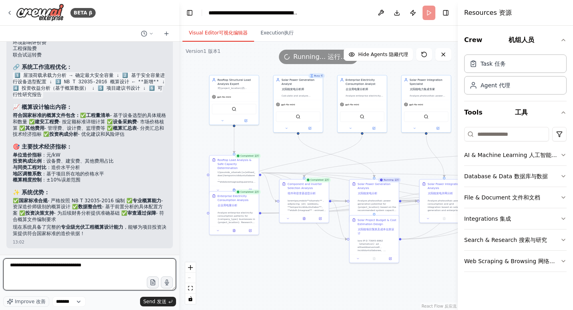
drag, startPoint x: 96, startPoint y: 264, endPoint x: 106, endPoint y: 266, distance: 10.1
click at [106, 266] on textarea "**********" at bounding box center [89, 274] width 173 height 32
click at [55, 273] on textarea "**********" at bounding box center [89, 274] width 173 height 32
click at [48, 273] on textarea "**********" at bounding box center [89, 274] width 173 height 32
paste textarea "**"
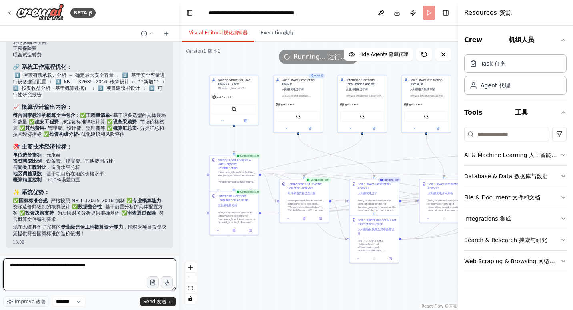
type textarea "**********"
click at [393, 148] on div ".deletable-edge-delete-btn { width: 20px; height: 20px; border: 0px solid #ffff…" at bounding box center [318, 176] width 278 height 268
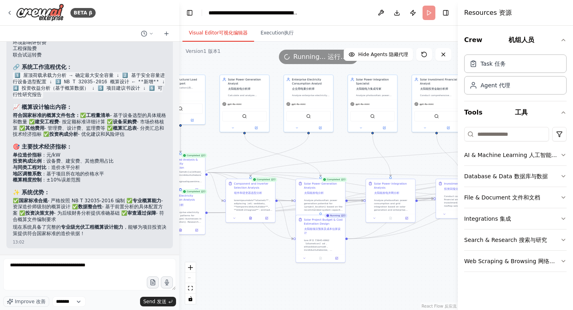
drag, startPoint x: 308, startPoint y: 258, endPoint x: 247, endPoint y: 257, distance: 61.2
click at [247, 257] on div ".deletable-edge-delete-btn { width: 20px; height: 20px; border: 0px solid #ffff…" at bounding box center [318, 176] width 278 height 268
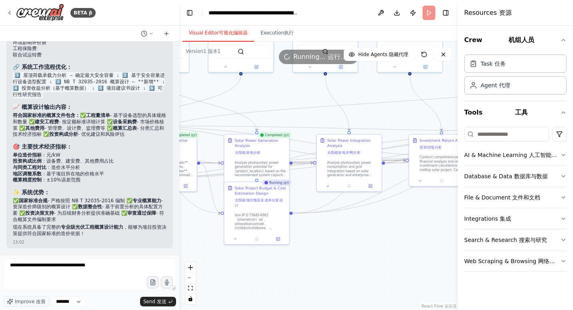
drag, startPoint x: 392, startPoint y: 258, endPoint x: 352, endPoint y: 223, distance: 53.3
click at [352, 223] on div ".deletable-edge-delete-btn { width: 20px; height: 20px; border: 0px solid #ffff…" at bounding box center [318, 176] width 278 height 268
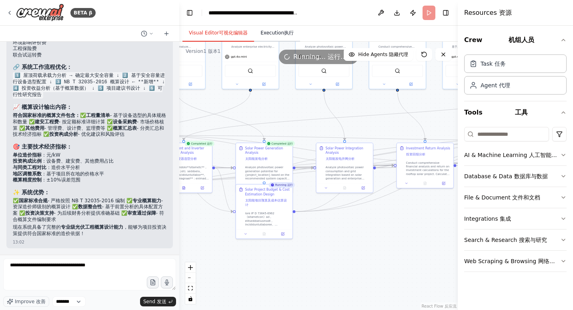
click at [271, 41] on button "Execution 执行" at bounding box center [277, 33] width 46 height 17
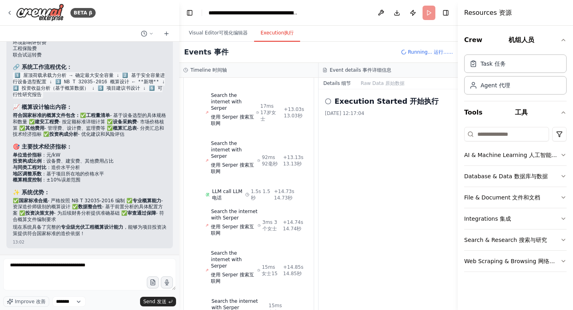
scroll to position [2172, 0]
click at [563, 155] on icon "button" at bounding box center [562, 155] width 3 height 2
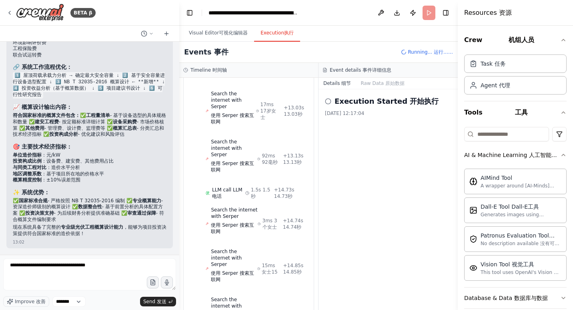
click at [399, 185] on div "Execution Started 开始执行 2025/9/21 12:17:04" at bounding box center [387, 199] width 139 height 220
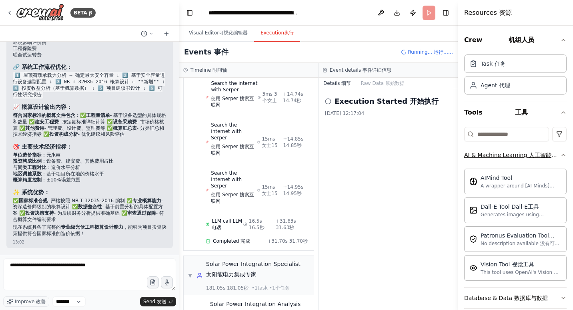
click at [560, 156] on icon "button" at bounding box center [563, 155] width 6 height 6
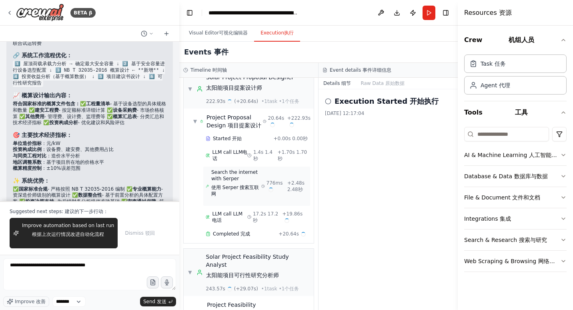
scroll to position [2905, 0]
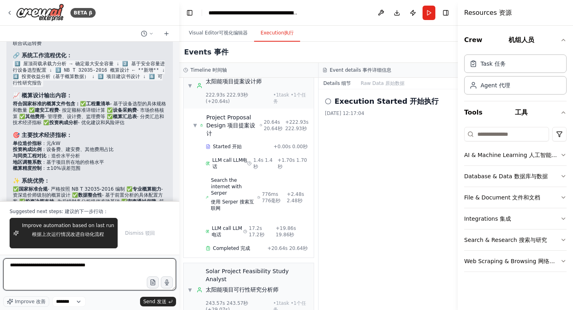
click at [114, 274] on textarea "**********" at bounding box center [89, 274] width 173 height 32
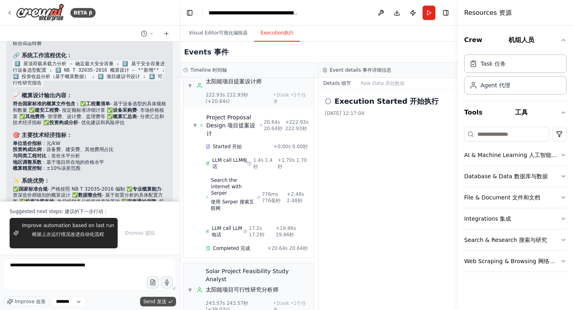
click at [169, 301] on icon "submit" at bounding box center [170, 301] width 5 height 5
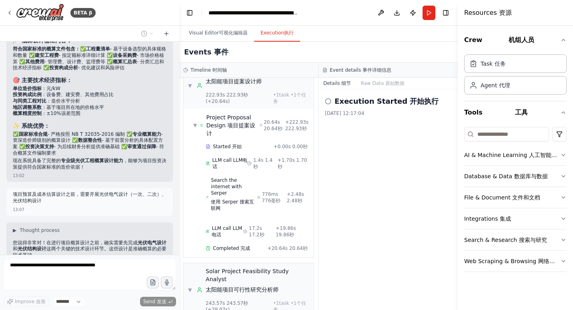
scroll to position [10386, 0]
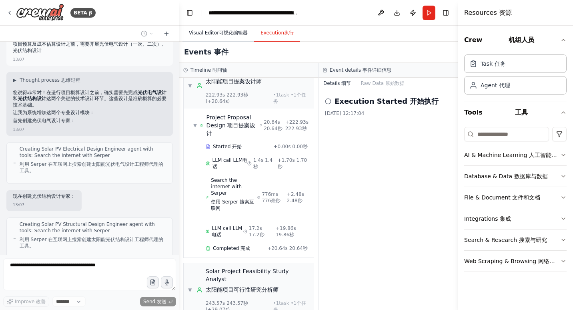
click at [211, 38] on button "Visual Editor 可视化编辑器" at bounding box center [218, 33] width 72 height 17
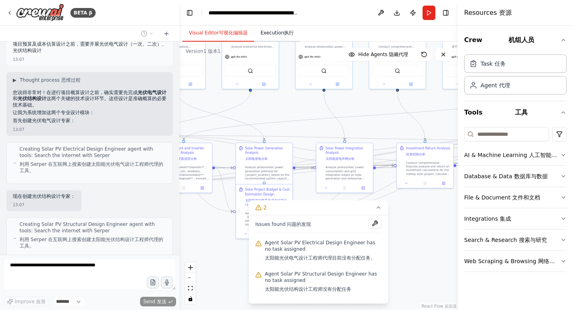
click at [283, 39] on button "Execution 执行" at bounding box center [277, 33] width 46 height 17
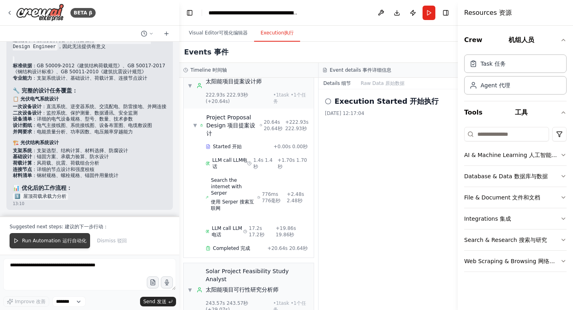
click at [66, 237] on button "Run Automation 运行自动化" at bounding box center [50, 240] width 80 height 15
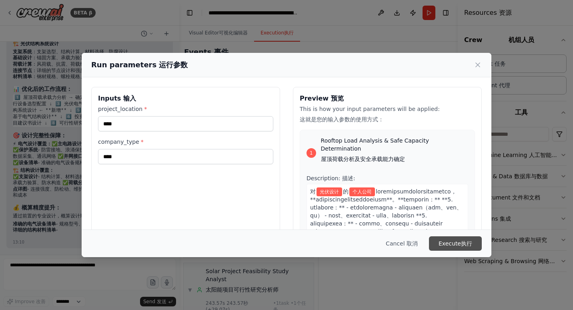
click at [446, 240] on button "Execute 执行" at bounding box center [455, 243] width 53 height 14
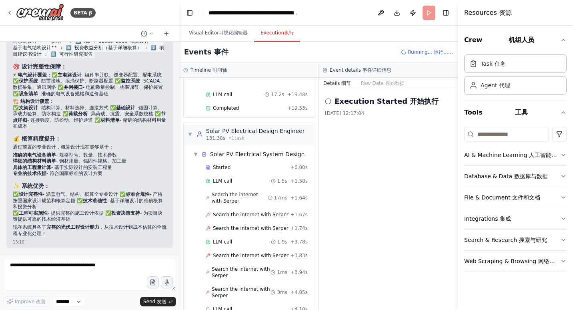
scroll to position [1294, 0]
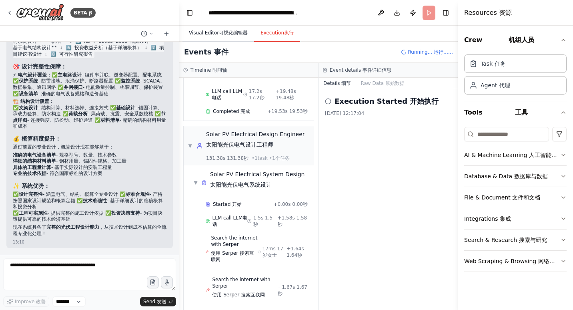
click at [219, 34] on font "可视化编辑器" at bounding box center [233, 33] width 29 height 6
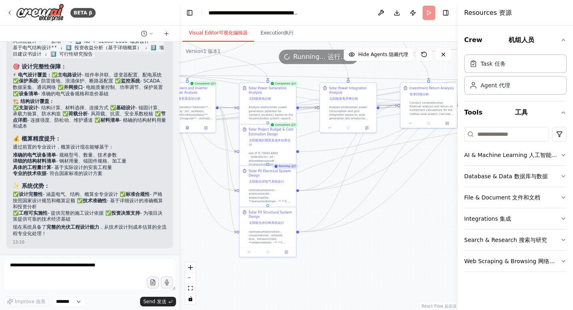
drag, startPoint x: 408, startPoint y: 280, endPoint x: 412, endPoint y: 210, distance: 69.3
click at [412, 210] on div ".deletable-edge-delete-btn { width: 20px; height: 20px; border: 0px solid #ffff…" at bounding box center [318, 176] width 278 height 268
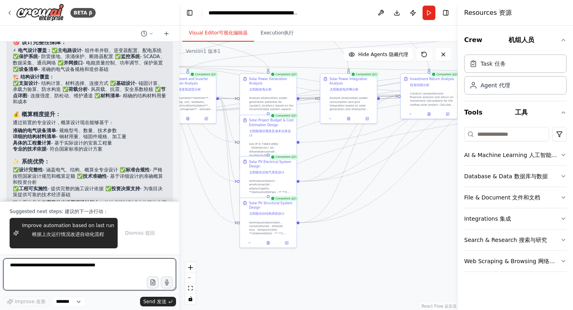
click at [78, 274] on textarea at bounding box center [89, 274] width 173 height 32
type textarea "**********"
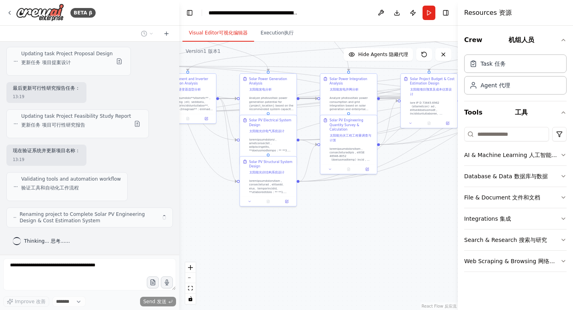
scroll to position [12053, 0]
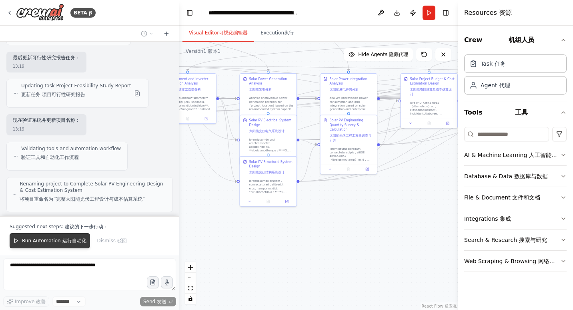
click at [70, 240] on font "运行自动化" at bounding box center [74, 241] width 24 height 6
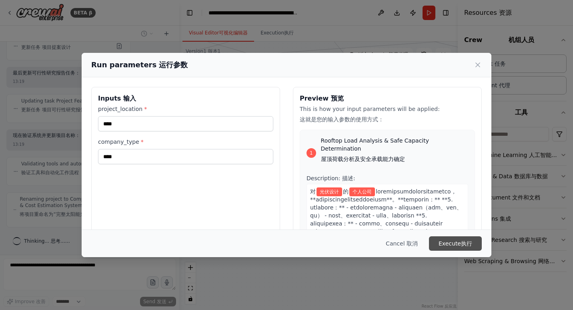
click at [444, 245] on button "Execute 执行" at bounding box center [455, 243] width 53 height 14
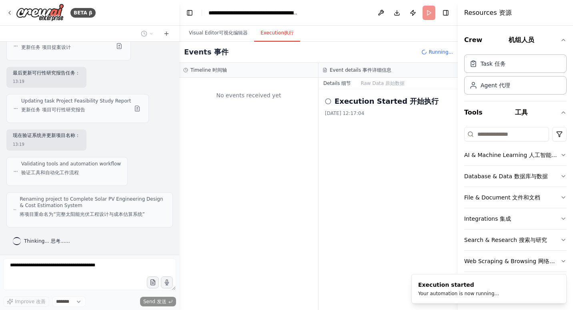
scroll to position [0, 0]
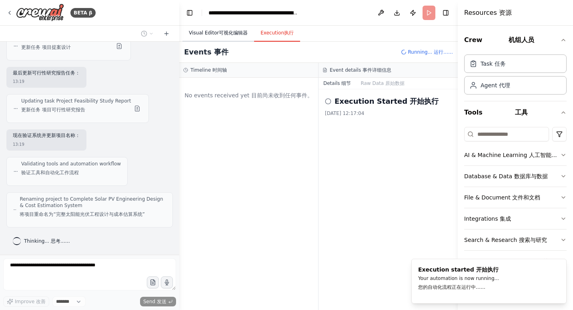
click at [219, 27] on button "Visual Editor 可视化编辑器" at bounding box center [218, 33] width 72 height 17
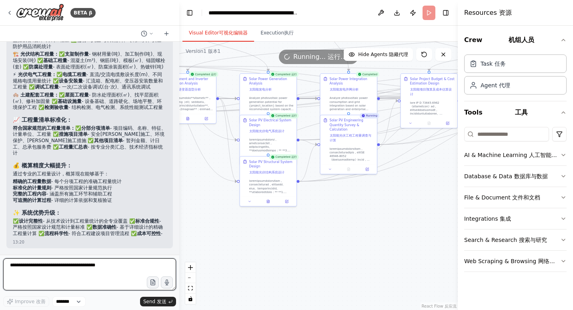
scroll to position [12584, 0]
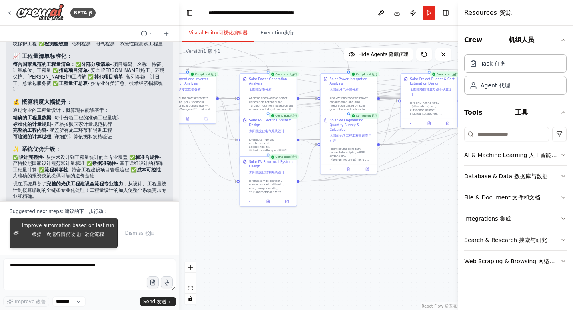
click at [72, 236] on font "根据上次运行情况改进自动化流程" at bounding box center [68, 234] width 92 height 6
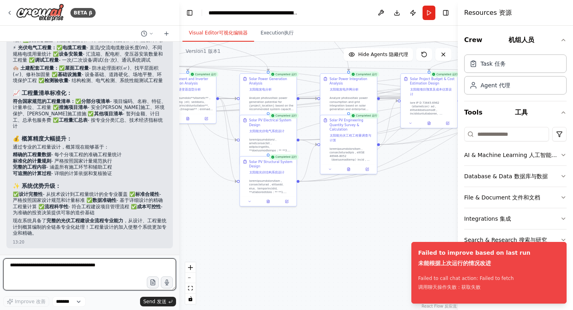
click at [79, 269] on textarea at bounding box center [89, 274] width 173 height 32
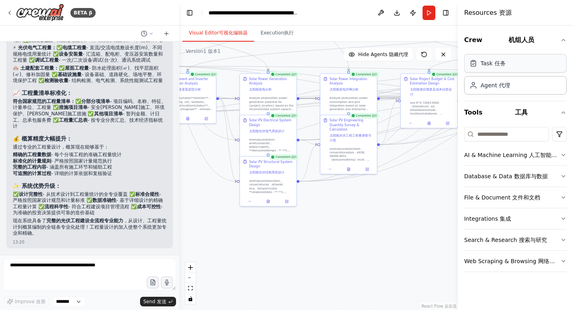
click at [520, 70] on div "Task 任务" at bounding box center [515, 63] width 102 height 18
click at [519, 89] on div "Agent 代理" at bounding box center [515, 85] width 102 height 18
click at [396, 14] on button "Download 下载" at bounding box center [396, 13] width 13 height 14
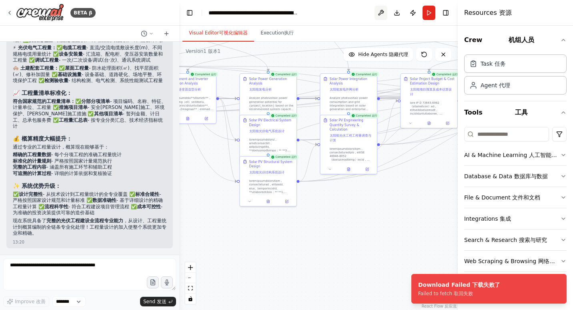
click at [380, 15] on button at bounding box center [380, 13] width 13 height 14
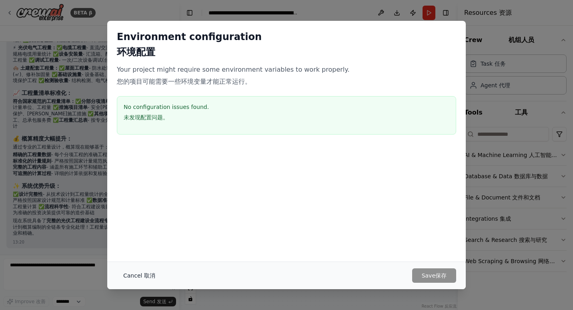
click at [142, 275] on font "button" at bounding box center [143, 275] width 2 height 6
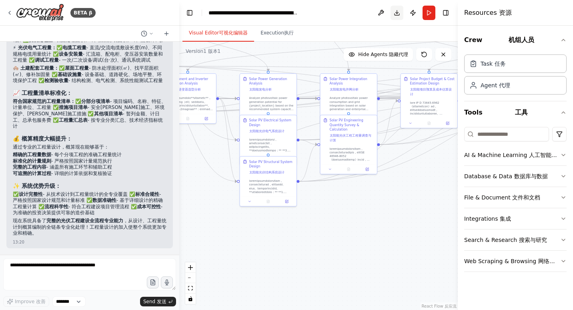
click at [400, 10] on button "Download 下载" at bounding box center [396, 13] width 13 height 14
click at [348, 17] on header "**********" at bounding box center [318, 13] width 278 height 26
click at [410, 15] on button "Publish 发布" at bounding box center [412, 13] width 13 height 14
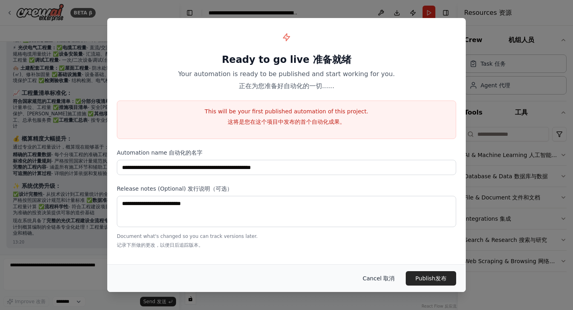
click at [381, 278] on button "Cancel 取消" at bounding box center [378, 278] width 45 height 14
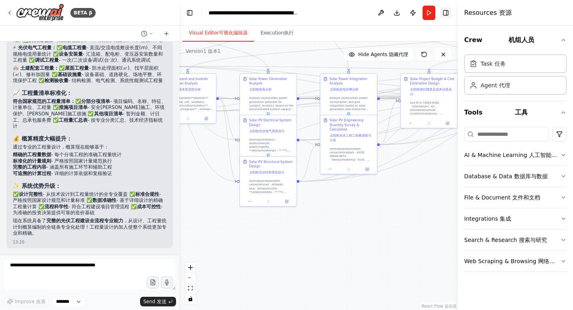
click at [446, 14] on button "Toggle Right Sidebar" at bounding box center [445, 12] width 11 height 11
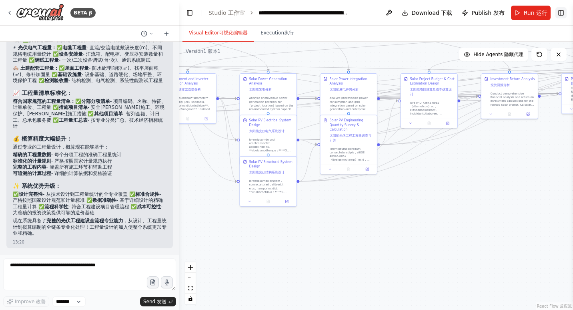
click at [558, 12] on button "Toggle Right Sidebar" at bounding box center [560, 12] width 11 height 11
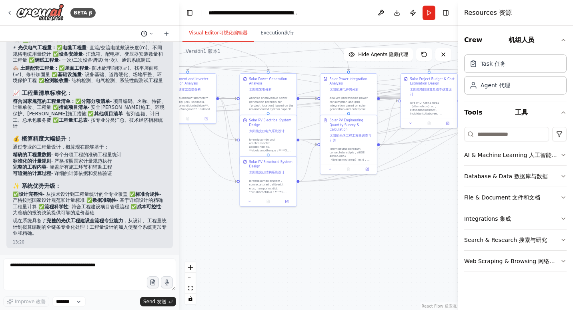
click at [152, 35] on icon at bounding box center [151, 33] width 5 height 5
click at [167, 34] on div at bounding box center [89, 155] width 179 height 310
click at [166, 34] on icon at bounding box center [166, 34] width 0 height 4
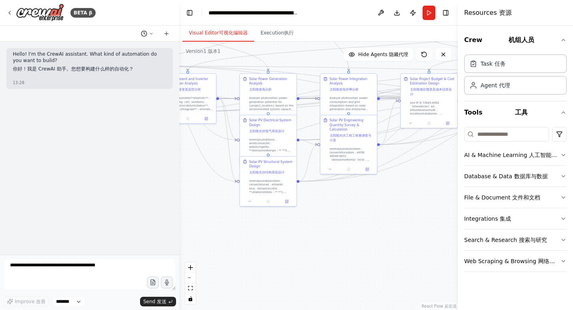
click at [149, 33] on icon at bounding box center [151, 33] width 5 height 5
click at [116, 62] on span "增加 工程量设计，工程量和项目预算、概算是分不开的" at bounding box center [102, 63] width 31 height 6
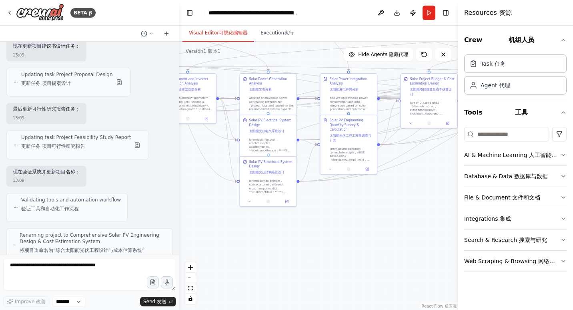
scroll to position [12199, 0]
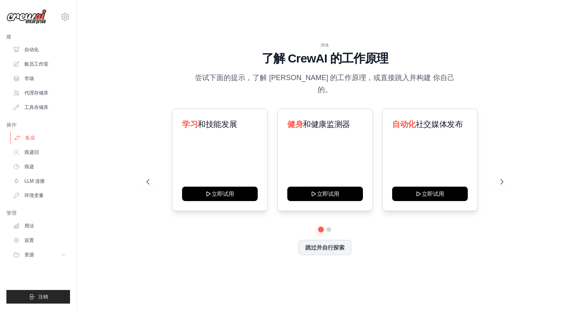
click at [41, 135] on link "集成" at bounding box center [40, 137] width 60 height 13
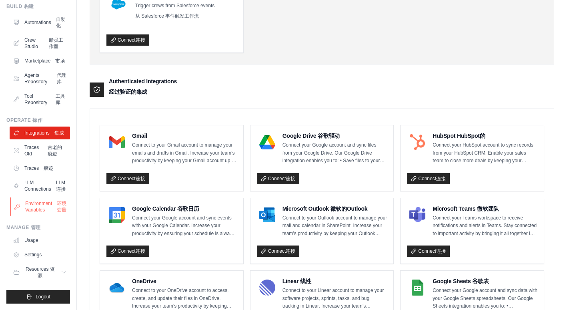
scroll to position [82, 0]
click at [54, 236] on link "Usage 用法" at bounding box center [40, 240] width 60 height 13
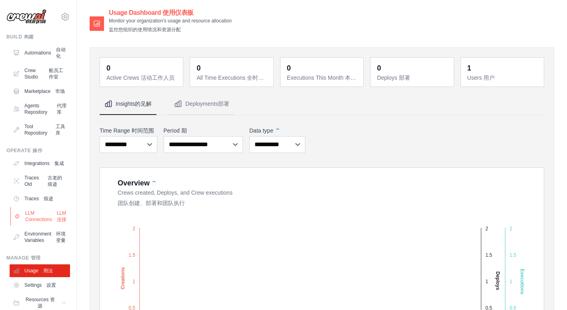
scroll to position [82, 0]
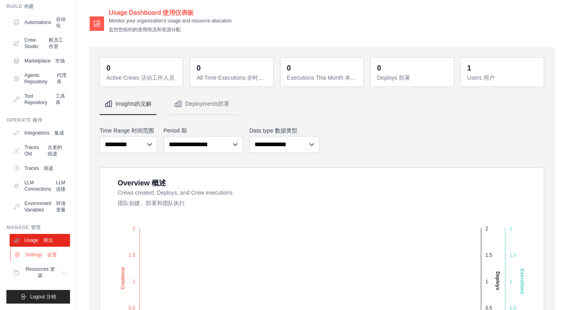
click at [48, 256] on link "Settings 设置" at bounding box center [40, 254] width 60 height 13
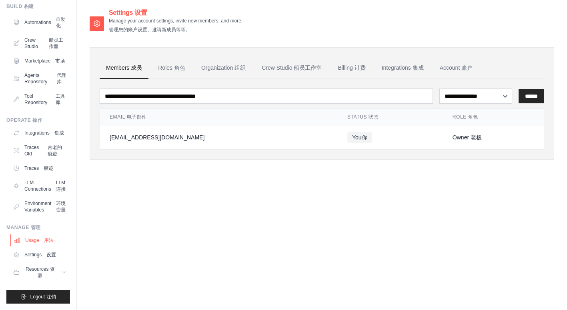
scroll to position [82, 0]
click at [40, 245] on link "Usage 用法" at bounding box center [40, 240] width 60 height 13
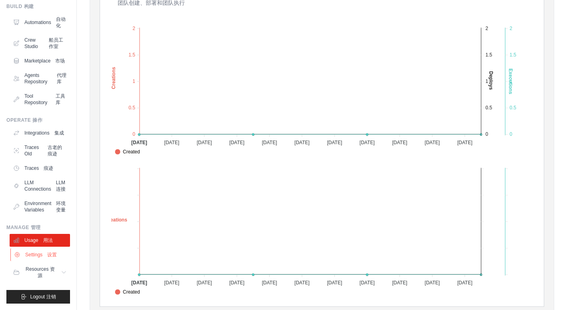
scroll to position [82, 0]
click at [41, 274] on font "资源" at bounding box center [46, 272] width 17 height 12
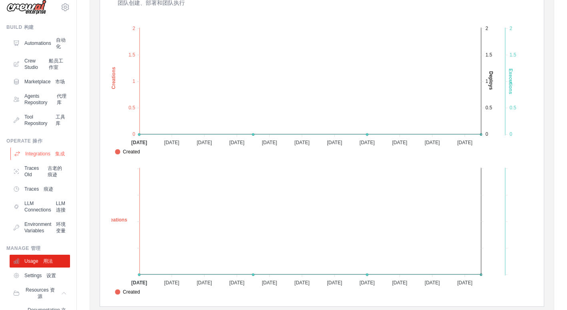
scroll to position [0, 0]
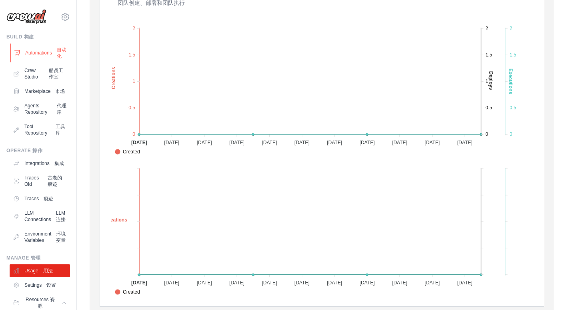
click at [53, 50] on link "Automations 自动化" at bounding box center [40, 52] width 60 height 19
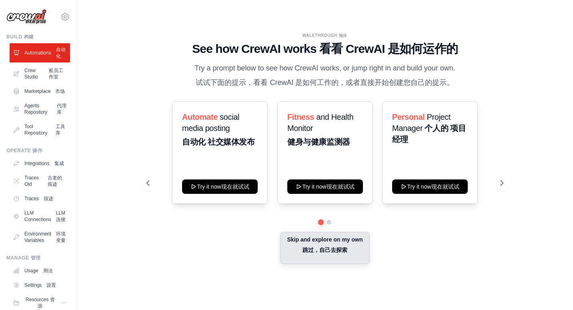
click at [338, 263] on button "Skip and explore on my own 跳过，自己去探索" at bounding box center [324, 248] width 89 height 32
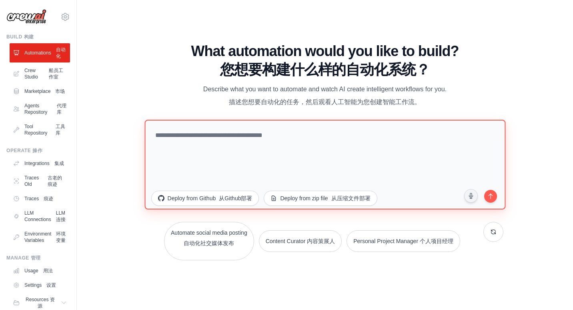
click at [294, 148] on textarea at bounding box center [324, 165] width 361 height 90
click at [376, 150] on textarea at bounding box center [324, 165] width 361 height 90
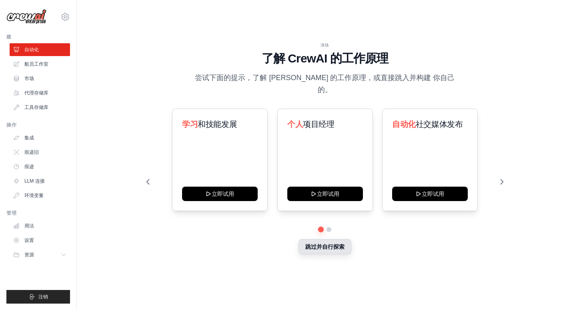
click at [333, 244] on button "跳过并自行探索" at bounding box center [324, 246] width 53 height 15
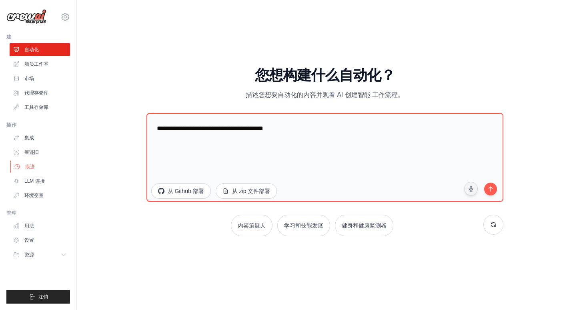
click at [39, 167] on link "痕迹" at bounding box center [40, 166] width 60 height 13
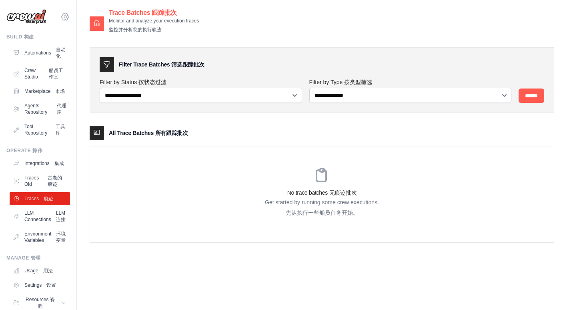
click at [60, 15] on icon at bounding box center [65, 17] width 10 height 10
click at [51, 139] on link "Tool Repository 工具库" at bounding box center [40, 129] width 60 height 19
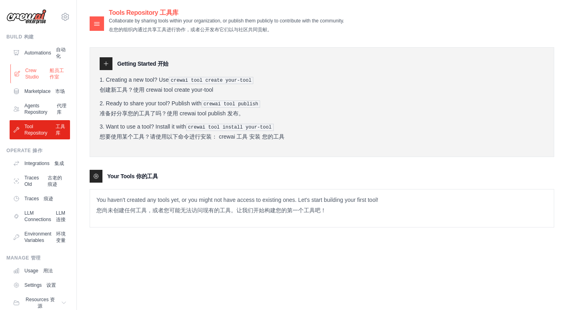
click at [50, 80] on font "船员工作室" at bounding box center [57, 74] width 14 height 12
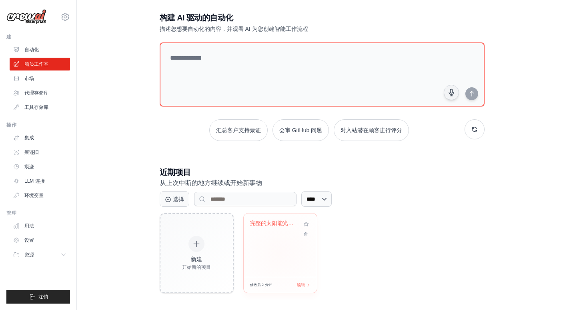
scroll to position [16, 0]
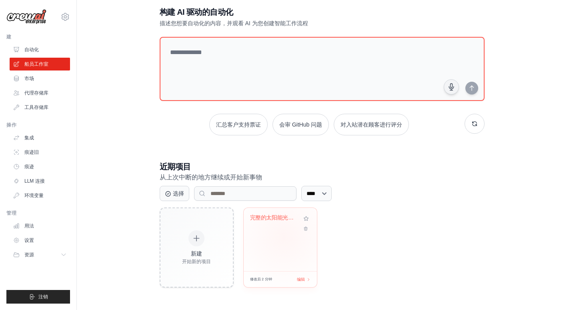
click at [284, 236] on div "完整的太阳能光伏工程设计" at bounding box center [280, 239] width 73 height 63
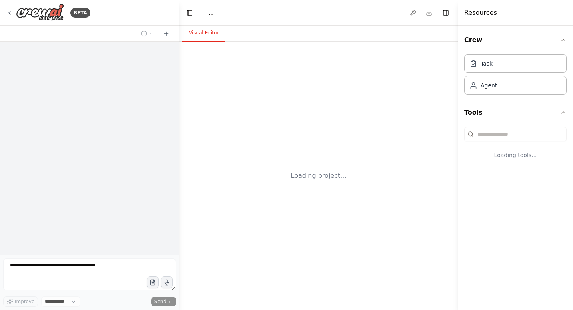
select select "****"
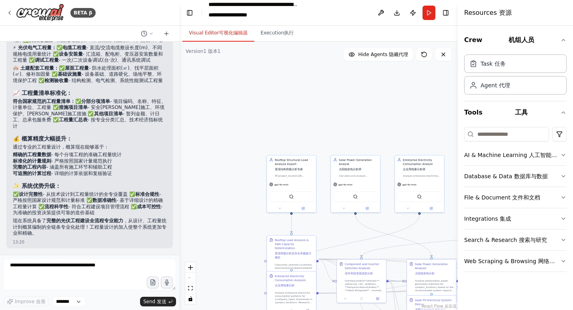
scroll to position [12281, 0]
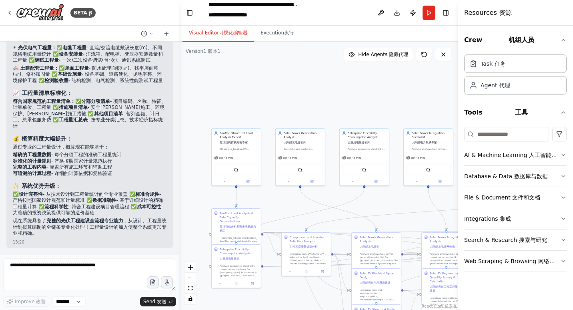
drag, startPoint x: 390, startPoint y: 120, endPoint x: 337, endPoint y: 95, distance: 59.0
click at [332, 92] on div ".deletable-edge-delete-btn { width: 20px; height: 20px; border: 0px solid #ffff…" at bounding box center [318, 176] width 278 height 268
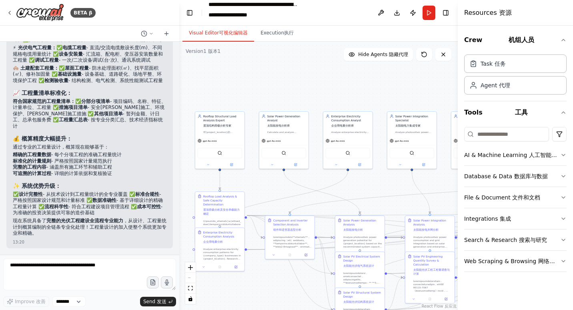
drag, startPoint x: 391, startPoint y: 100, endPoint x: 362, endPoint y: 74, distance: 38.8
click at [362, 74] on div ".deletable-edge-delete-btn { width: 20px; height: 20px; border: 0px solid #ffff…" at bounding box center [318, 176] width 278 height 268
